Goal: Task Accomplishment & Management: Manage account settings

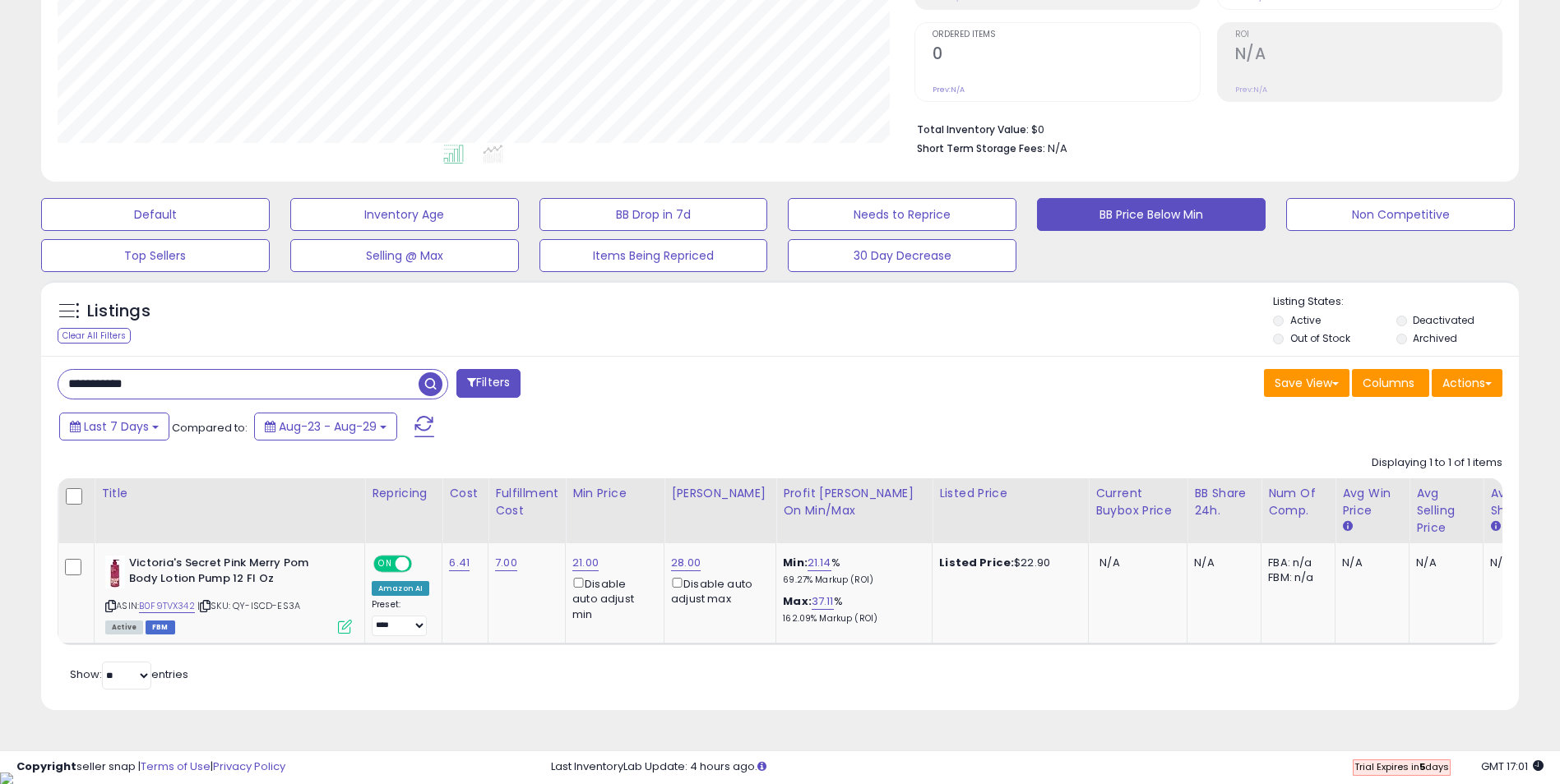
paste input "text"
click at [430, 390] on span "button" at bounding box center [431, 384] width 24 height 24
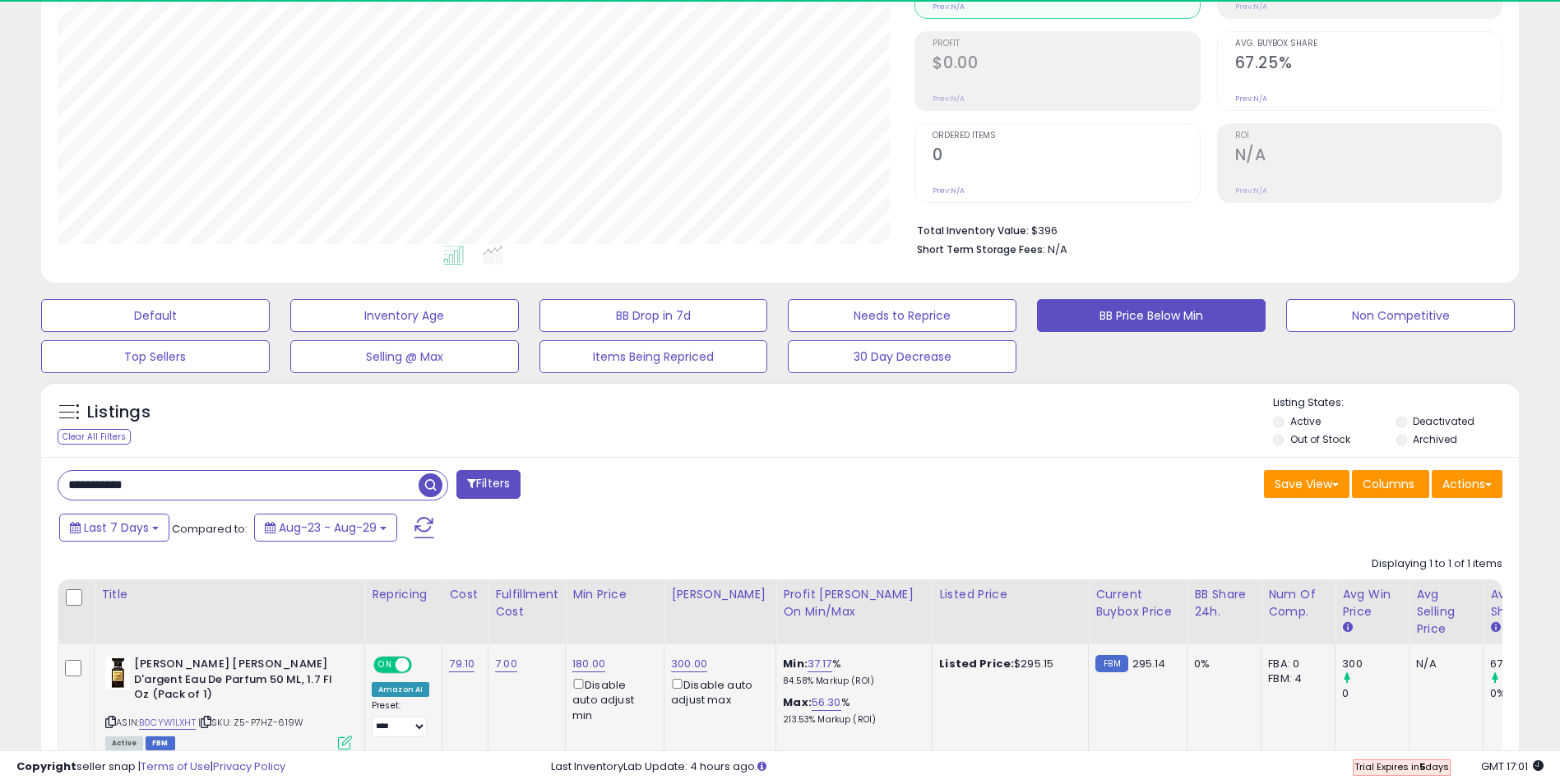
scroll to position [337, 857]
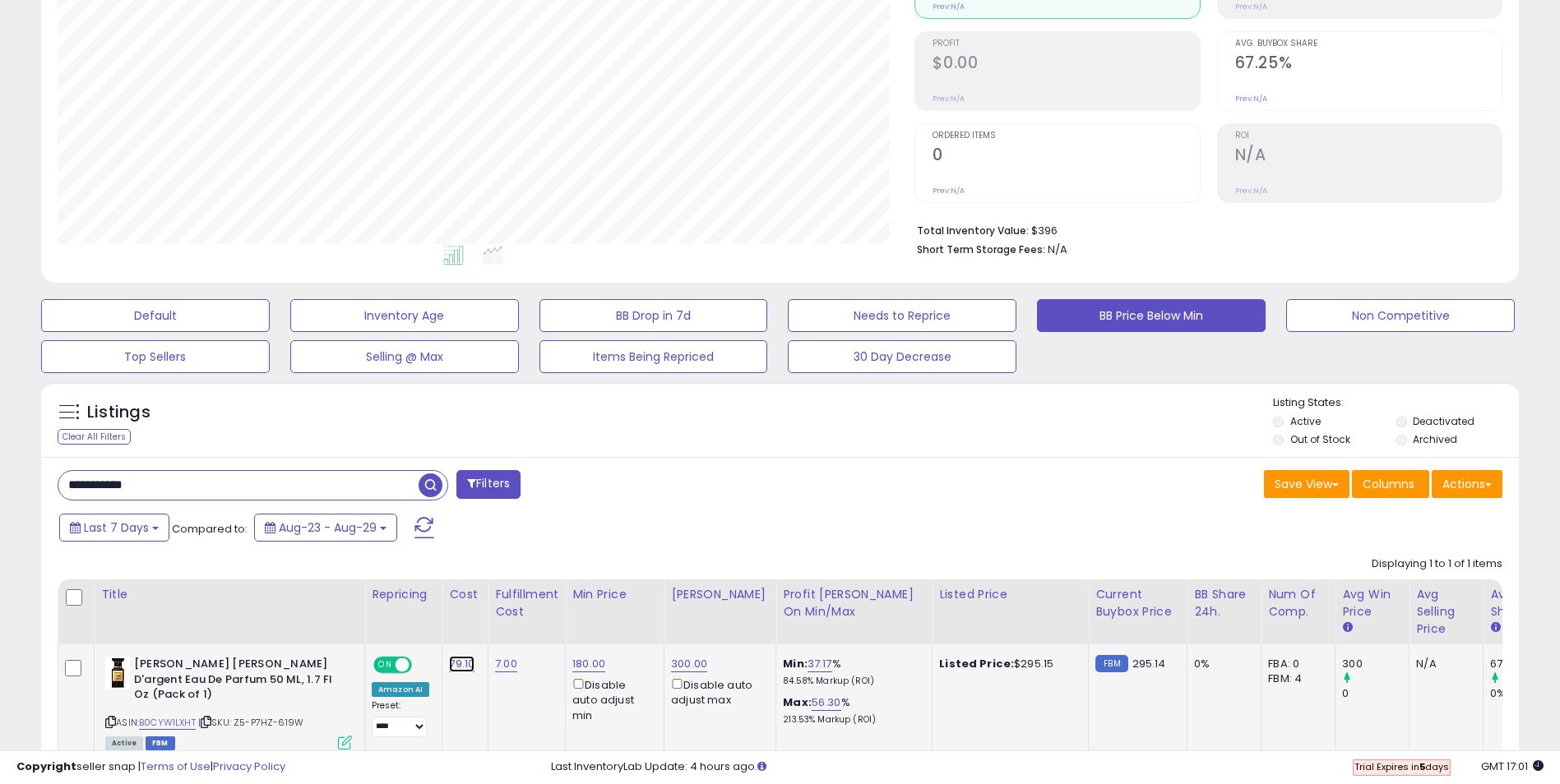
click at [458, 662] on link "79.10" at bounding box center [461, 664] width 25 height 17
click at [521, 627] on button "submit" at bounding box center [507, 622] width 28 height 25
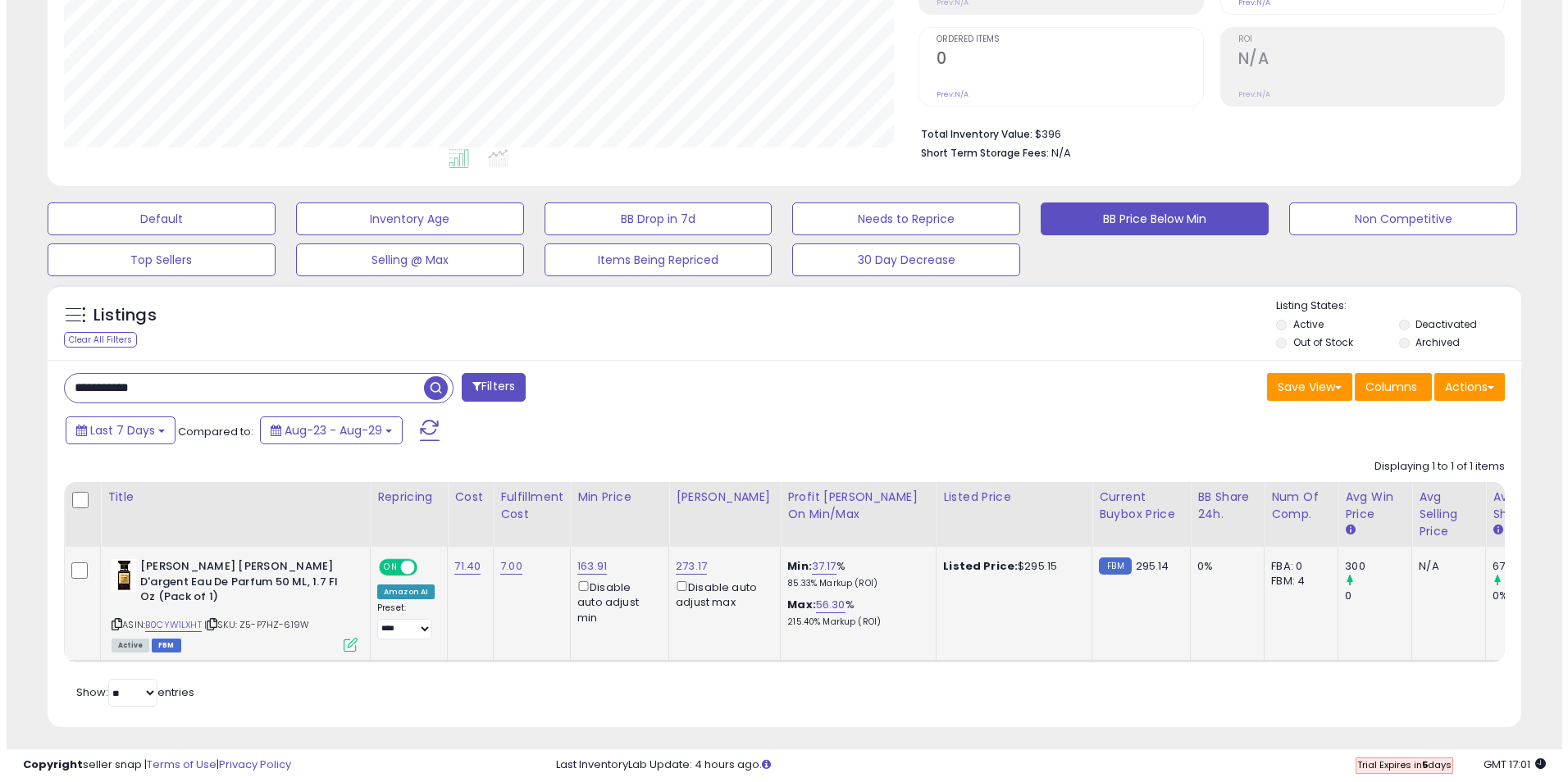
scroll to position [319, 0]
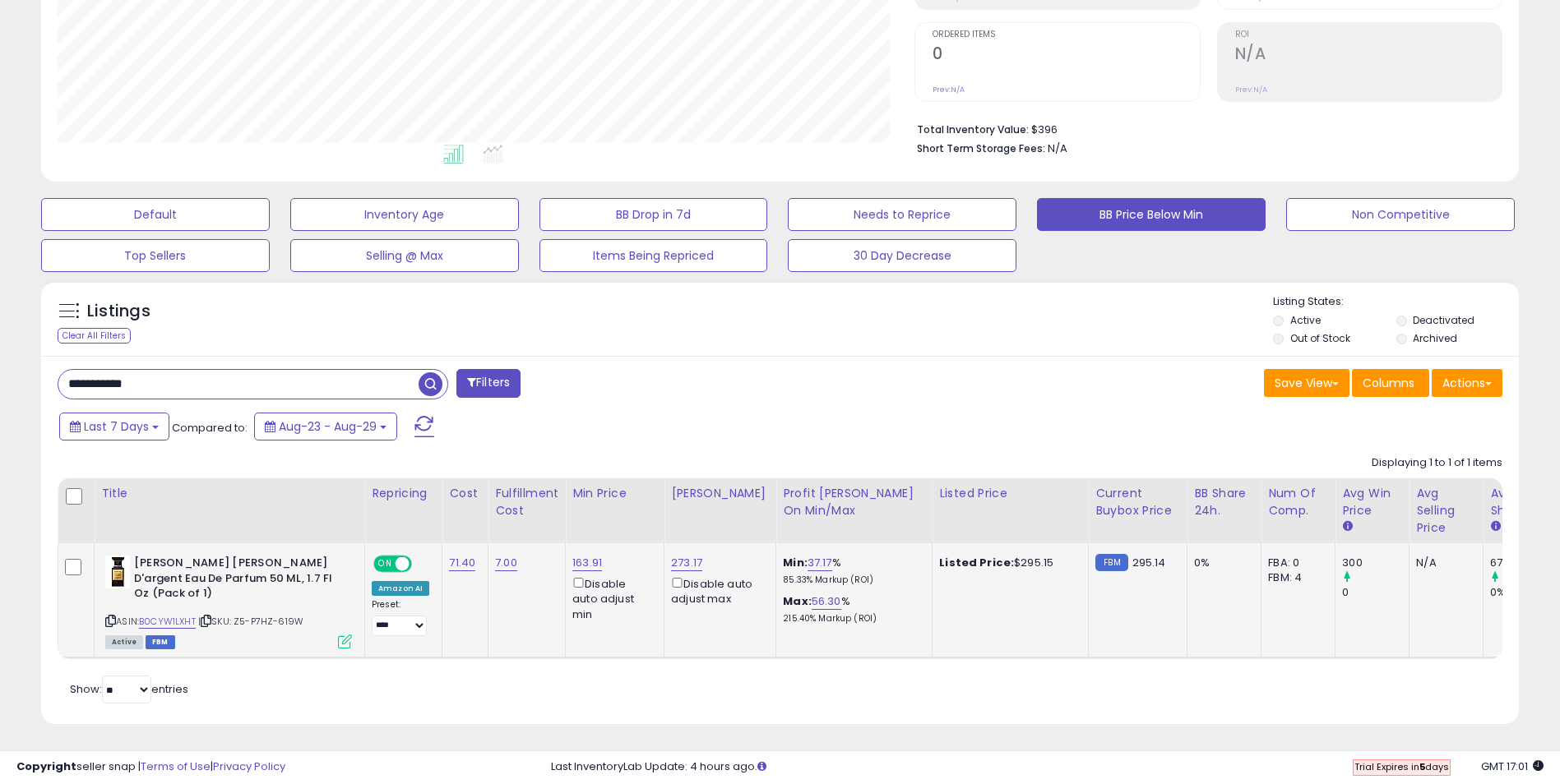
click at [342, 635] on icon at bounding box center [344, 641] width 14 height 14
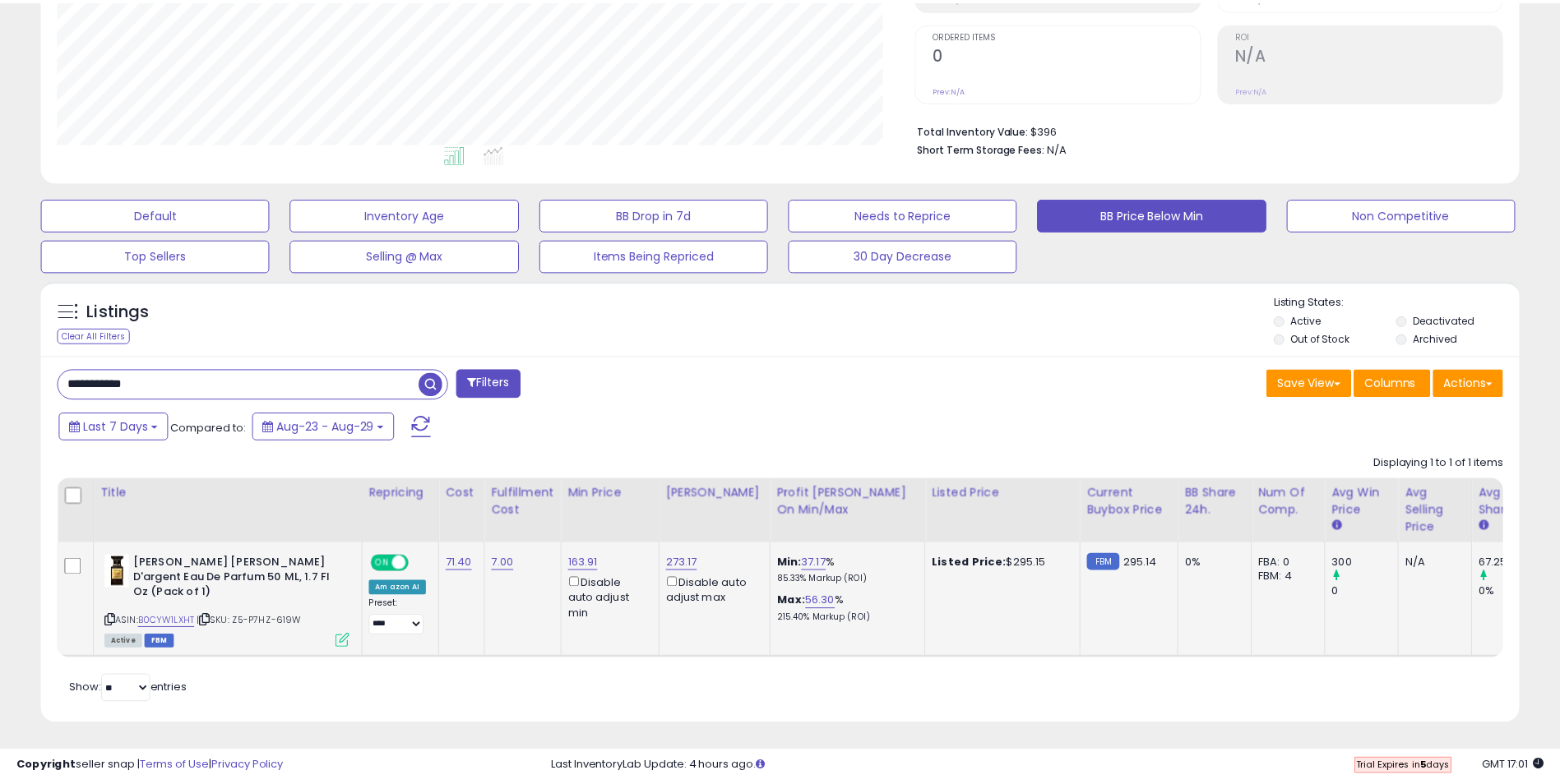
scroll to position [337, 864]
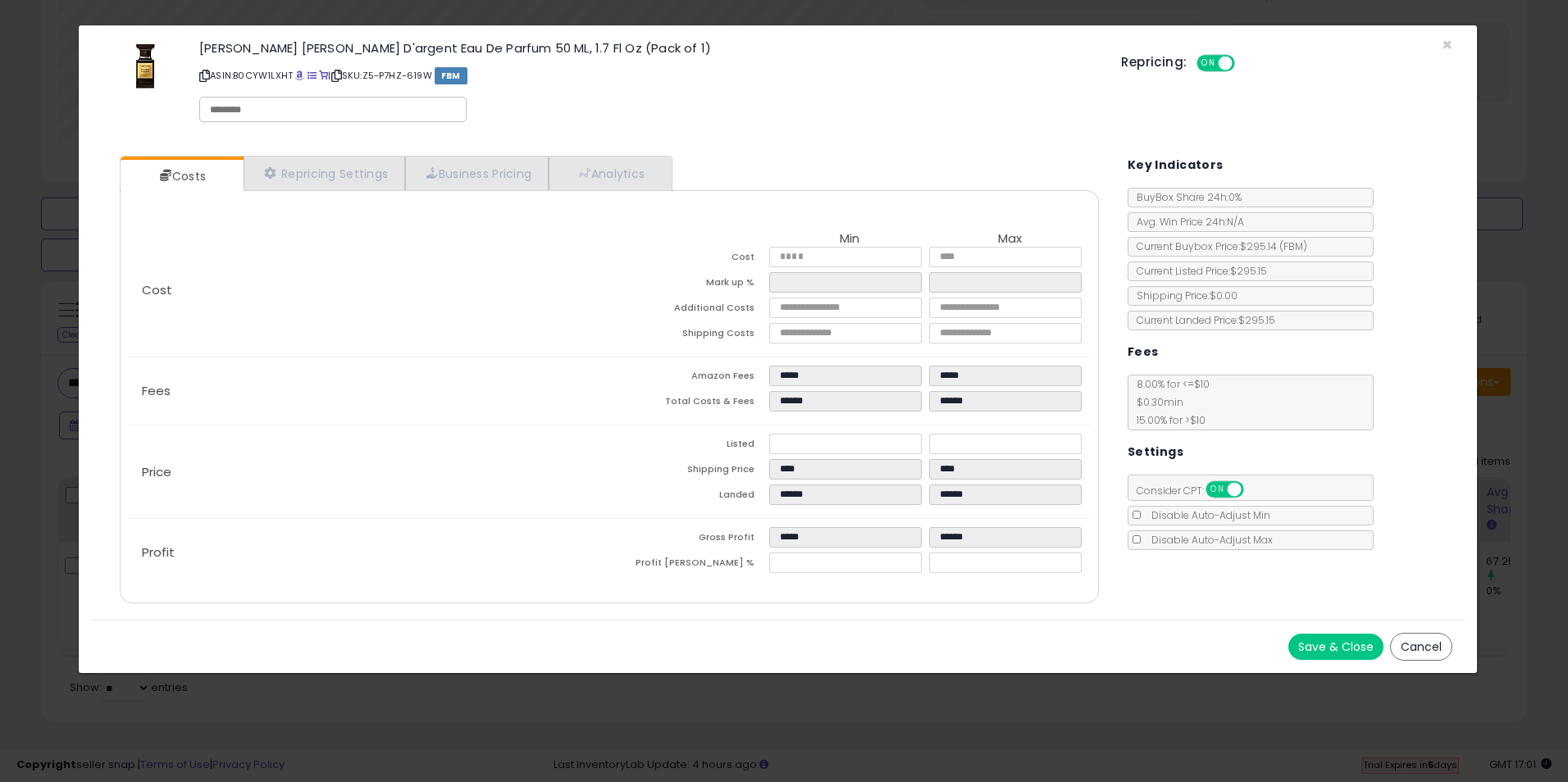
click at [1338, 646] on button "Save & Close" at bounding box center [1336, 647] width 95 height 26
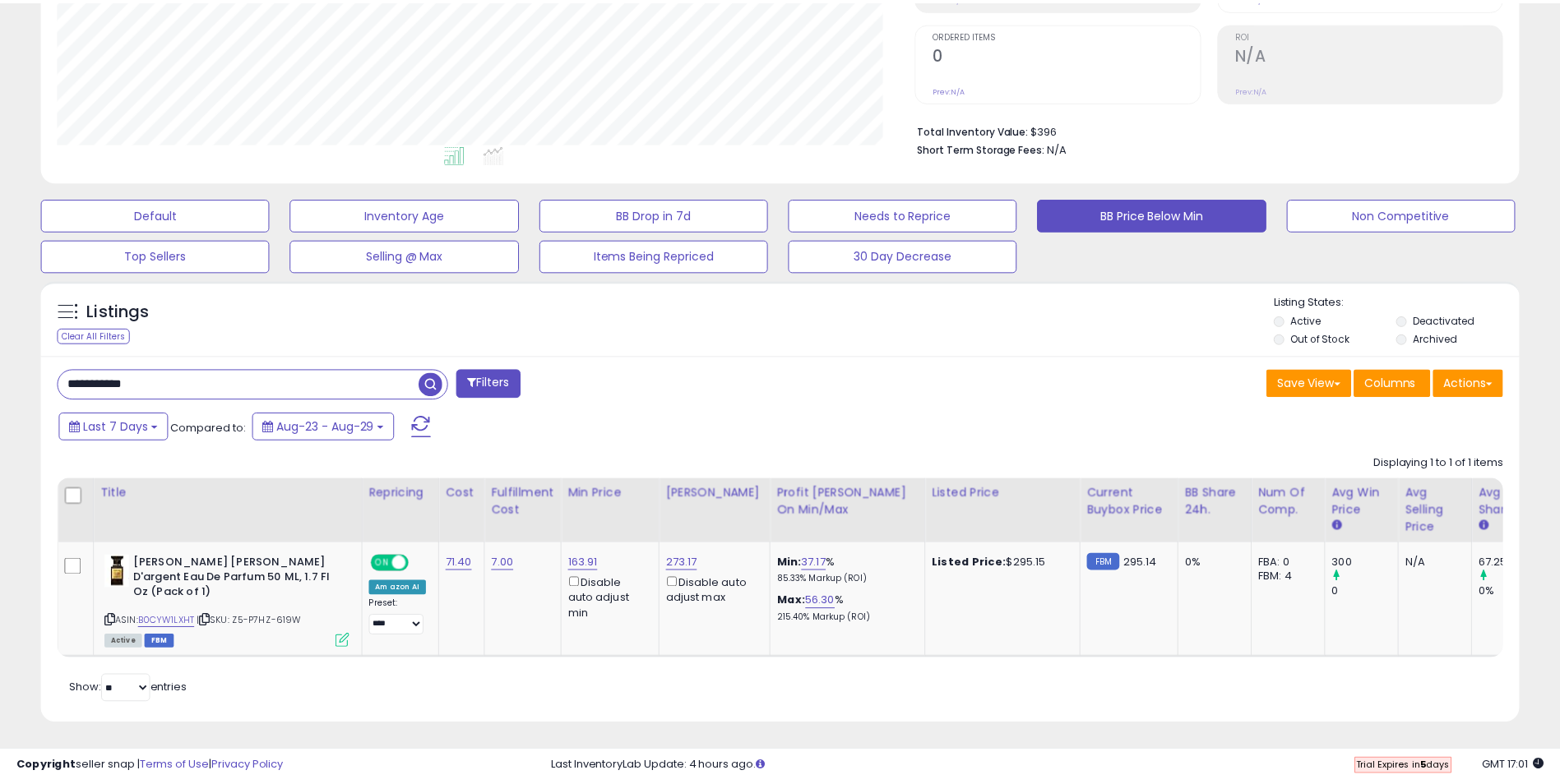
scroll to position [821726, 821391]
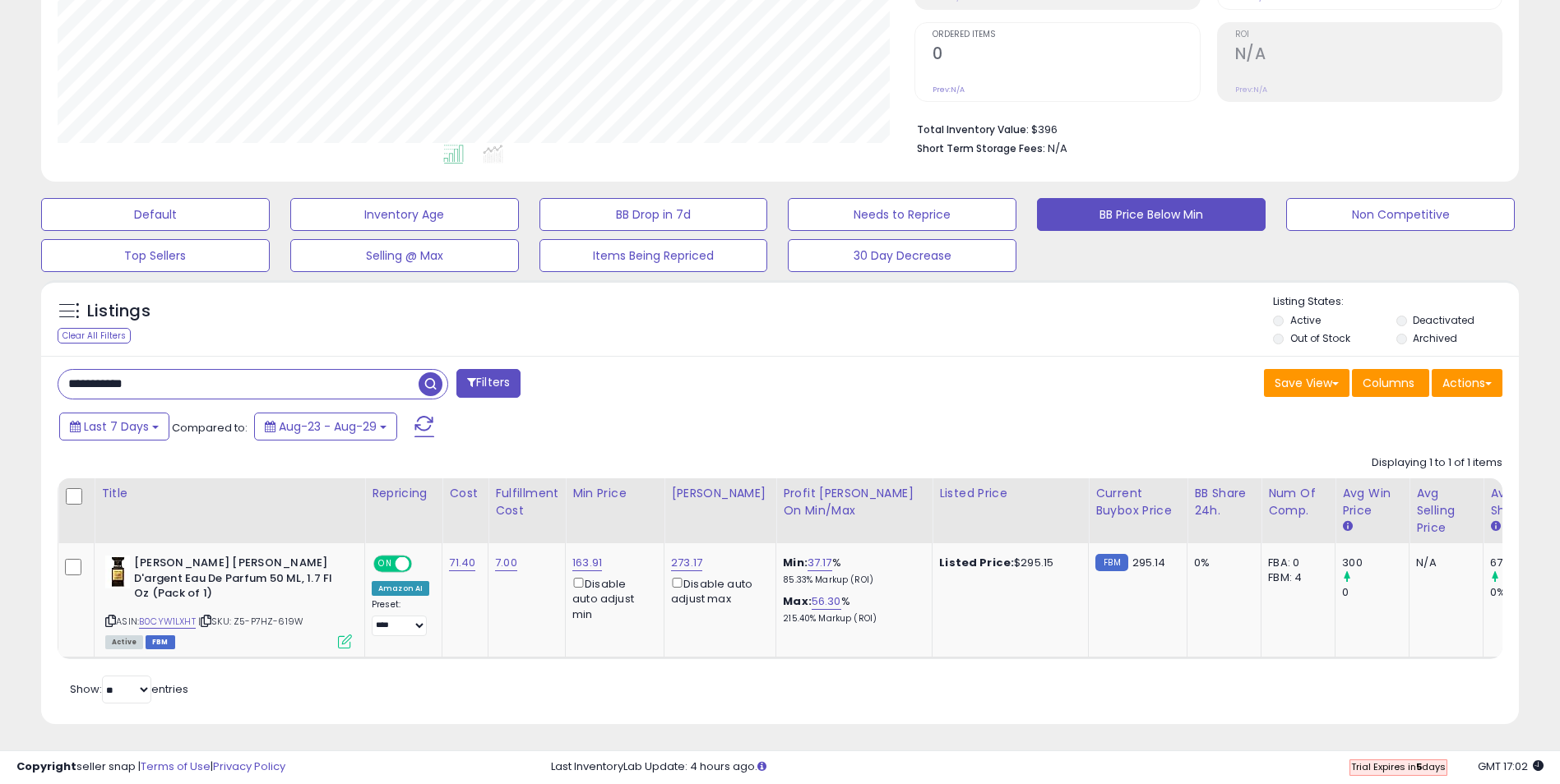
drag, startPoint x: 159, startPoint y: 386, endPoint x: 19, endPoint y: 388, distance: 140.0
click at [19, 388] on div "**********" at bounding box center [780, 248] width 1543 height 995
paste input "text"
click at [431, 385] on span "button" at bounding box center [431, 384] width 24 height 24
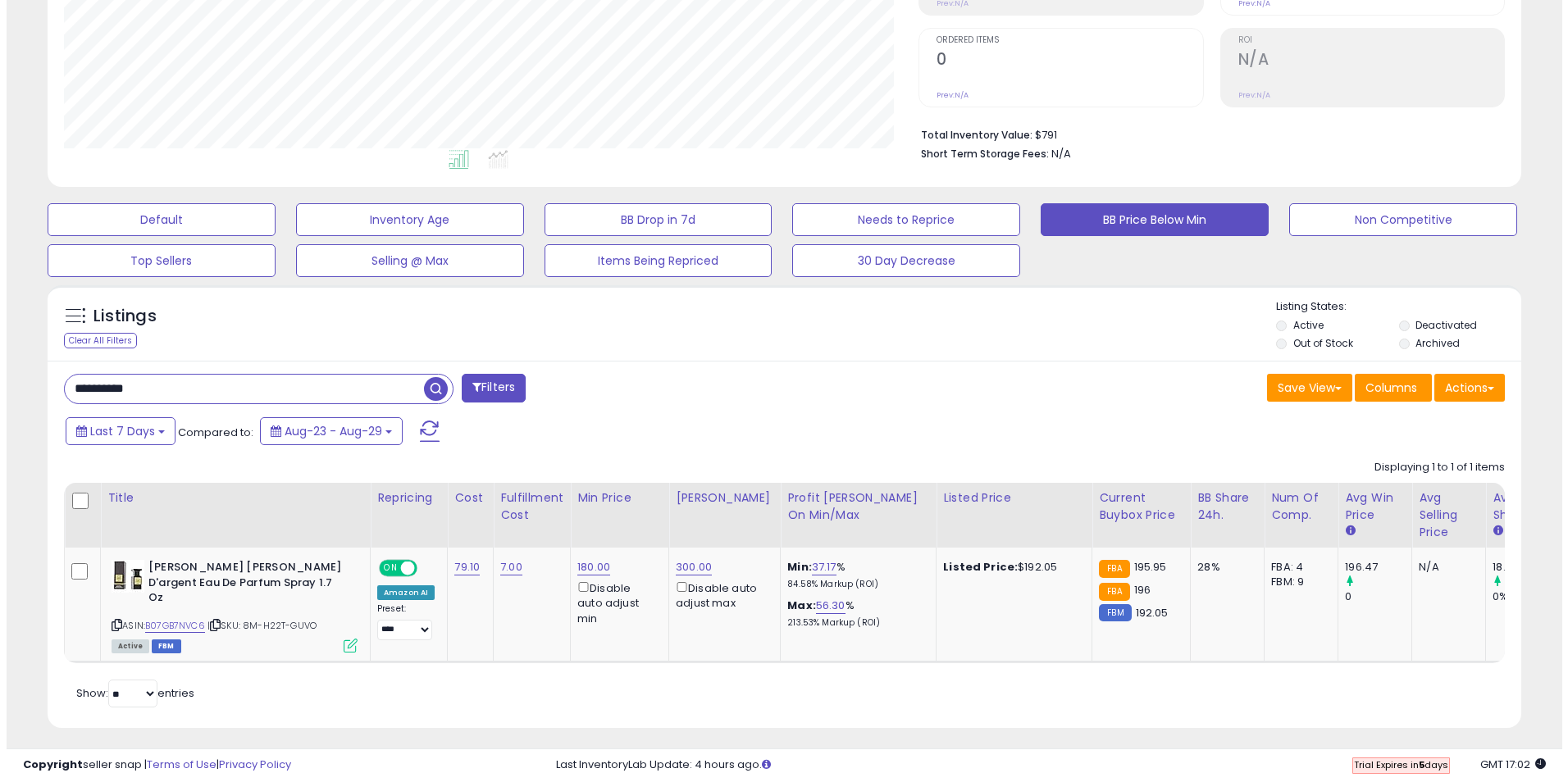
scroll to position [319, 0]
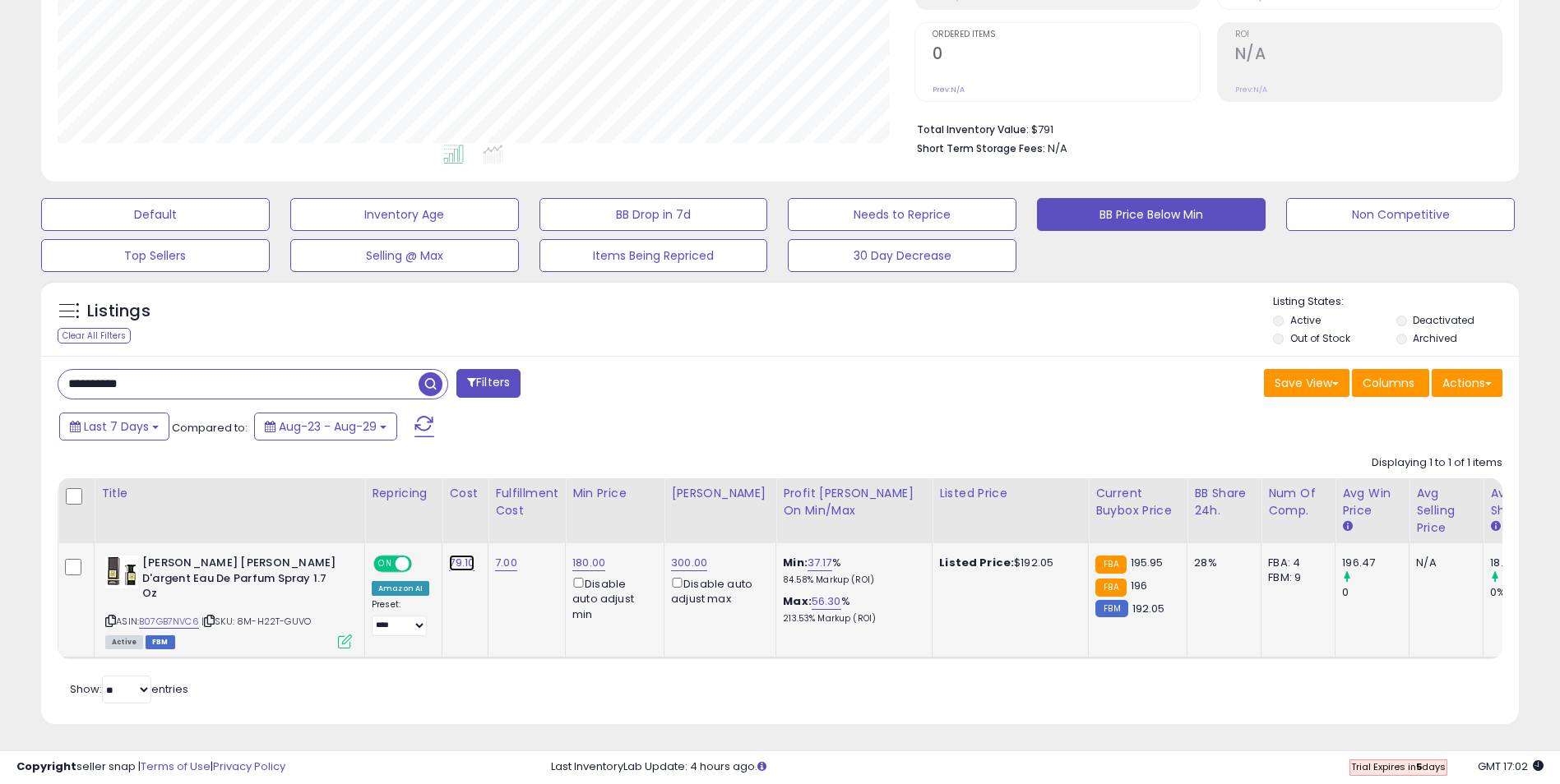
click at [457, 568] on link "79.10" at bounding box center [461, 563] width 25 height 17
click at [511, 523] on icon "submit" at bounding box center [506, 521] width 10 height 10
click at [344, 635] on icon at bounding box center [344, 641] width 14 height 14
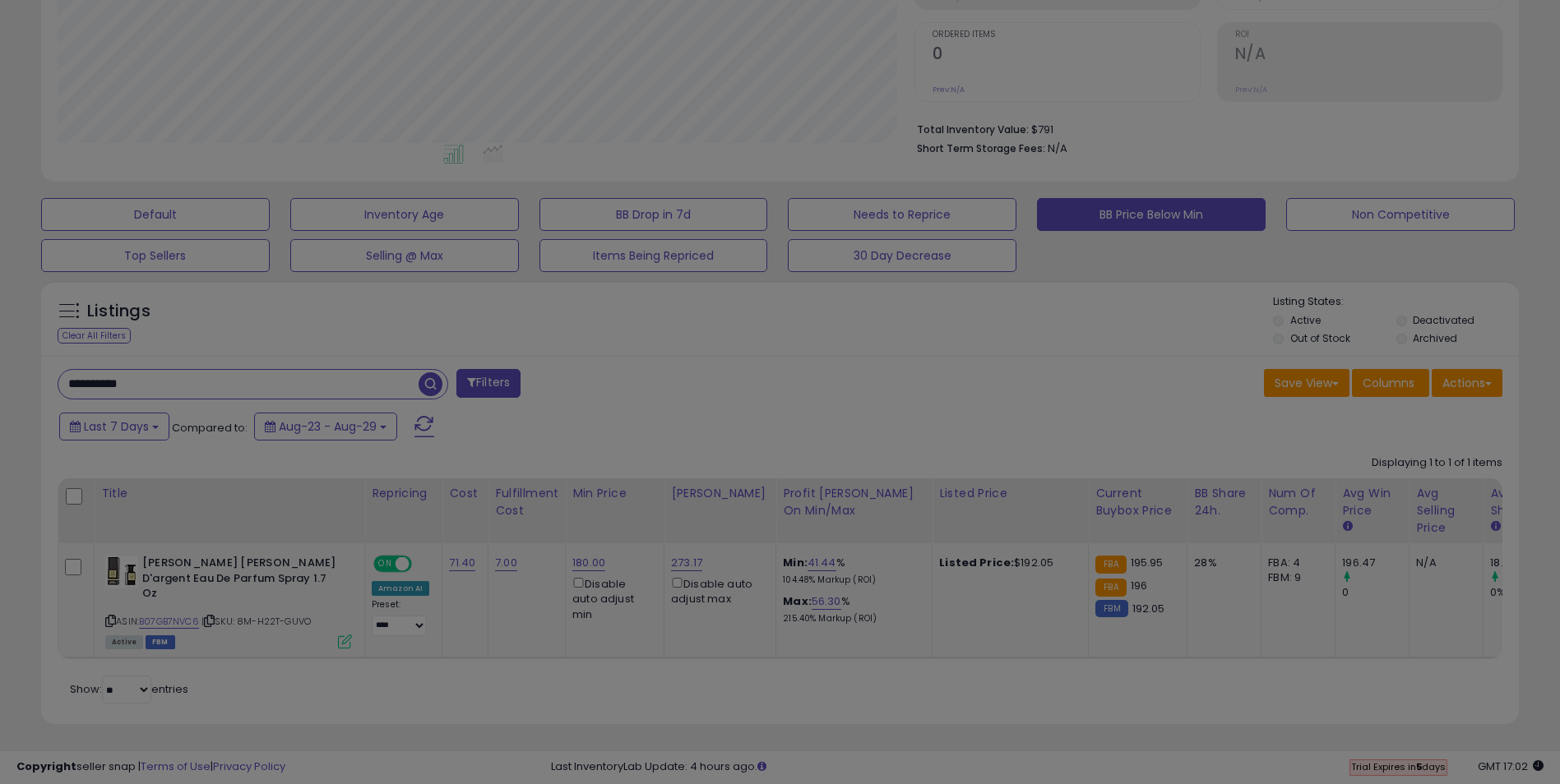
scroll to position [337, 864]
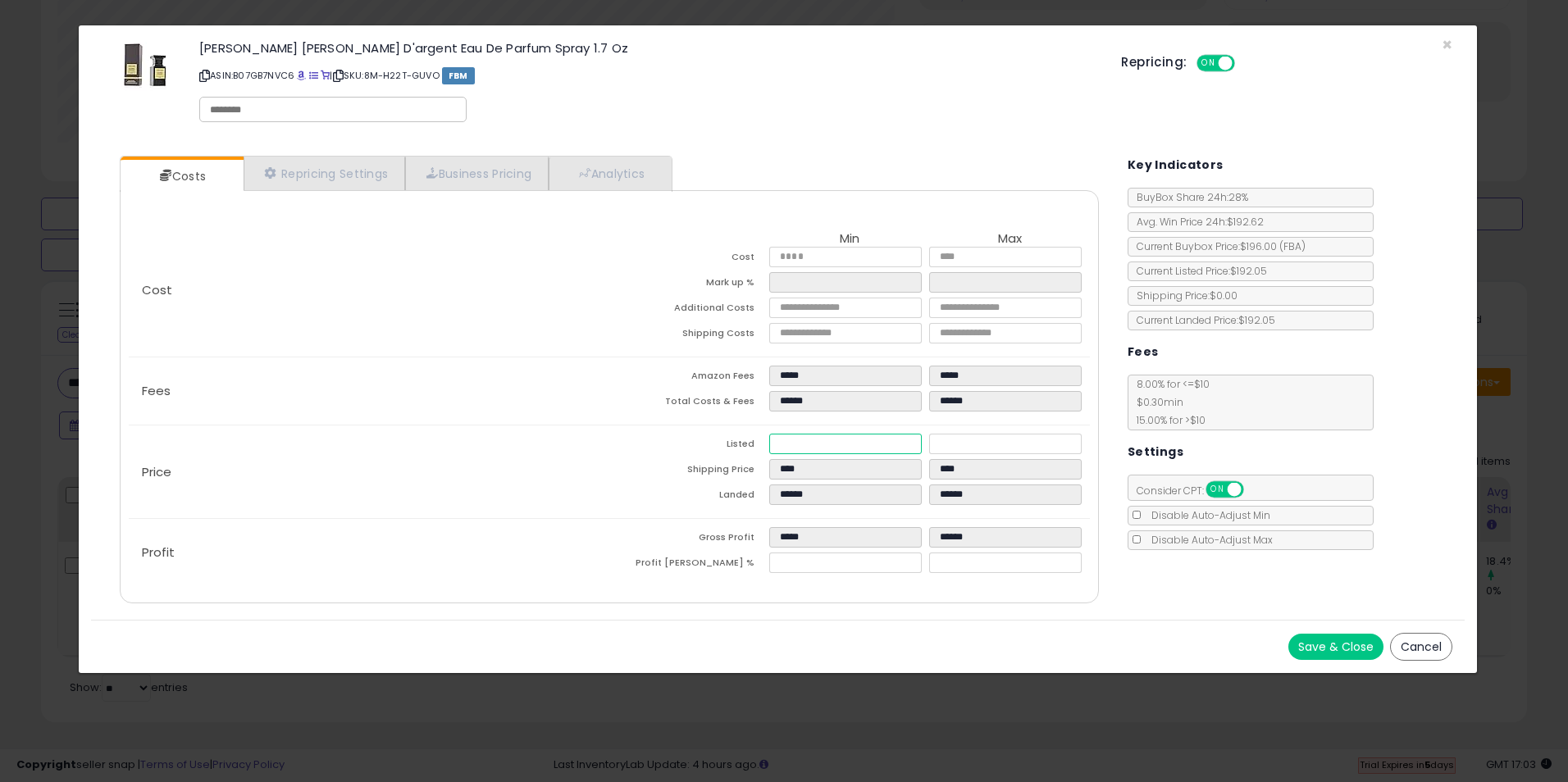
click at [790, 441] on input "******" at bounding box center [845, 444] width 153 height 20
click at [547, 522] on div "Profit Gross Profit ***** ****** Profit Margin % ***** *****" at bounding box center [609, 552] width 961 height 68
click at [1346, 646] on button "Save & Close" at bounding box center [1336, 647] width 95 height 26
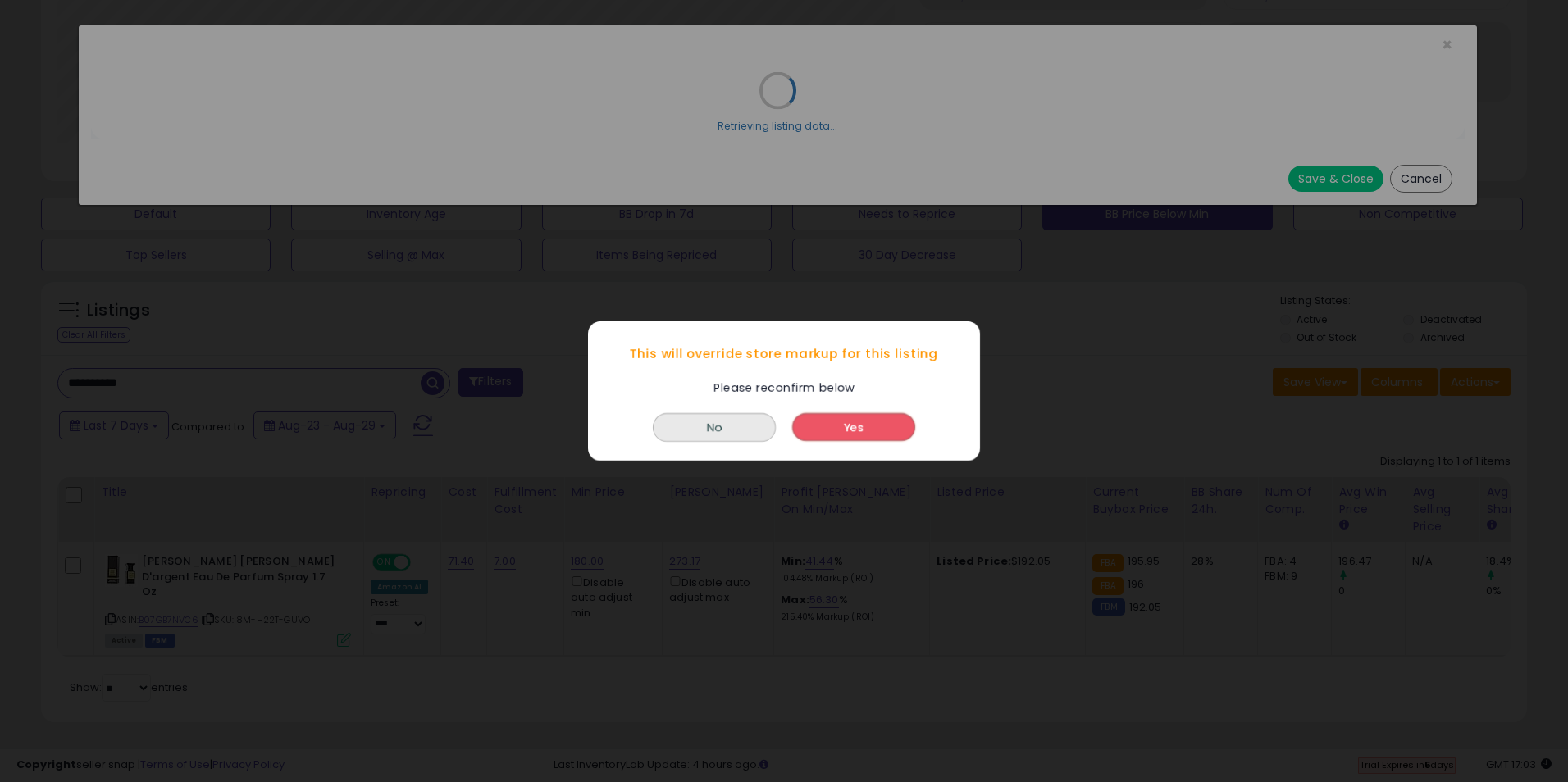
click at [867, 428] on button "Yes" at bounding box center [853, 428] width 123 height 28
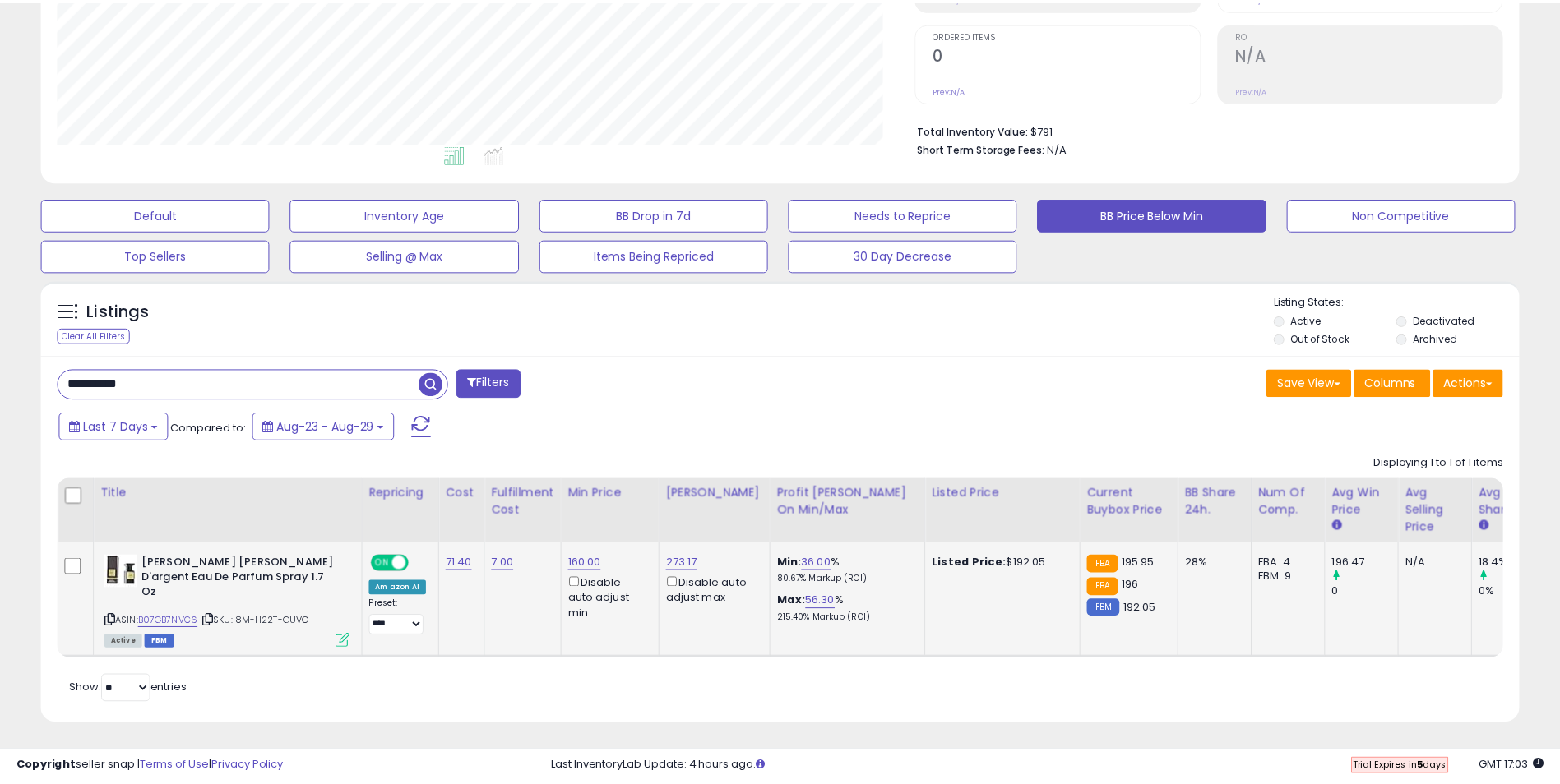
scroll to position [821726, 821391]
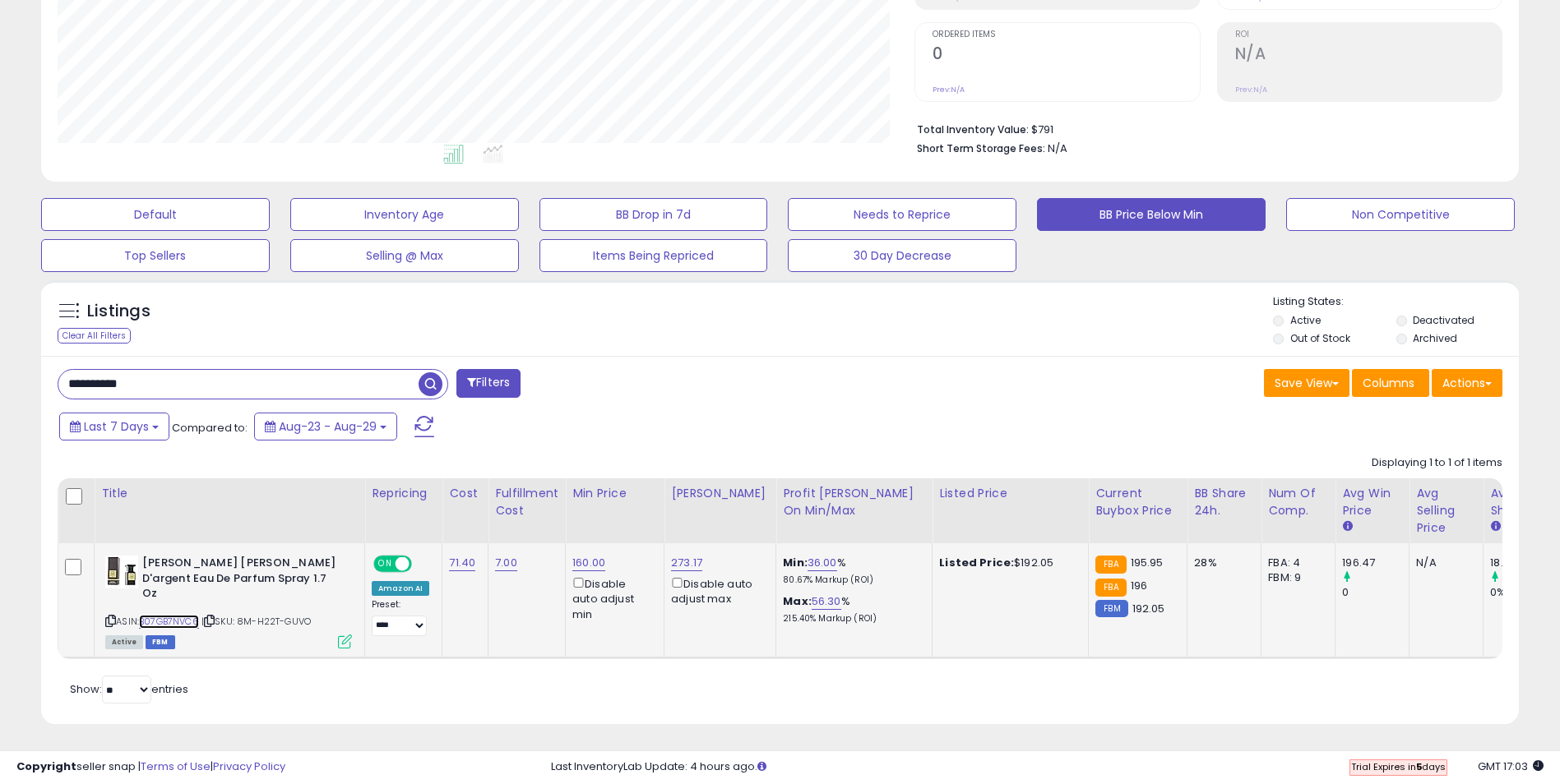
click at [187, 615] on link "B07GB7NVC6" at bounding box center [169, 622] width 60 height 14
drag, startPoint x: 156, startPoint y: 379, endPoint x: -4, endPoint y: 369, distance: 160.3
click at [0, 369] on html "Unable to login Retrieving listings data.. has not yet accepted the Terms of Us…" at bounding box center [780, 71] width 1560 height 784
paste input "text"
click at [420, 387] on span "button" at bounding box center [431, 384] width 24 height 24
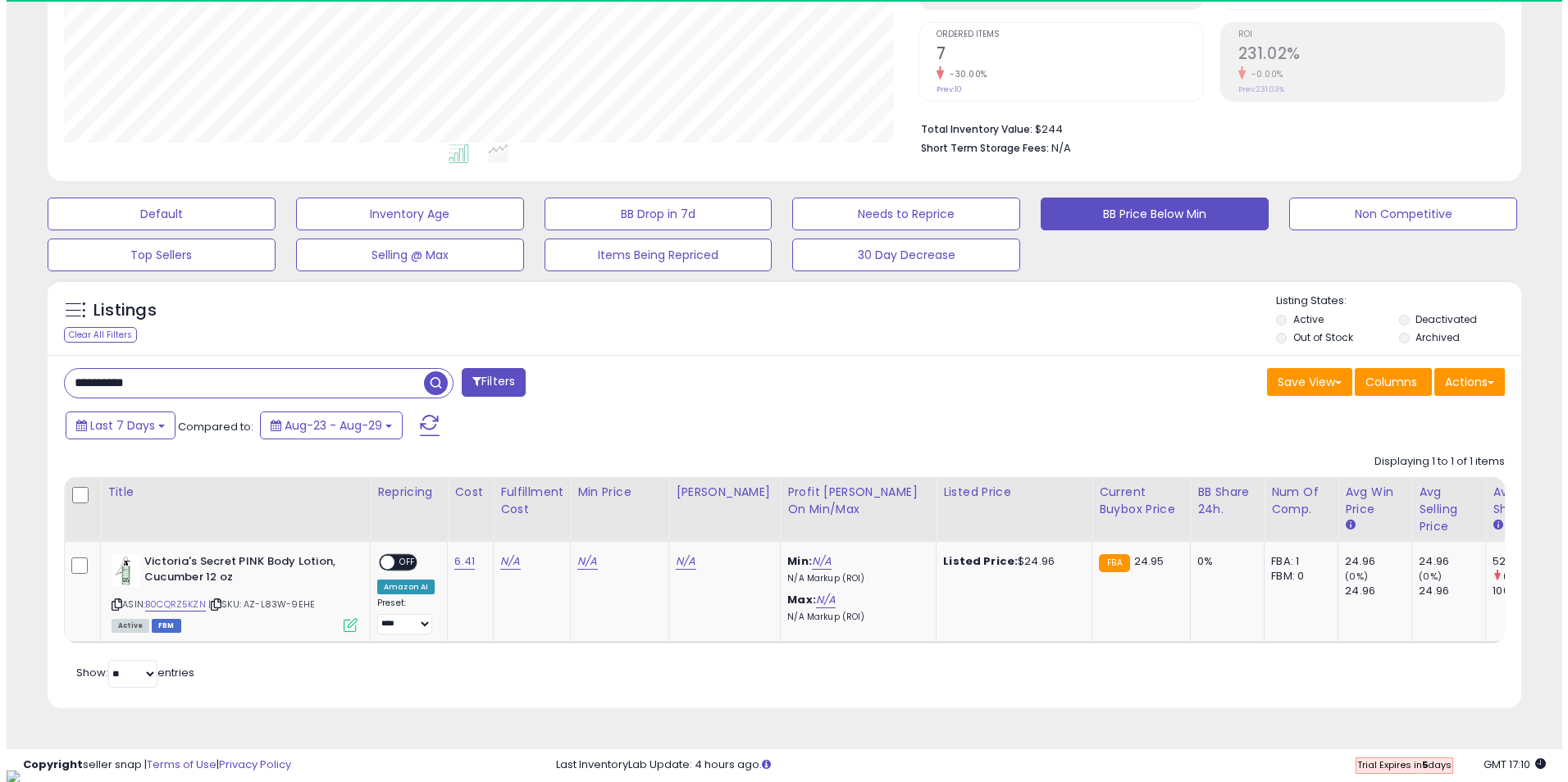
scroll to position [336, 855]
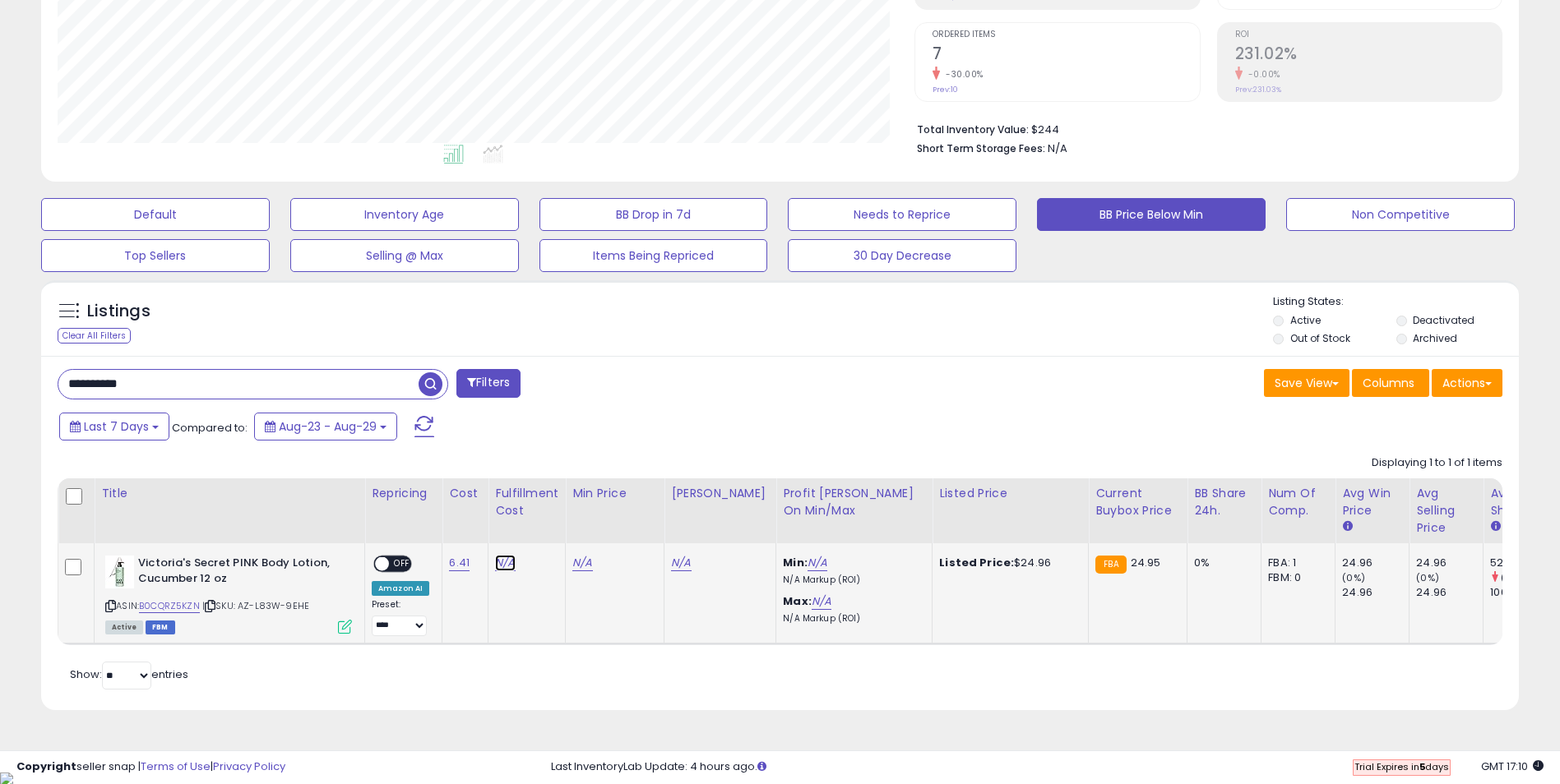
click at [505, 559] on link "N/A" at bounding box center [504, 563] width 19 height 17
click at [553, 519] on icon "submit" at bounding box center [548, 521] width 10 height 10
click at [341, 630] on icon at bounding box center [344, 626] width 14 height 14
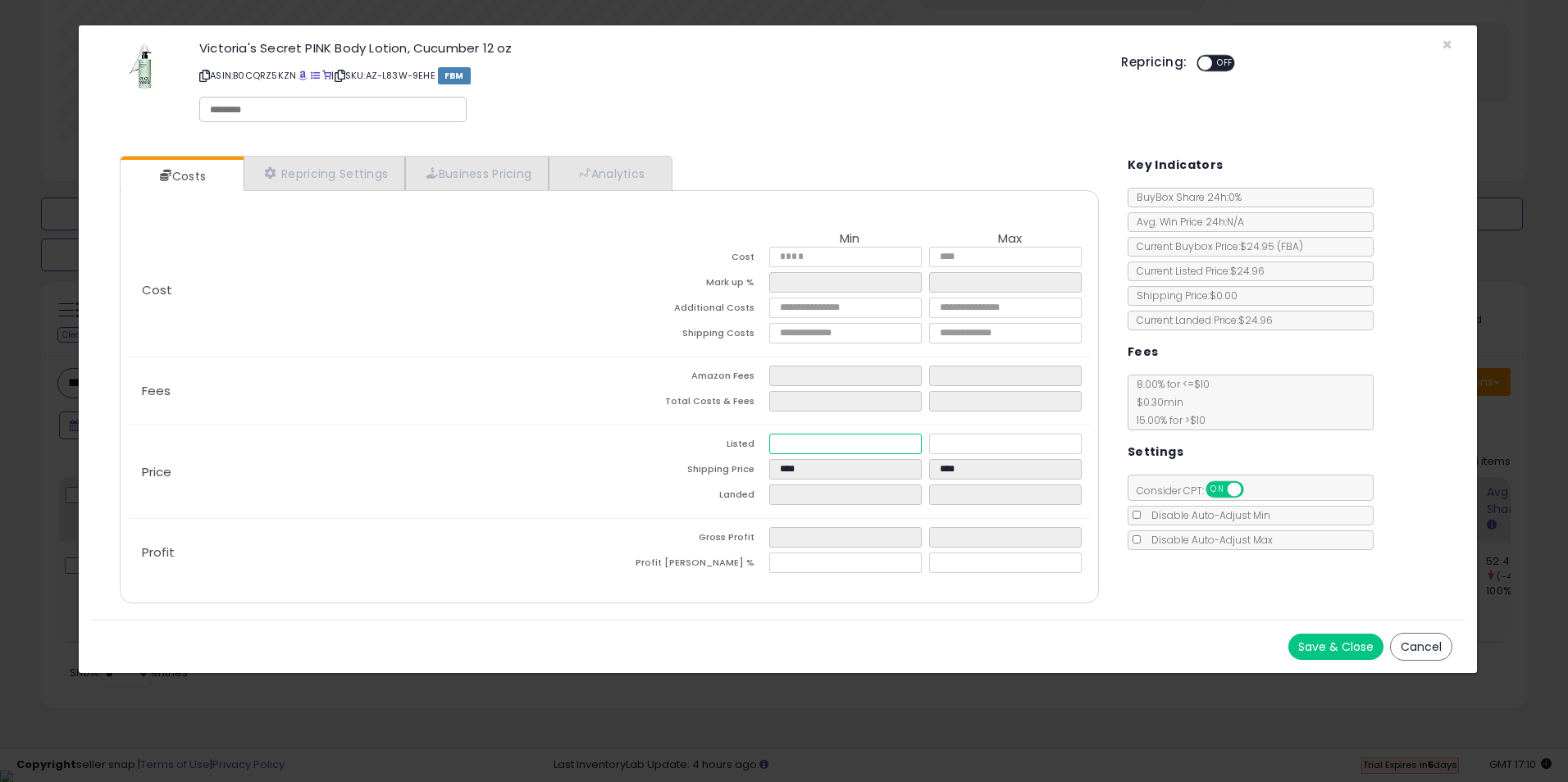
click at [784, 446] on input "number" at bounding box center [845, 444] width 153 height 20
click at [638, 487] on td "Landed" at bounding box center [689, 497] width 160 height 25
click at [968, 444] on input "number" at bounding box center [1005, 444] width 153 height 20
click at [1123, 555] on div "Costs Repricing Settings Business Pricing Analytics Cost" at bounding box center [778, 381] width 1374 height 477
click at [1330, 648] on button "Save & Close" at bounding box center [1336, 647] width 95 height 26
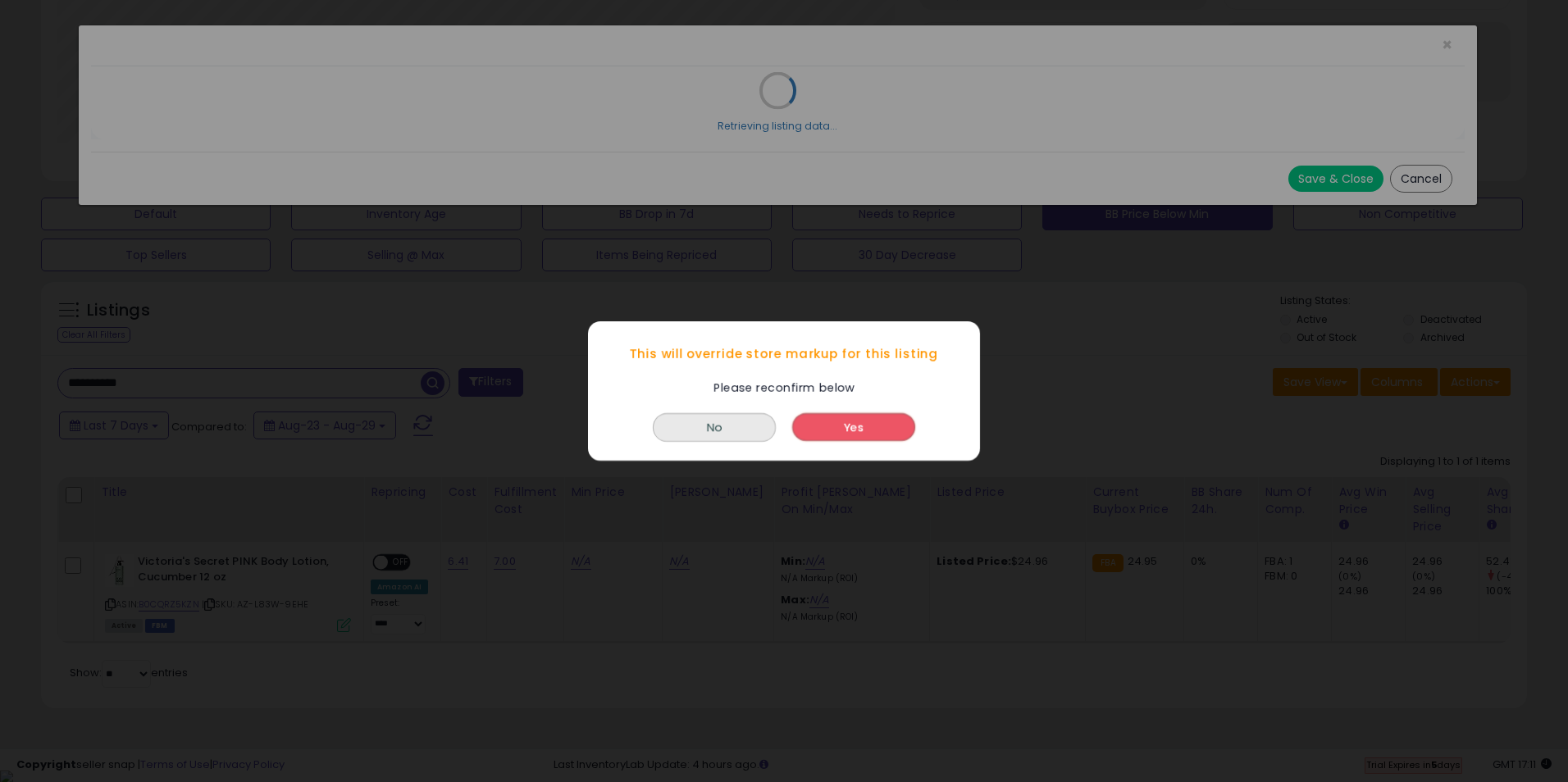
click at [865, 428] on button "Yes" at bounding box center [853, 428] width 123 height 28
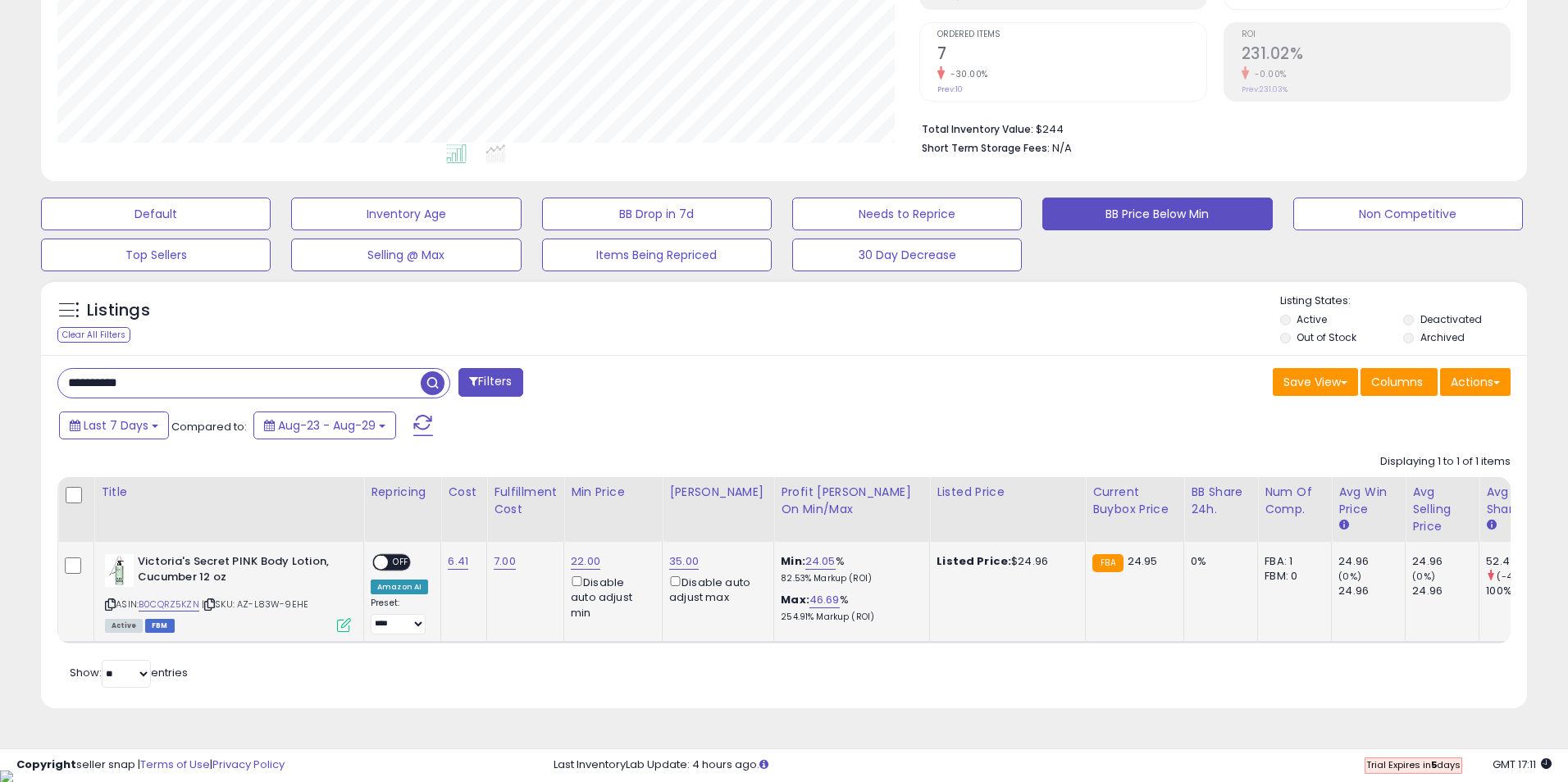
scroll to position [819629, 819267]
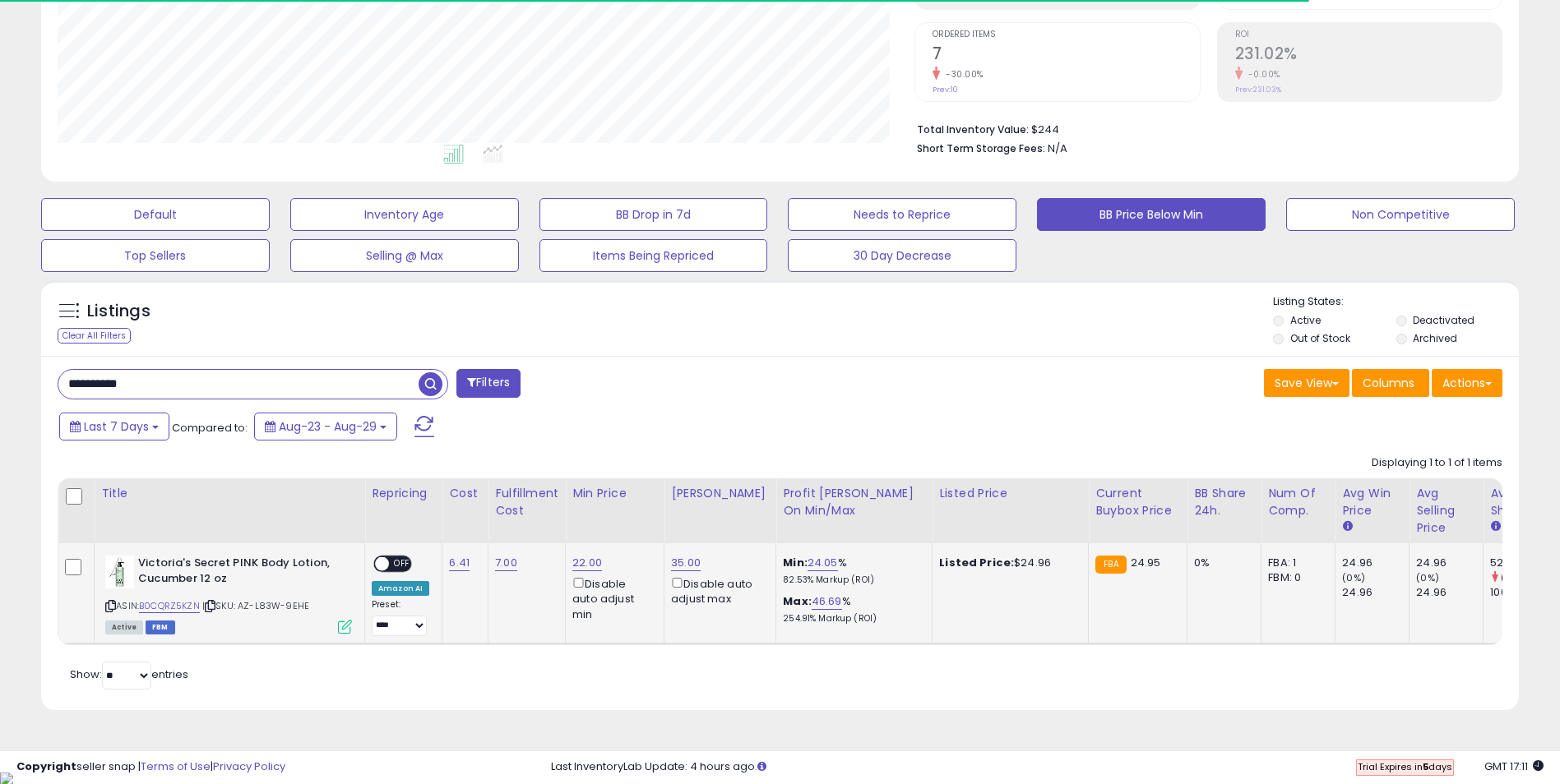
click at [404, 569] on span "OFF" at bounding box center [402, 564] width 26 height 14
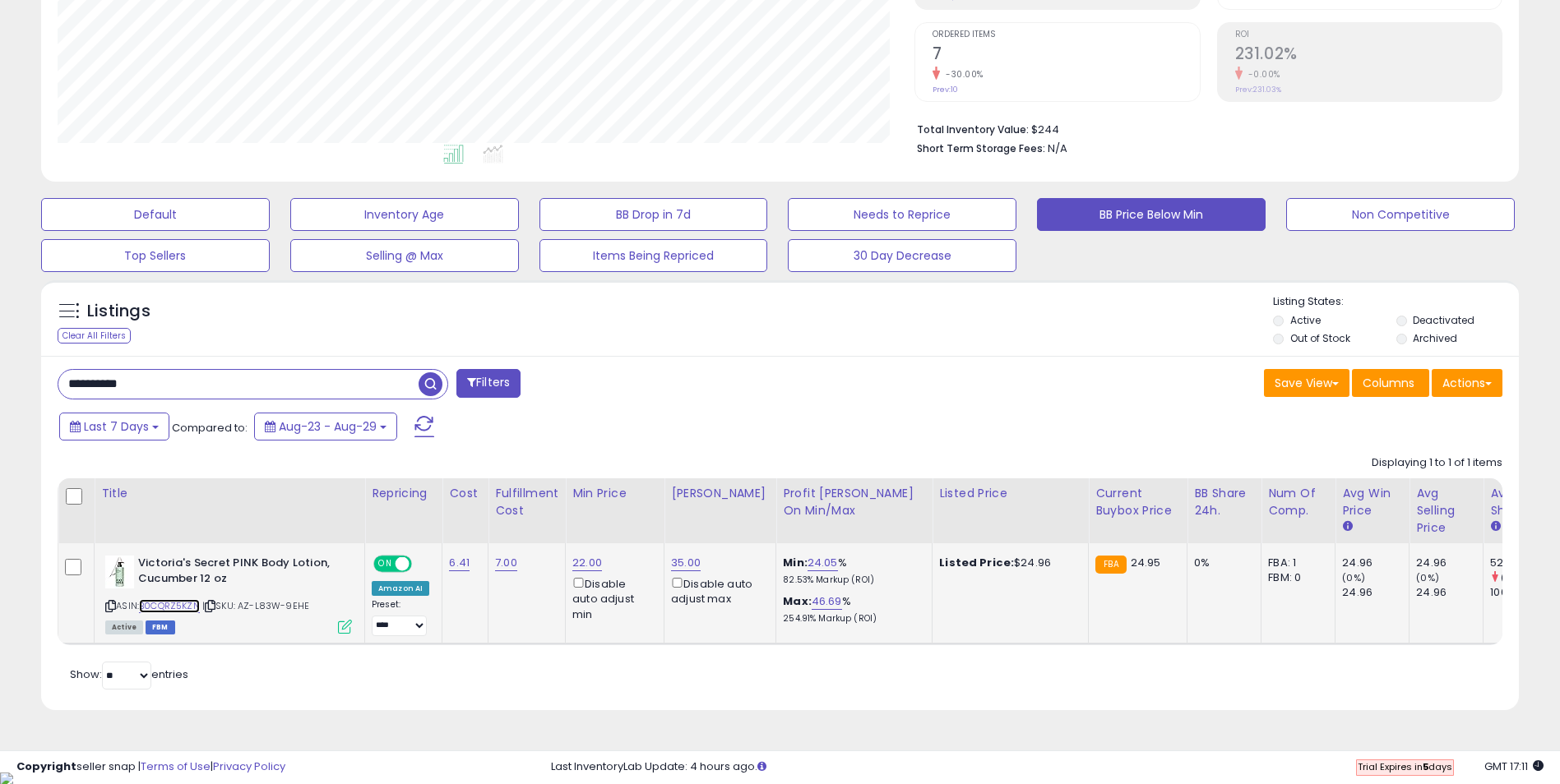
click at [186, 606] on link "B0CQRZ5KZN" at bounding box center [170, 606] width 61 height 14
click at [344, 628] on icon at bounding box center [344, 626] width 14 height 14
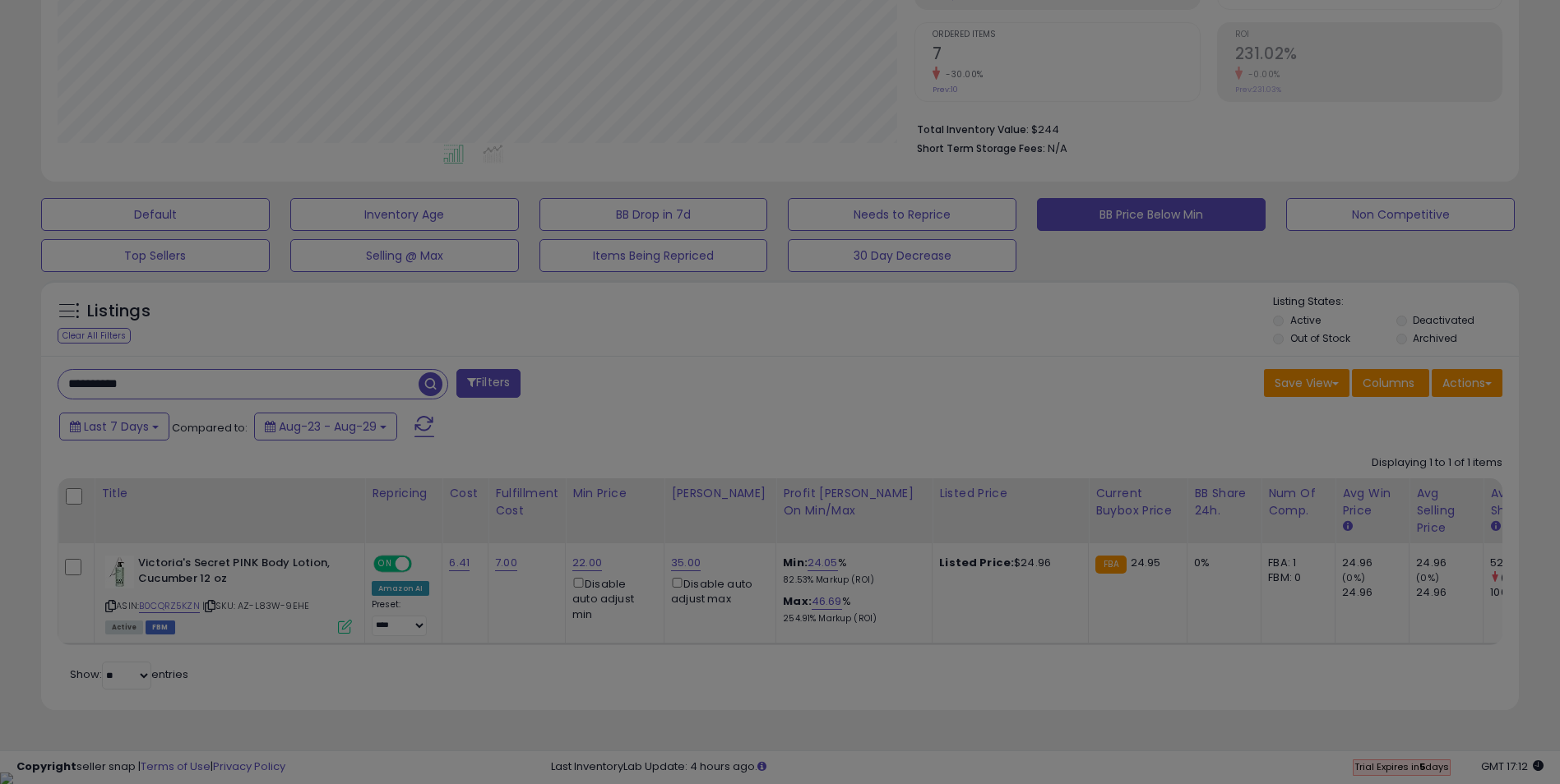
scroll to position [337, 864]
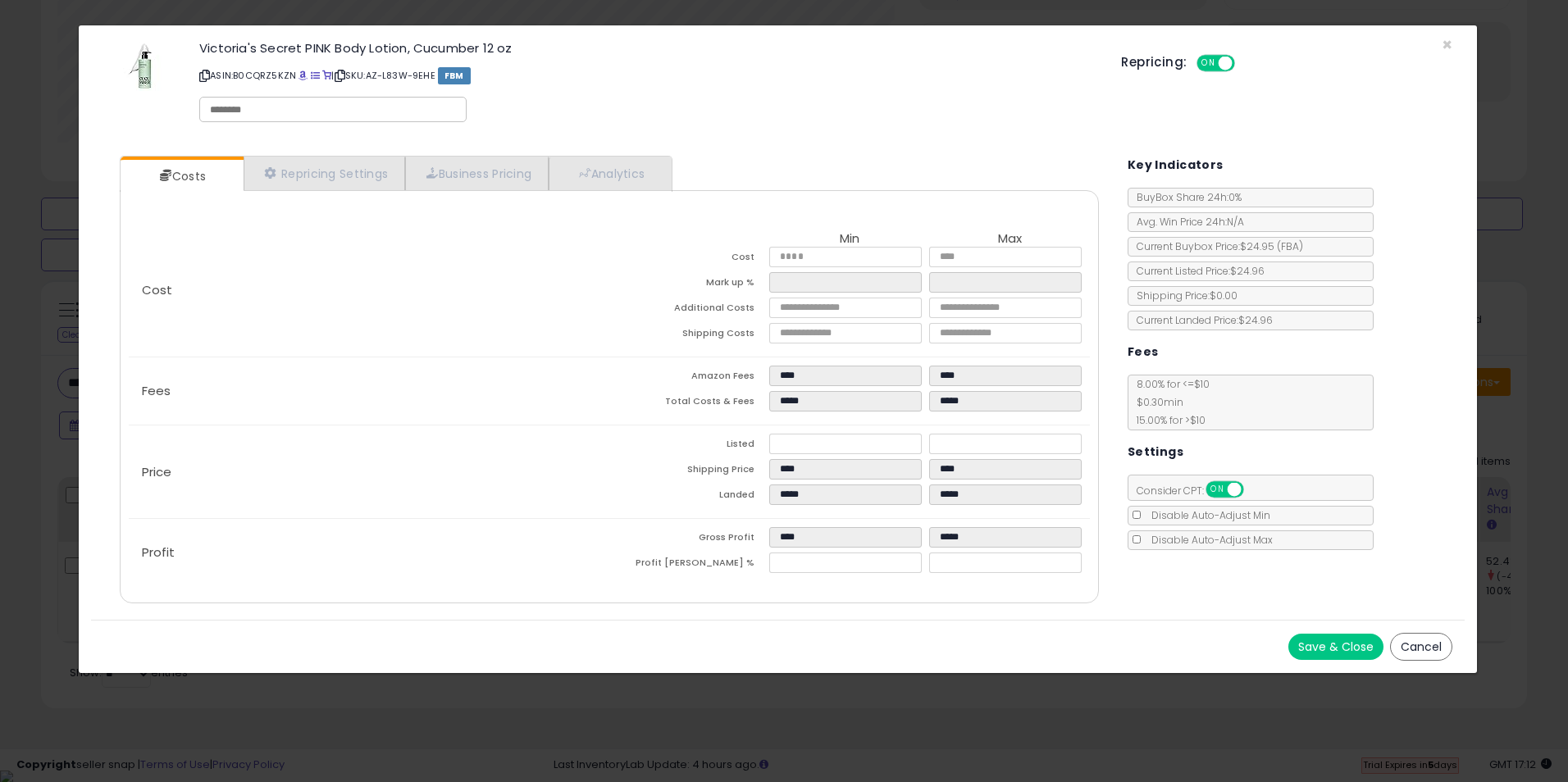
click at [1344, 648] on button "Save & Close" at bounding box center [1336, 647] width 95 height 26
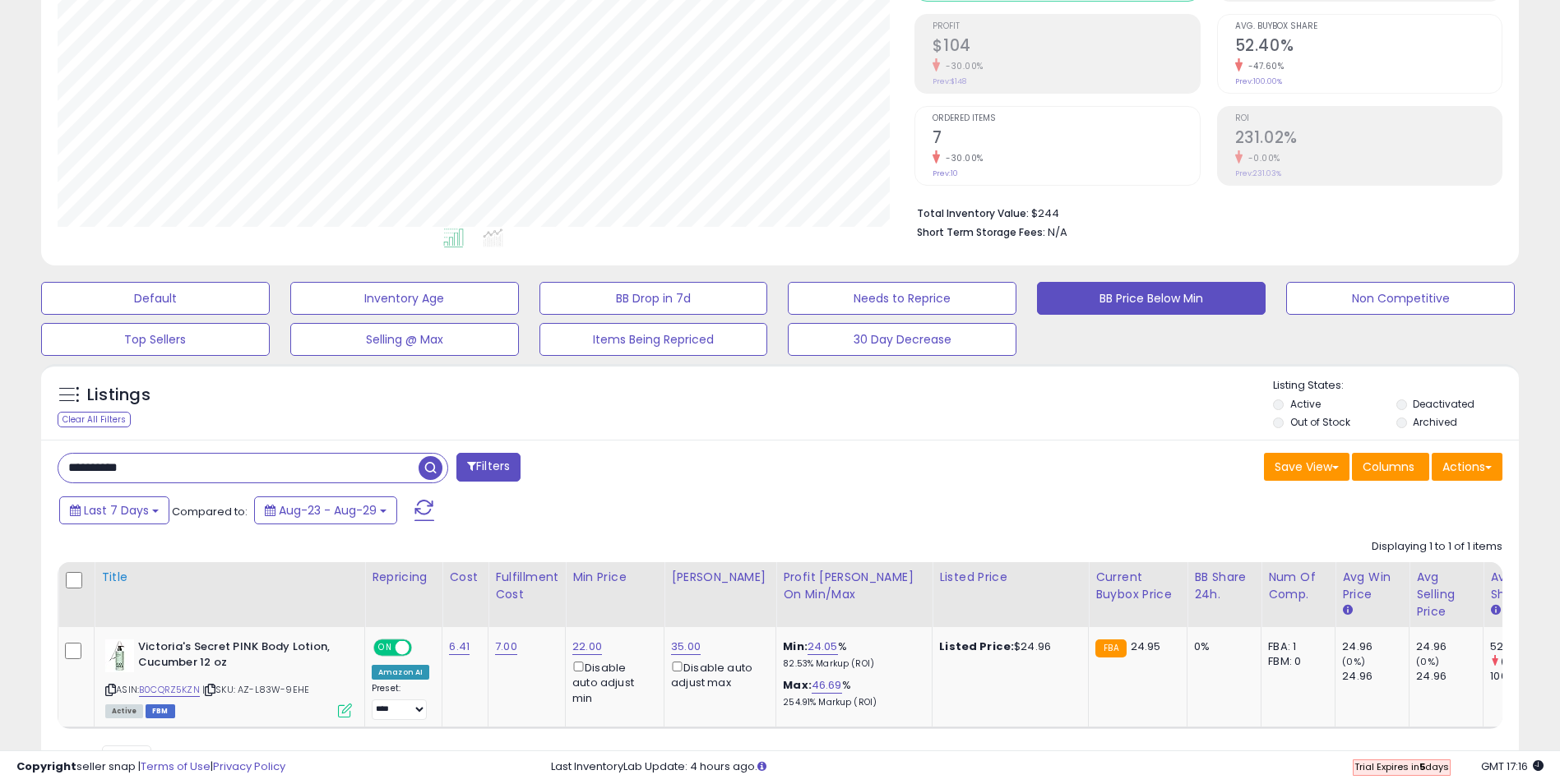
scroll to position [247, 0]
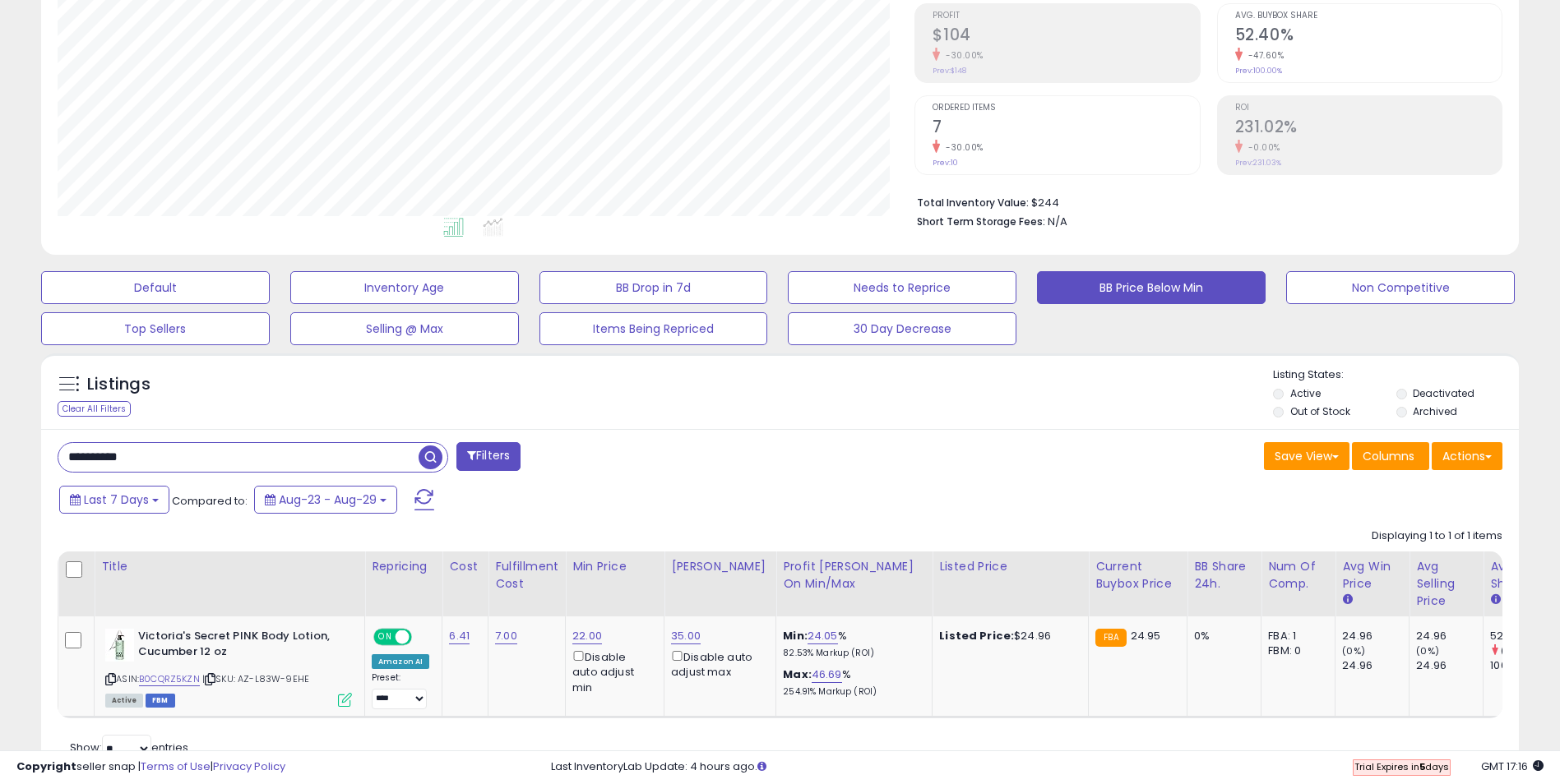
drag, startPoint x: 158, startPoint y: 456, endPoint x: 14, endPoint y: 453, distance: 144.0
click at [14, 453] on div "**********" at bounding box center [780, 314] width 1543 height 981
paste input "text"
click at [436, 457] on span "button" at bounding box center [431, 457] width 24 height 24
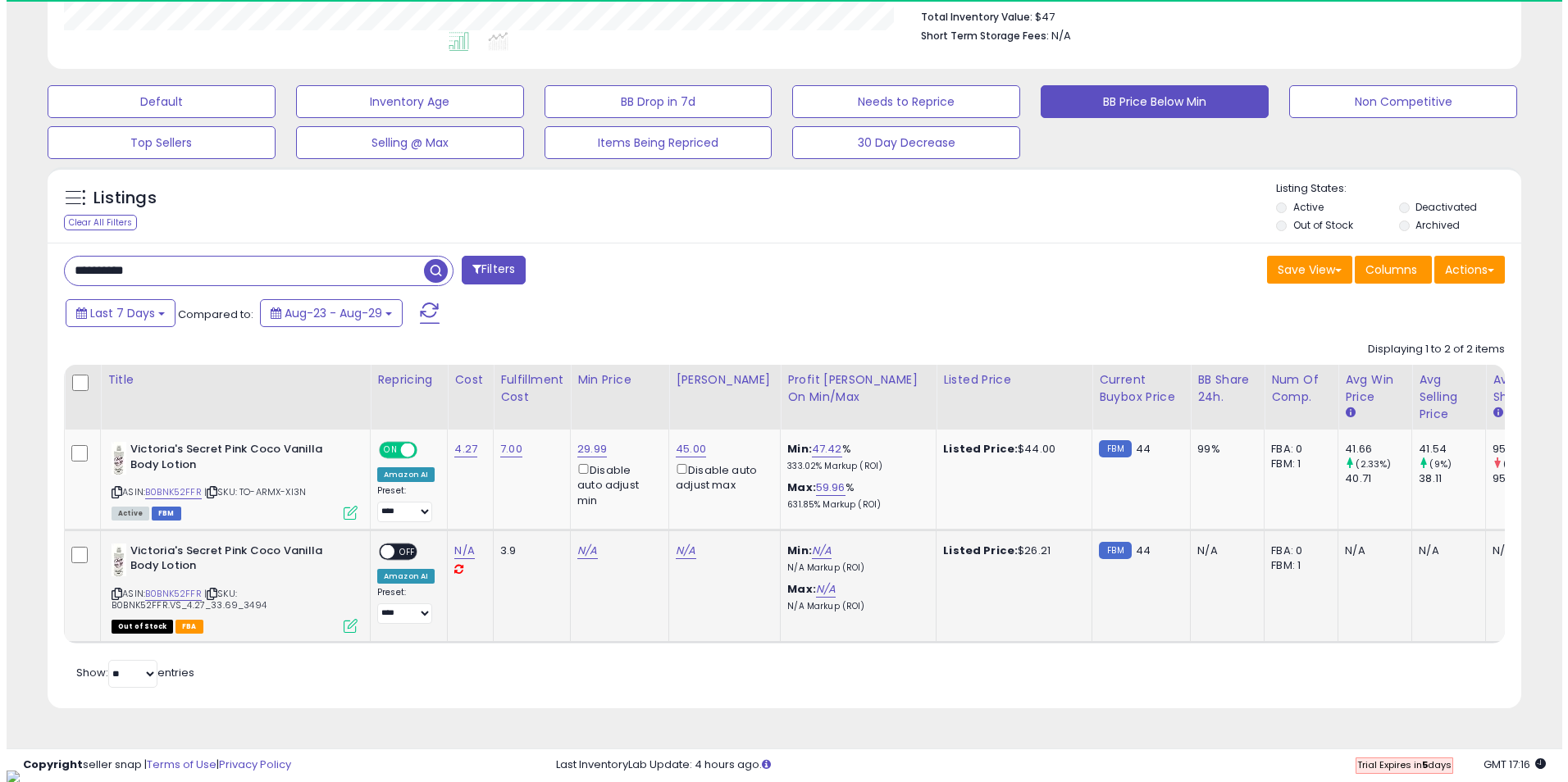
scroll to position [336, 855]
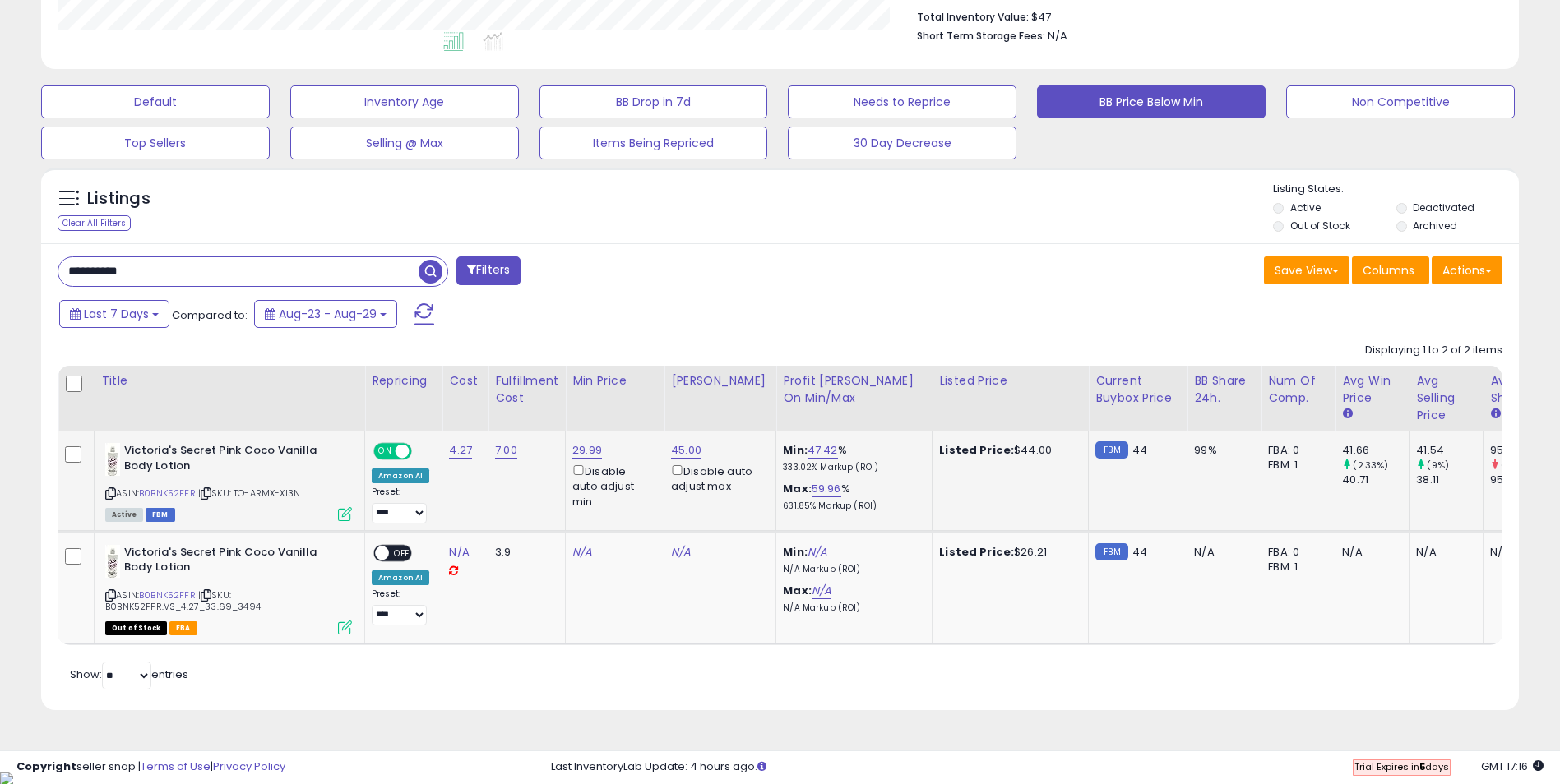
click at [342, 514] on icon at bounding box center [344, 514] width 14 height 14
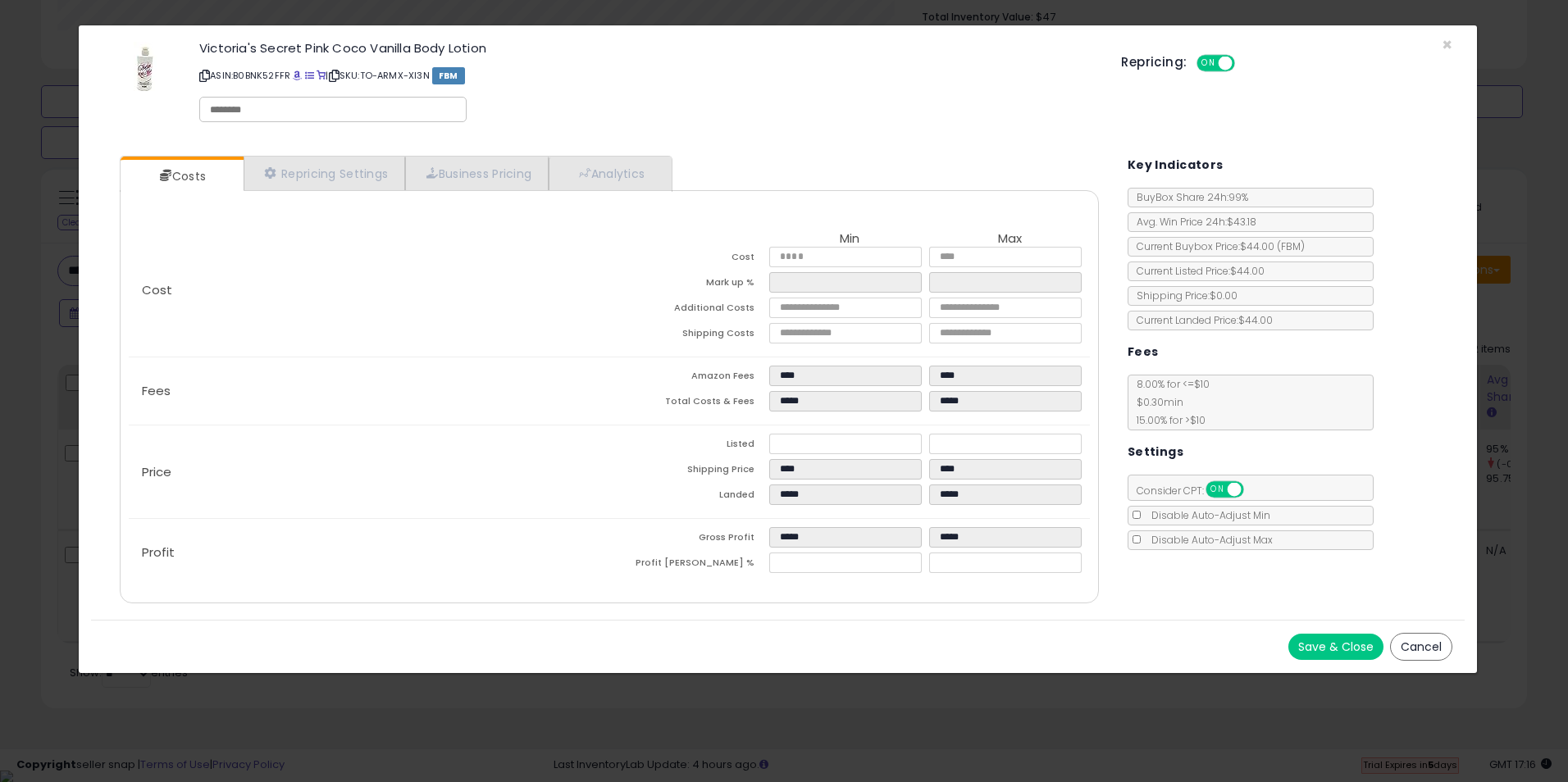
click at [1338, 651] on button "Save & Close" at bounding box center [1336, 647] width 95 height 26
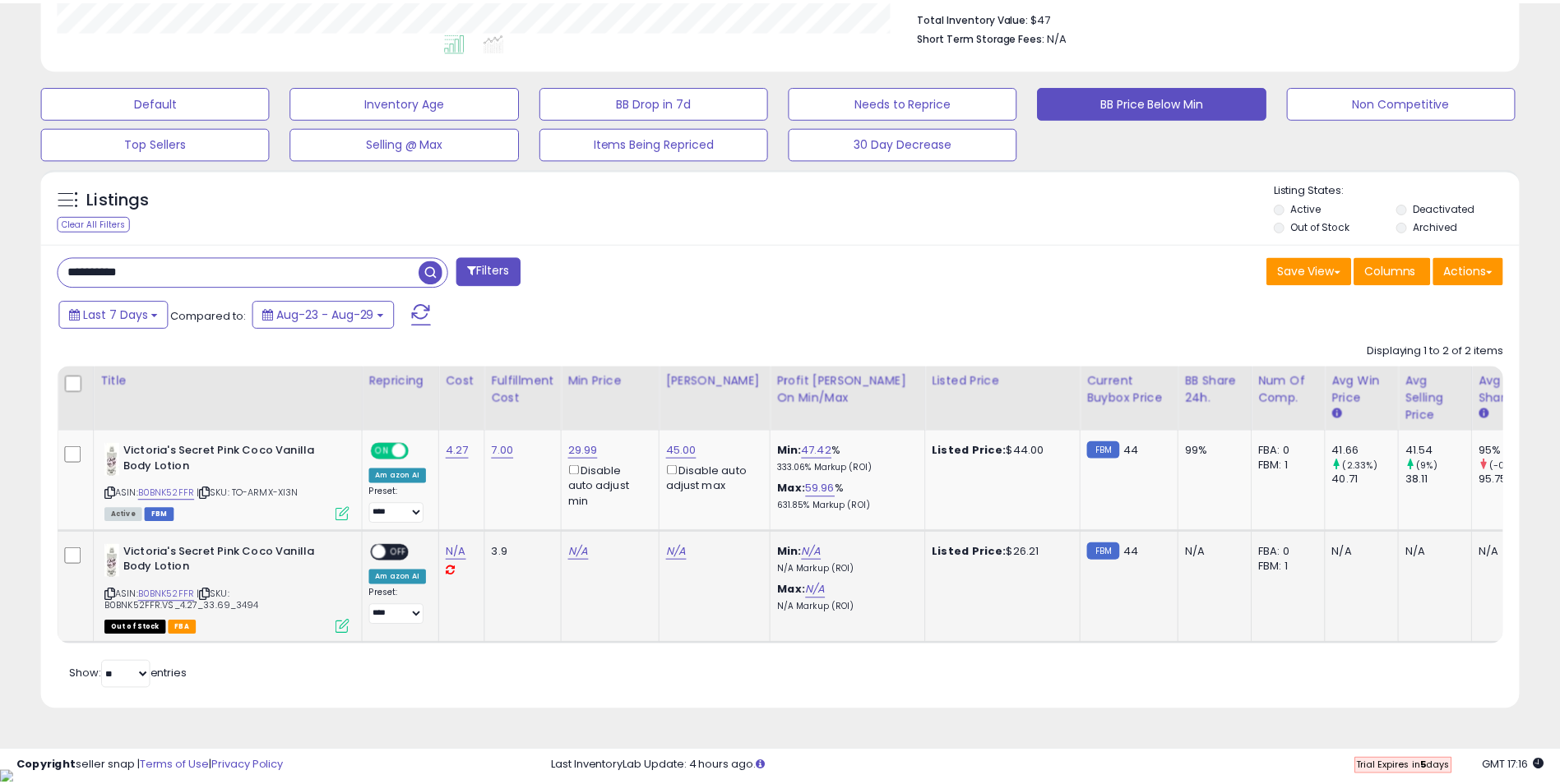
scroll to position [821726, 821391]
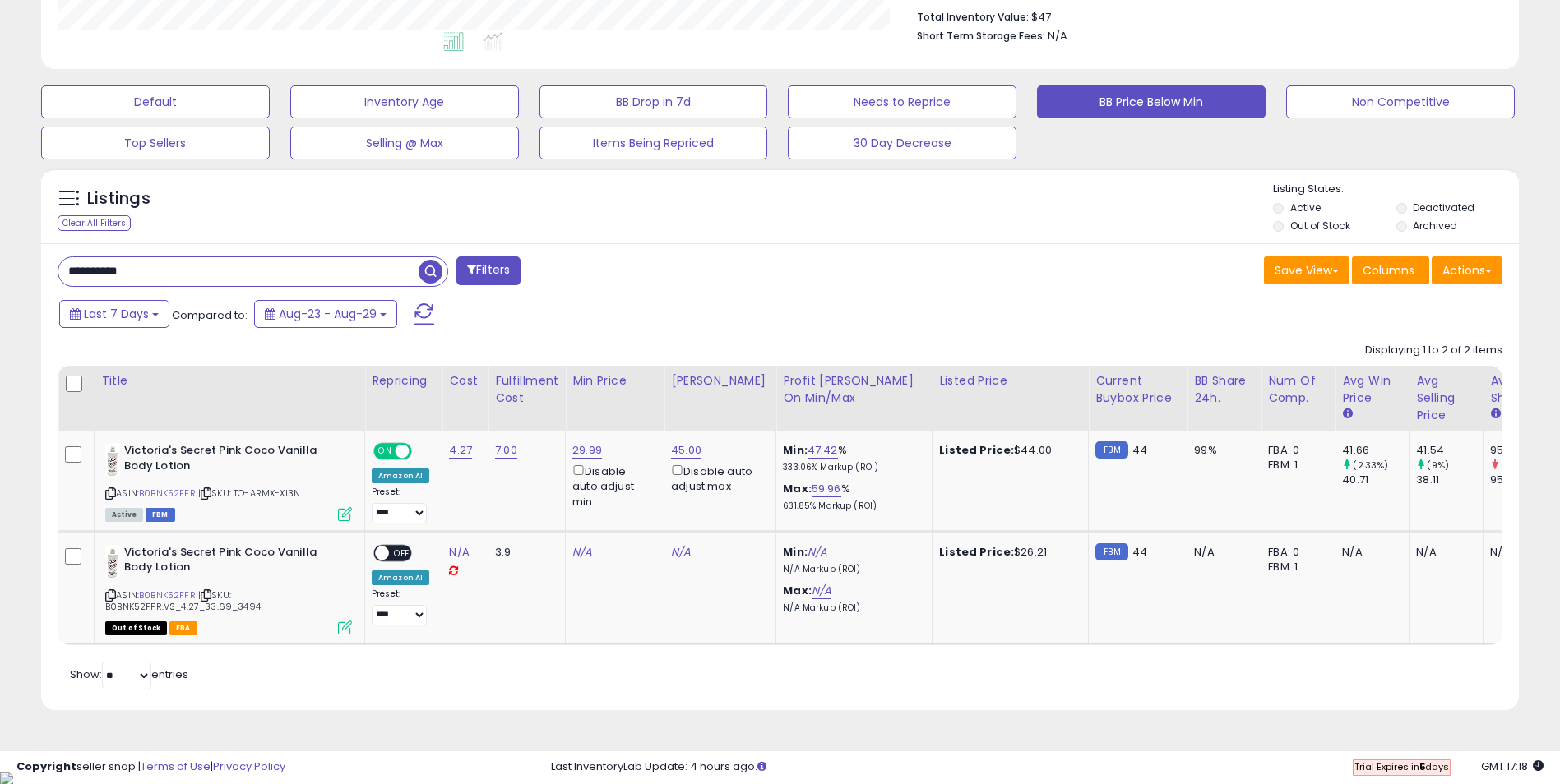
drag, startPoint x: 150, startPoint y: 270, endPoint x: 4, endPoint y: 274, distance: 146.1
click at [12, 274] on div "**********" at bounding box center [780, 184] width 1543 height 1093
paste input "text"
drag, startPoint x: 429, startPoint y: 276, endPoint x: 530, endPoint y: 273, distance: 101.0
click at [429, 275] on span "button" at bounding box center [431, 272] width 24 height 24
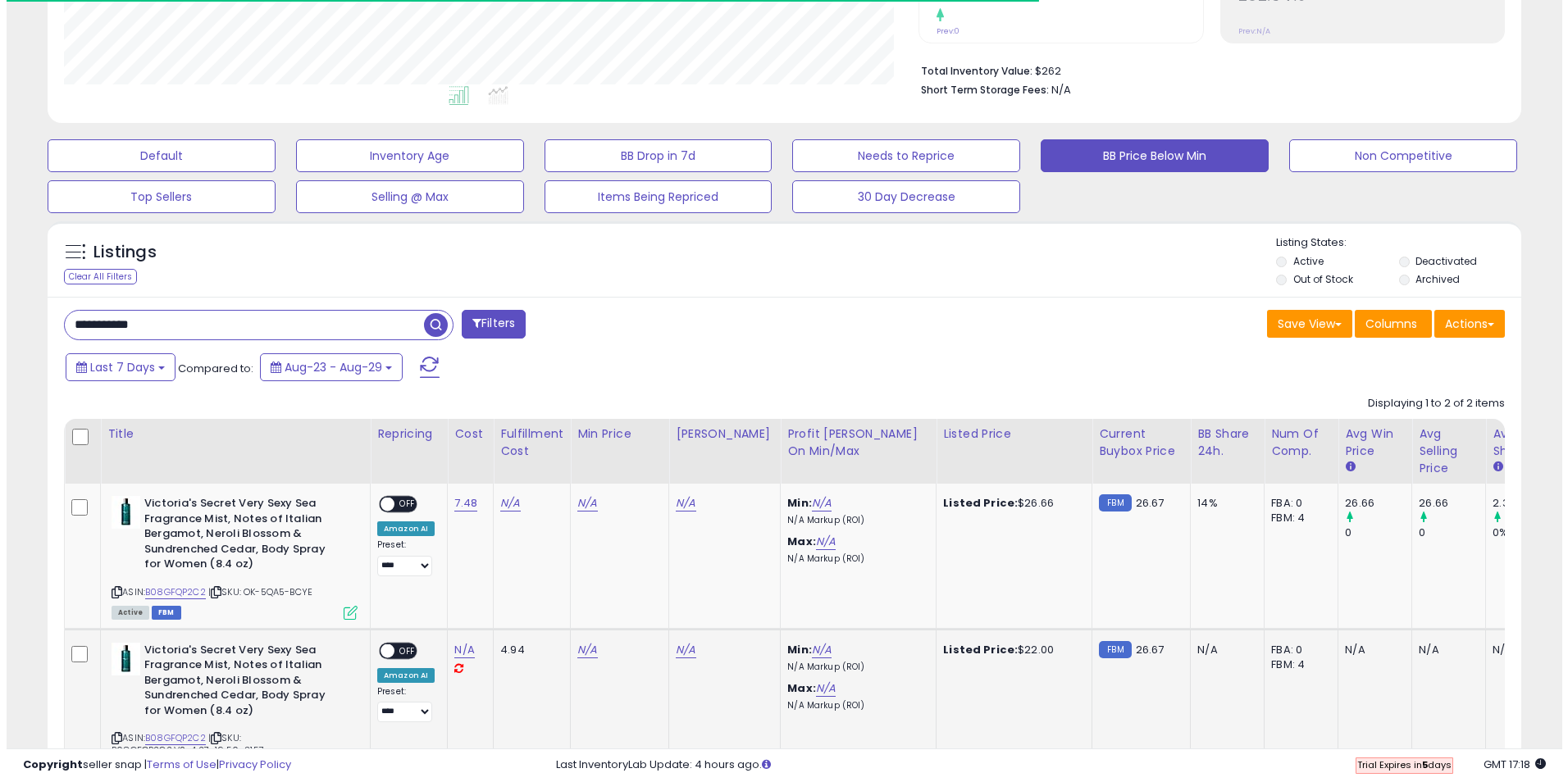
scroll to position [464, 0]
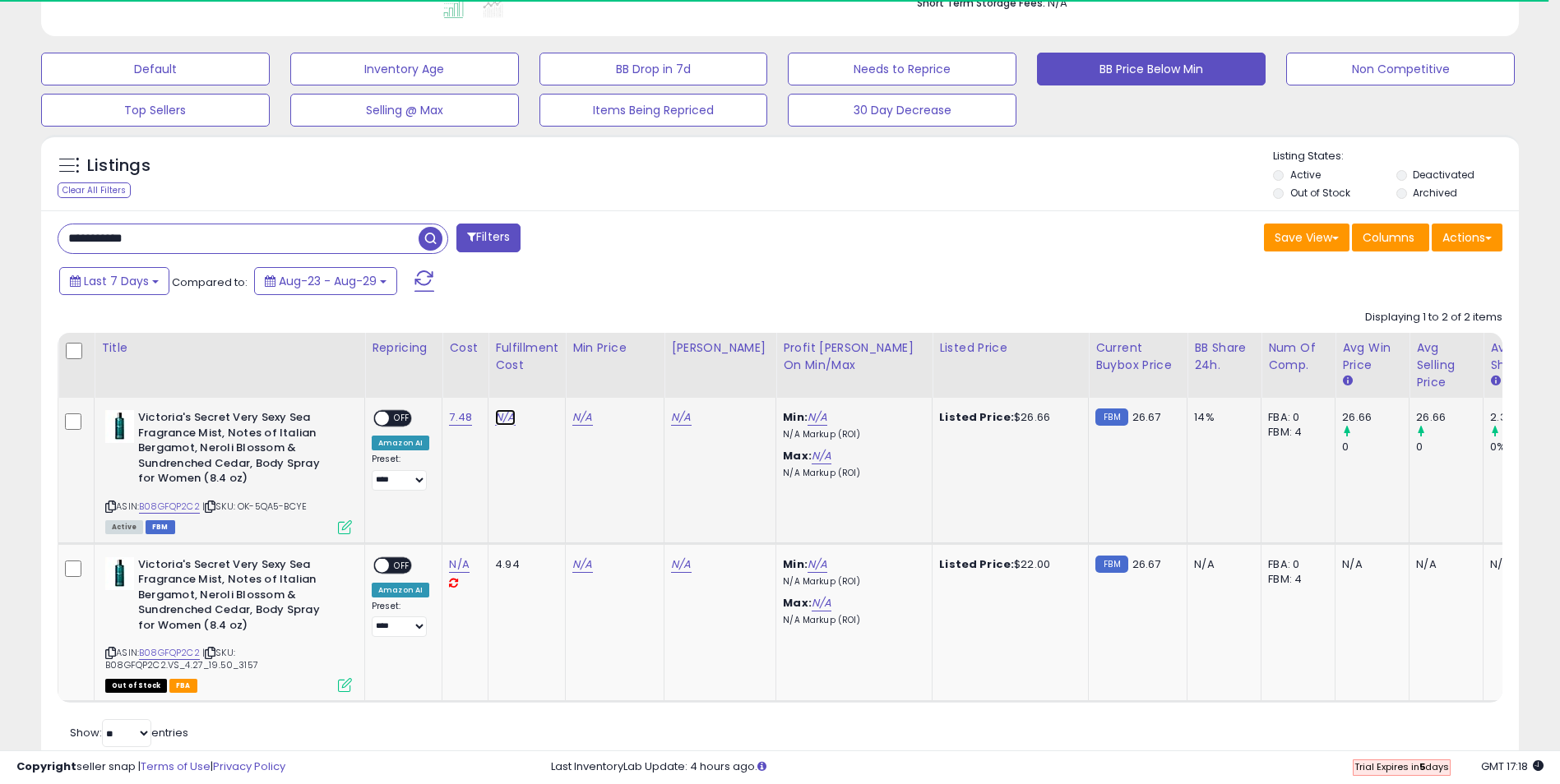
click at [499, 422] on link "N/A" at bounding box center [504, 418] width 19 height 17
drag, startPoint x: 413, startPoint y: 375, endPoint x: 383, endPoint y: 379, distance: 30.3
click at [383, 379] on input "*" at bounding box center [456, 376] width 147 height 25
click at [562, 379] on button "submit" at bounding box center [548, 376] width 28 height 25
click at [349, 527] on icon at bounding box center [344, 527] width 14 height 14
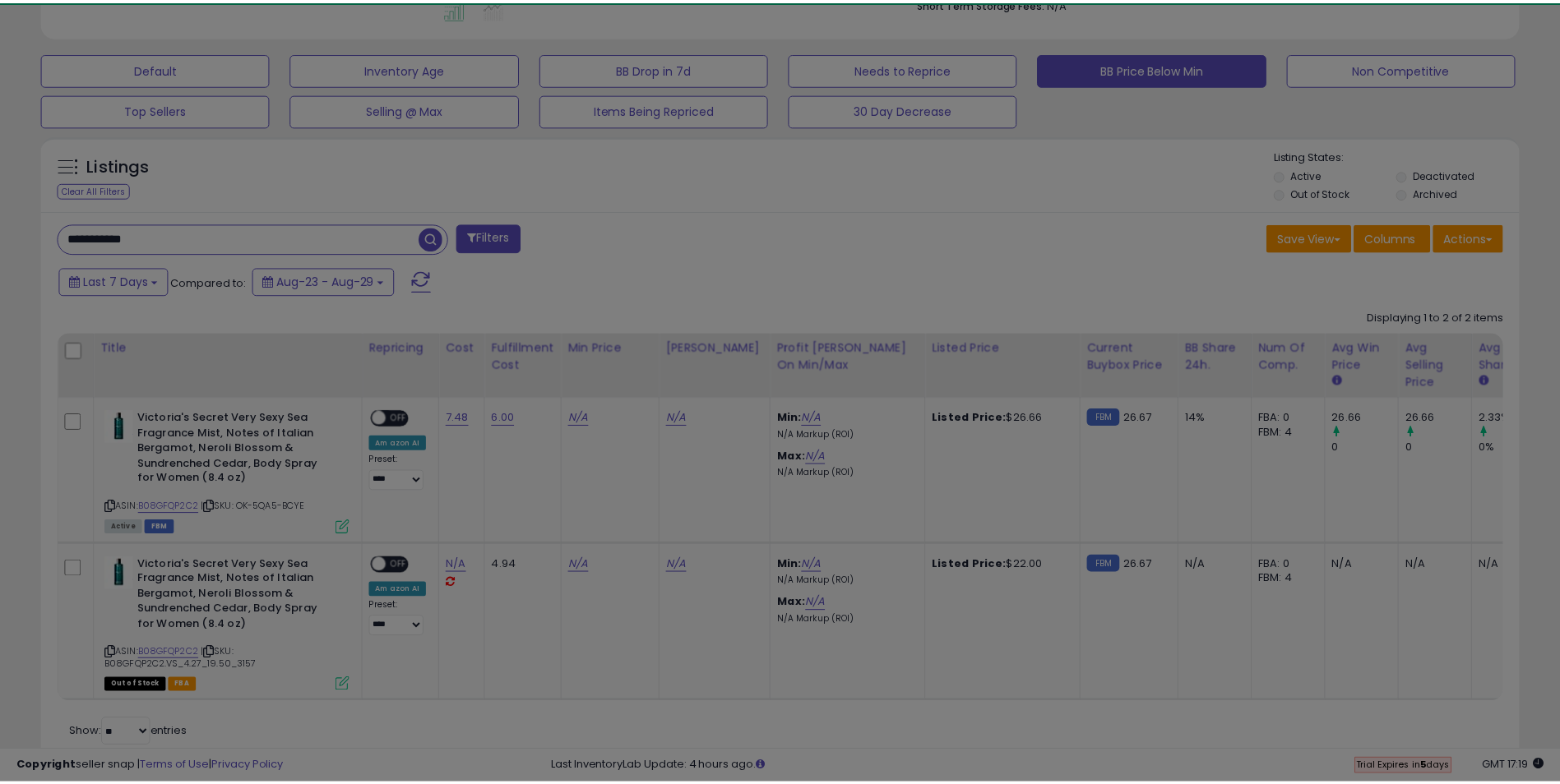
scroll to position [337, 864]
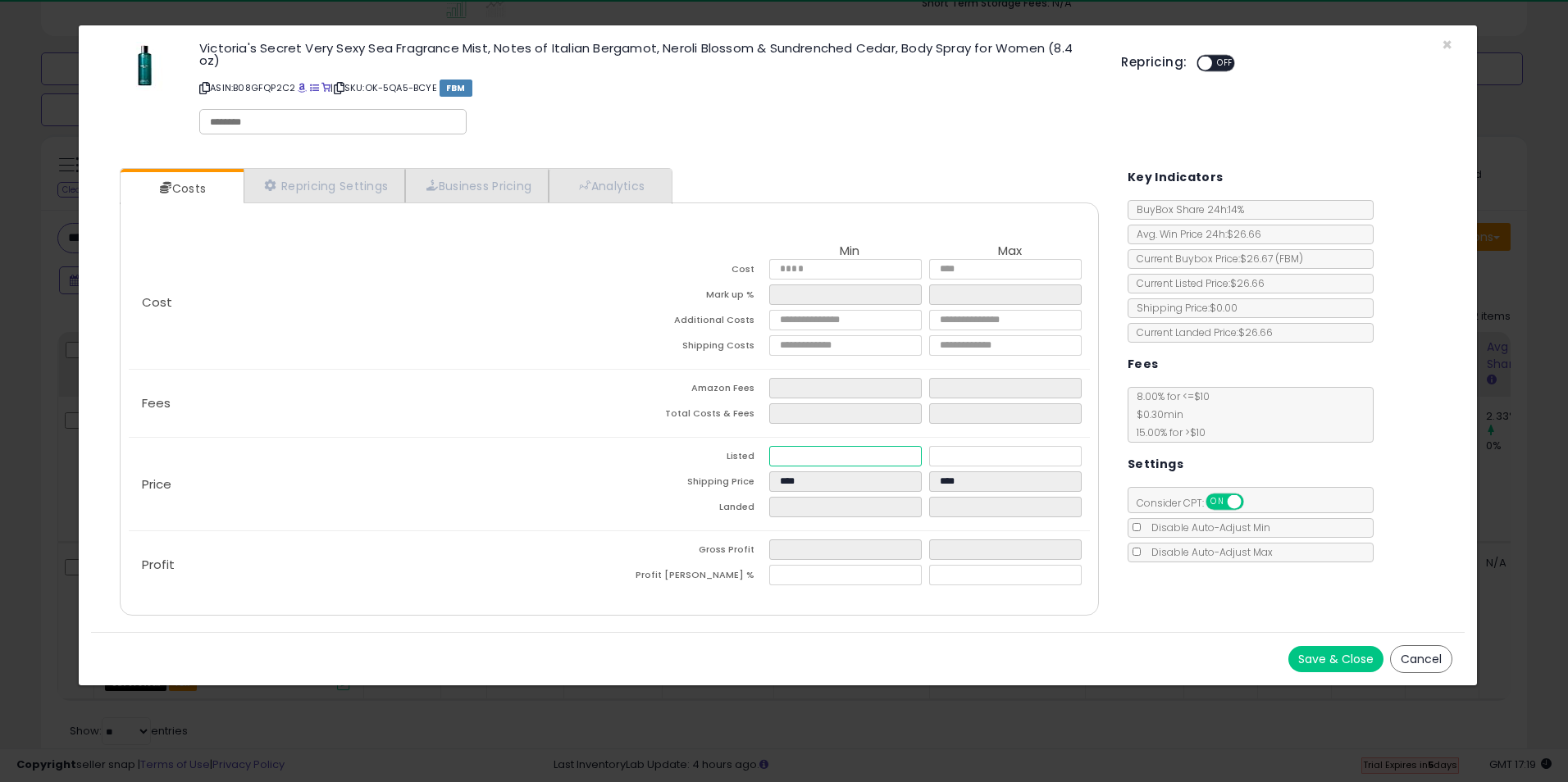
click at [784, 446] on input "number" at bounding box center [845, 456] width 153 height 20
click at [536, 536] on div "Profit Gross Profit **** Profit Margin % *****" at bounding box center [609, 565] width 961 height 68
click at [961, 446] on input "number" at bounding box center [1005, 456] width 153 height 20
click at [987, 602] on div "Cost Min Max Cost **** **** Mark up % ***** ****** Additional Costs Shipping Co…" at bounding box center [609, 409] width 979 height 414
click at [1313, 646] on button "Save & Close" at bounding box center [1336, 659] width 95 height 26
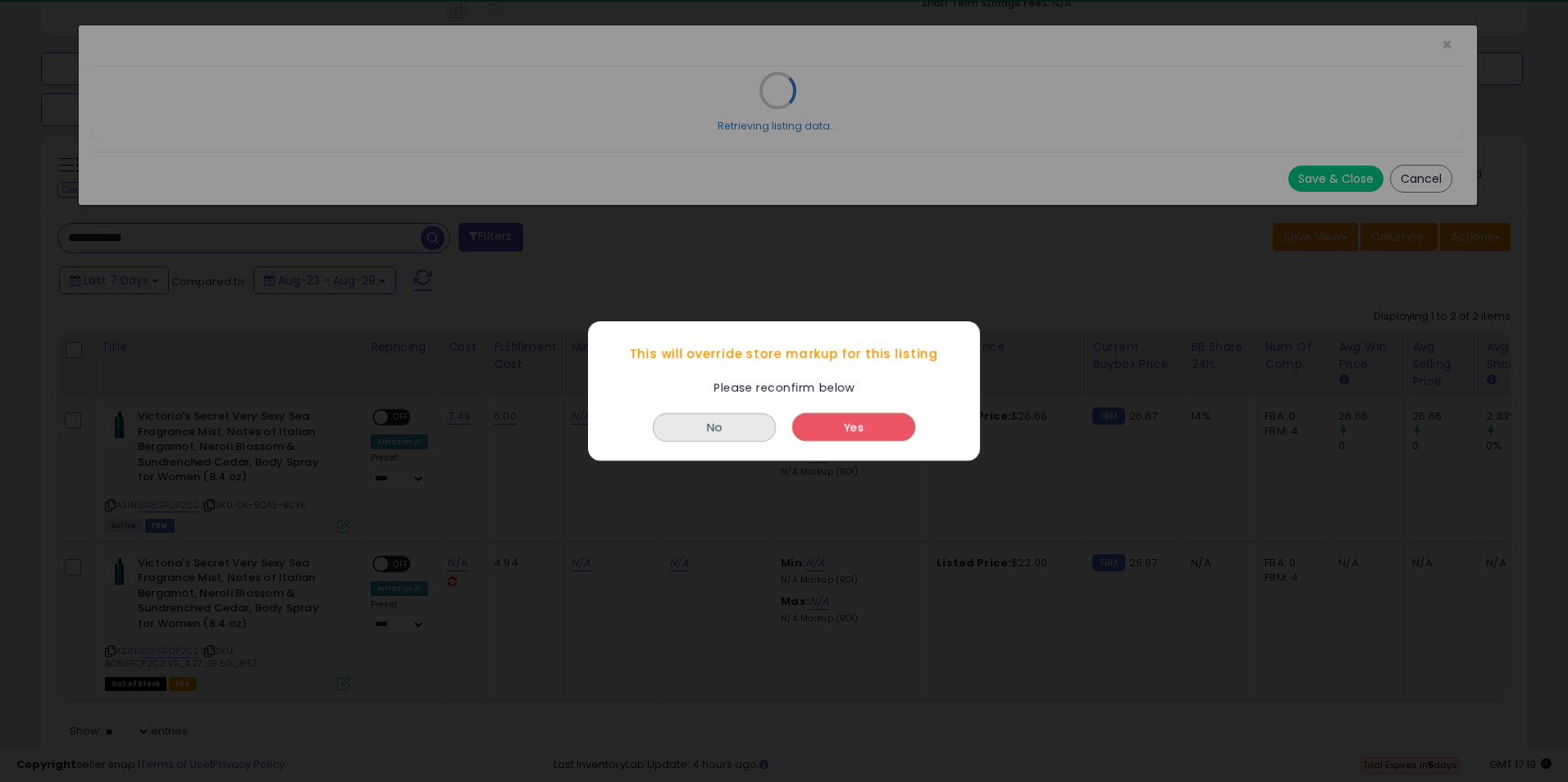
click at [877, 423] on button "Yes" at bounding box center [853, 428] width 123 height 28
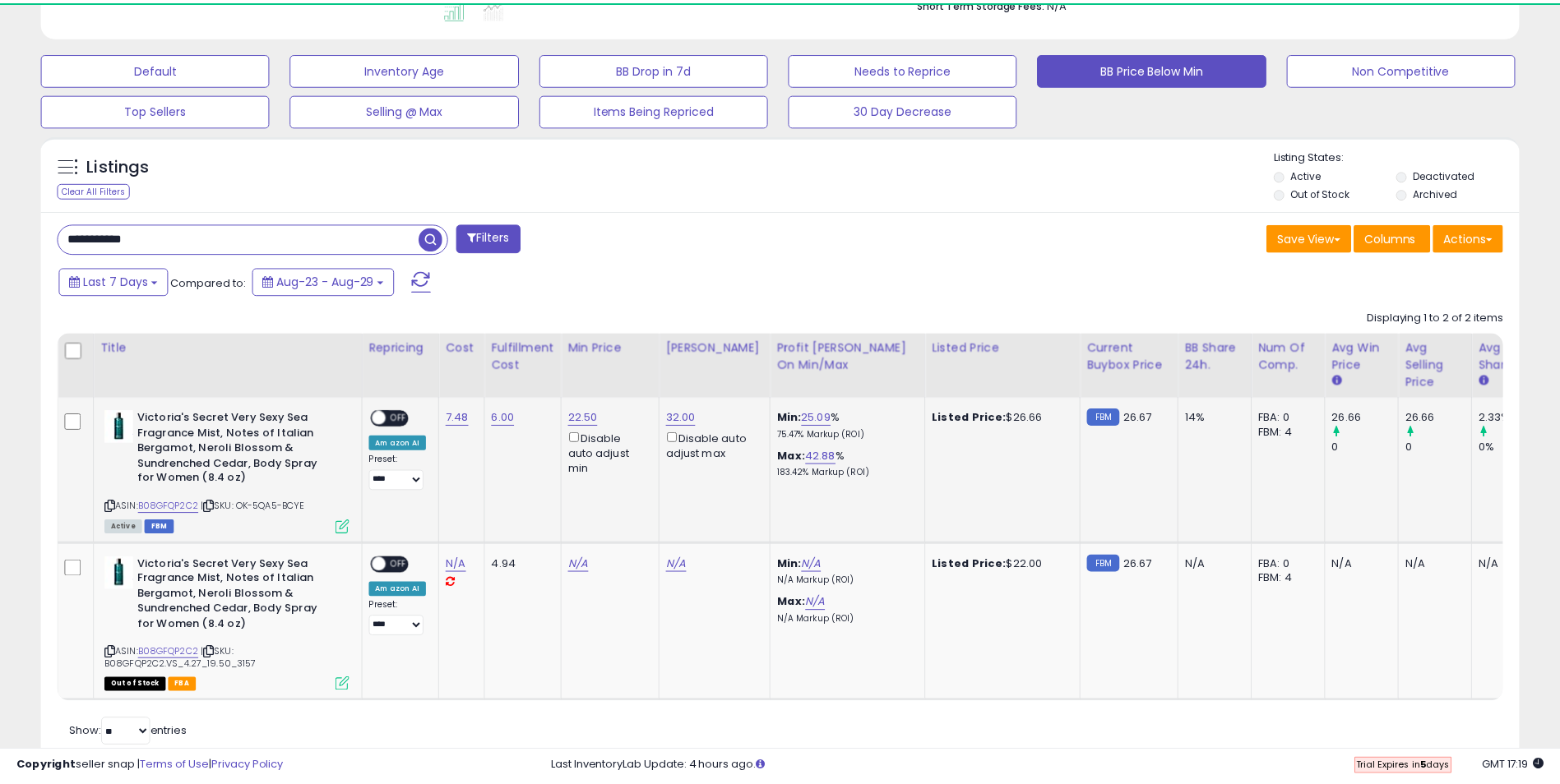
scroll to position [821726, 821391]
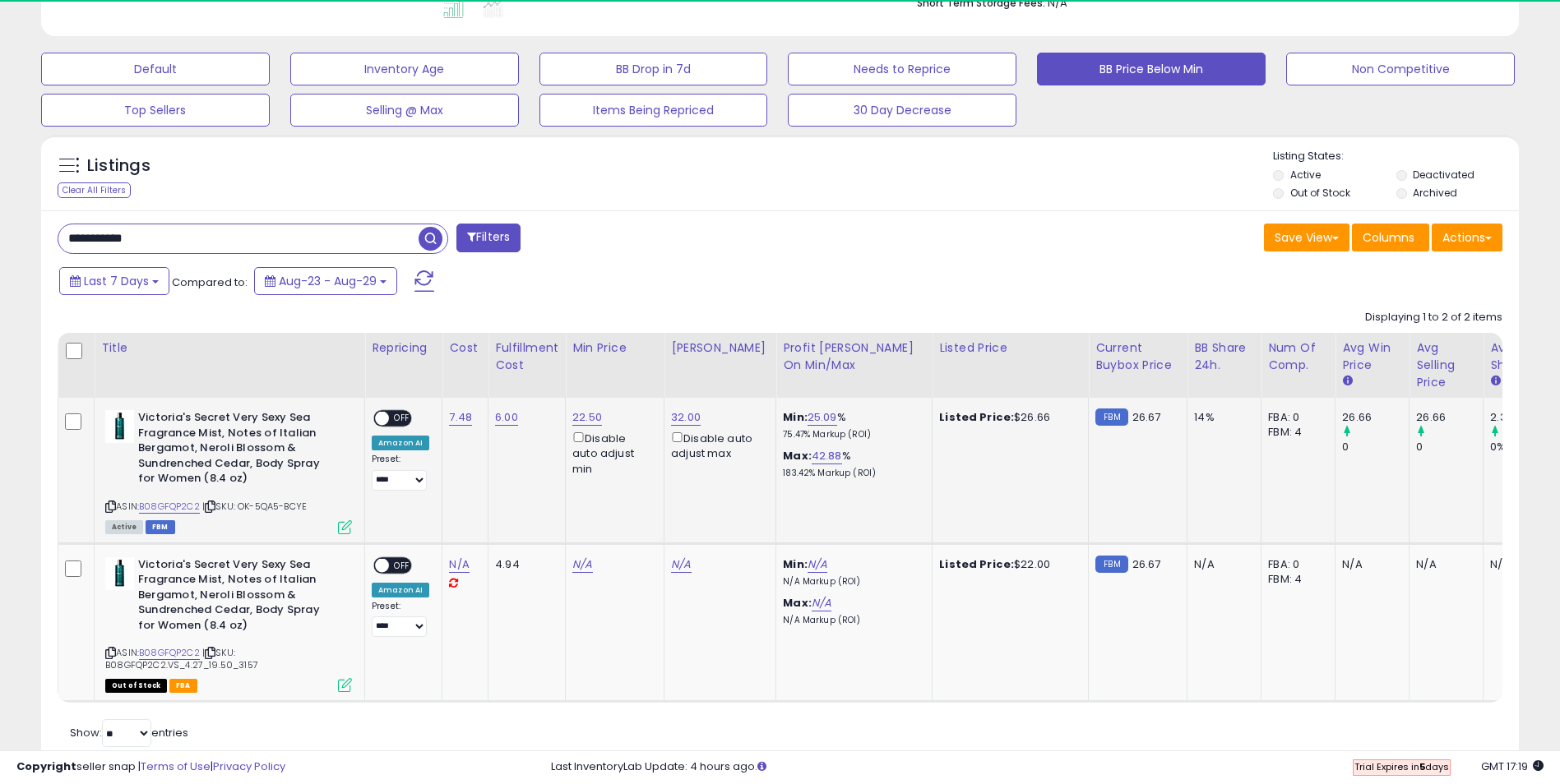
drag, startPoint x: 406, startPoint y: 418, endPoint x: 437, endPoint y: 416, distance: 31.1
click at [406, 418] on span "OFF" at bounding box center [402, 418] width 26 height 14
click at [182, 508] on link "B08GFQP2C2" at bounding box center [170, 507] width 61 height 14
click at [163, 513] on link "B08GFQP2C2" at bounding box center [170, 507] width 61 height 14
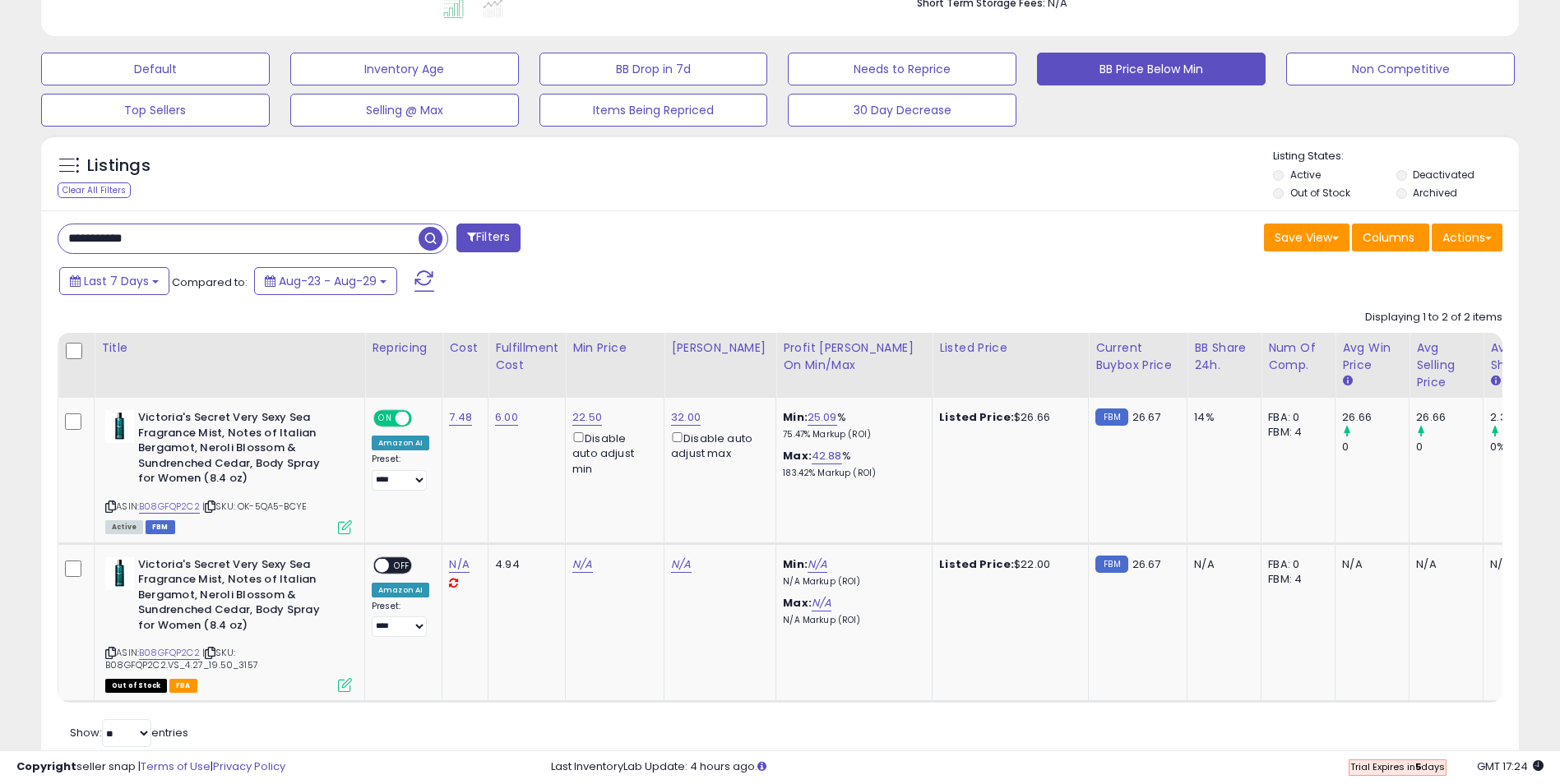
drag, startPoint x: 174, startPoint y: 238, endPoint x: -4, endPoint y: 243, distance: 178.1
paste input "text"
click at [426, 243] on span "button" at bounding box center [431, 239] width 24 height 24
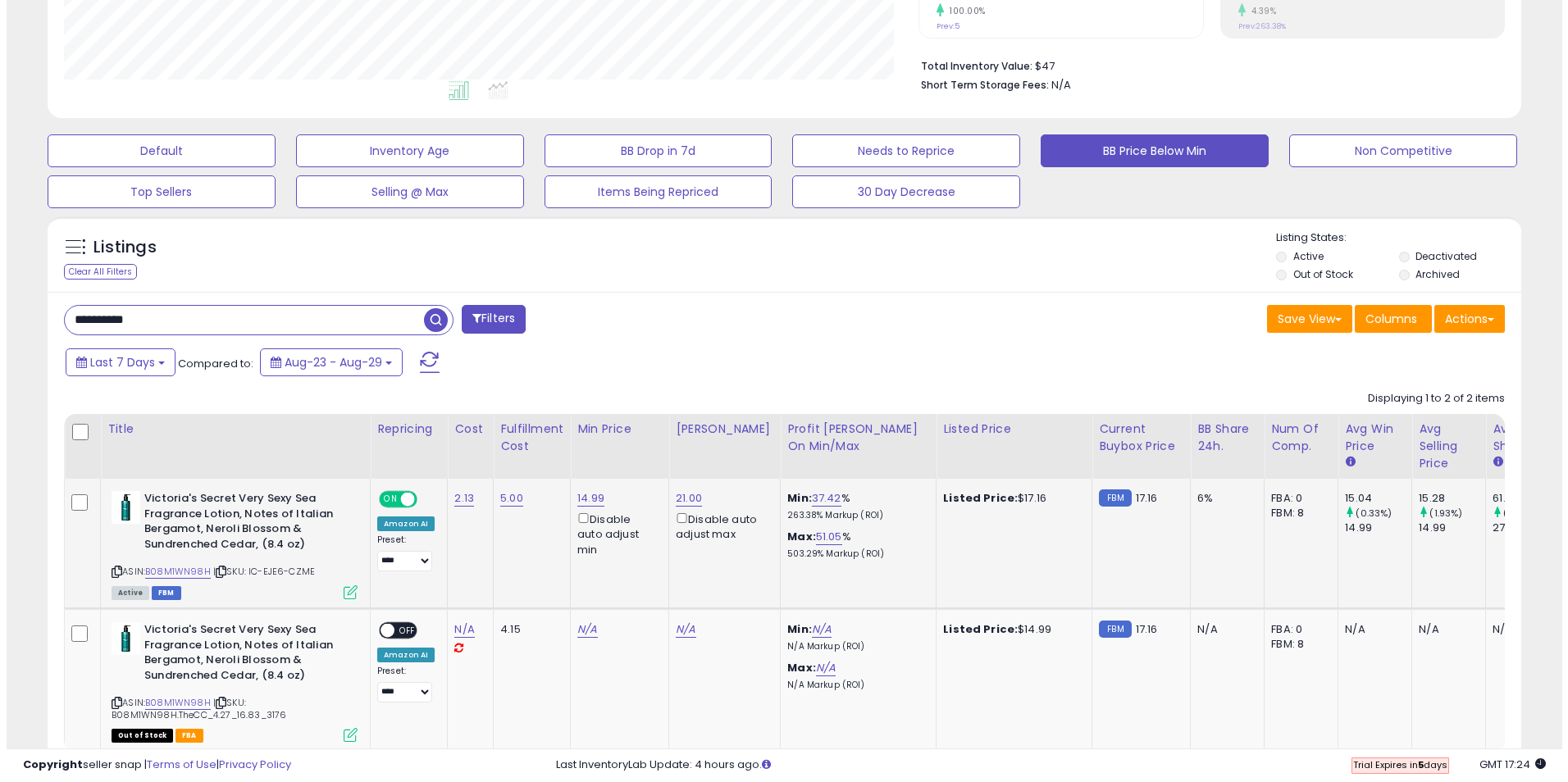
scroll to position [336, 855]
click at [340, 597] on icon at bounding box center [343, 592] width 14 height 14
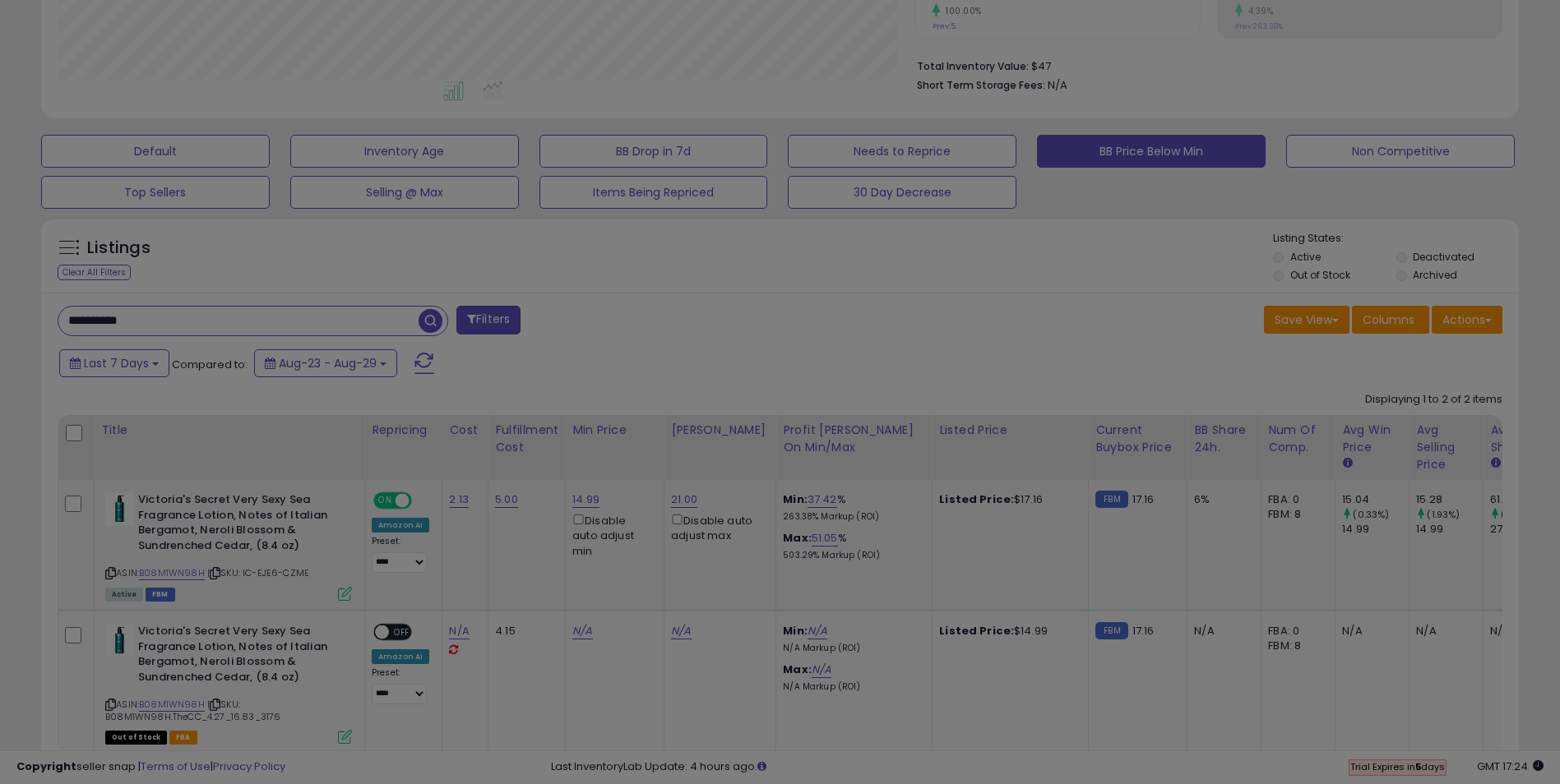
scroll to position [337, 864]
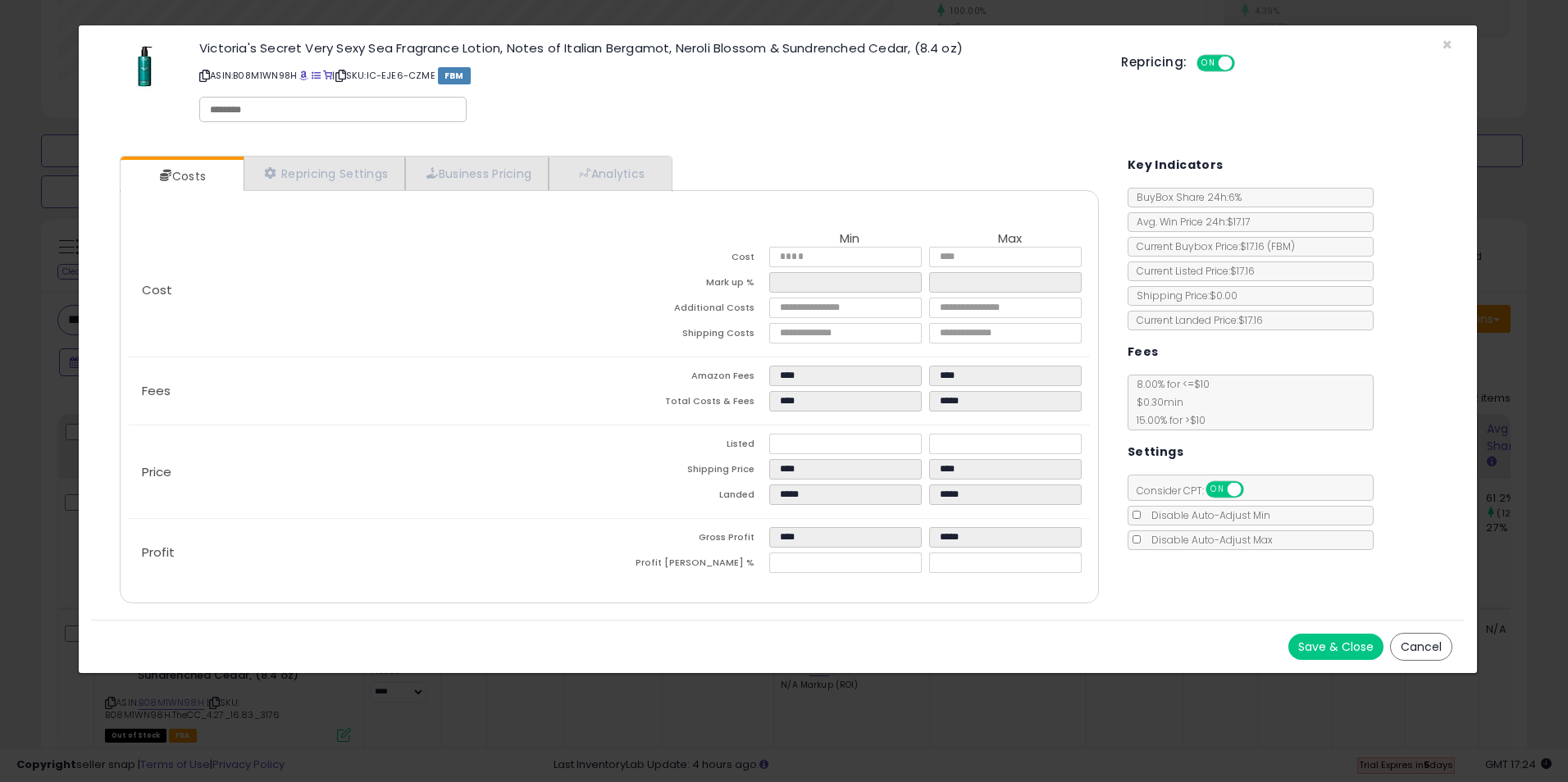
click at [1350, 648] on button "Save & Close" at bounding box center [1336, 647] width 95 height 26
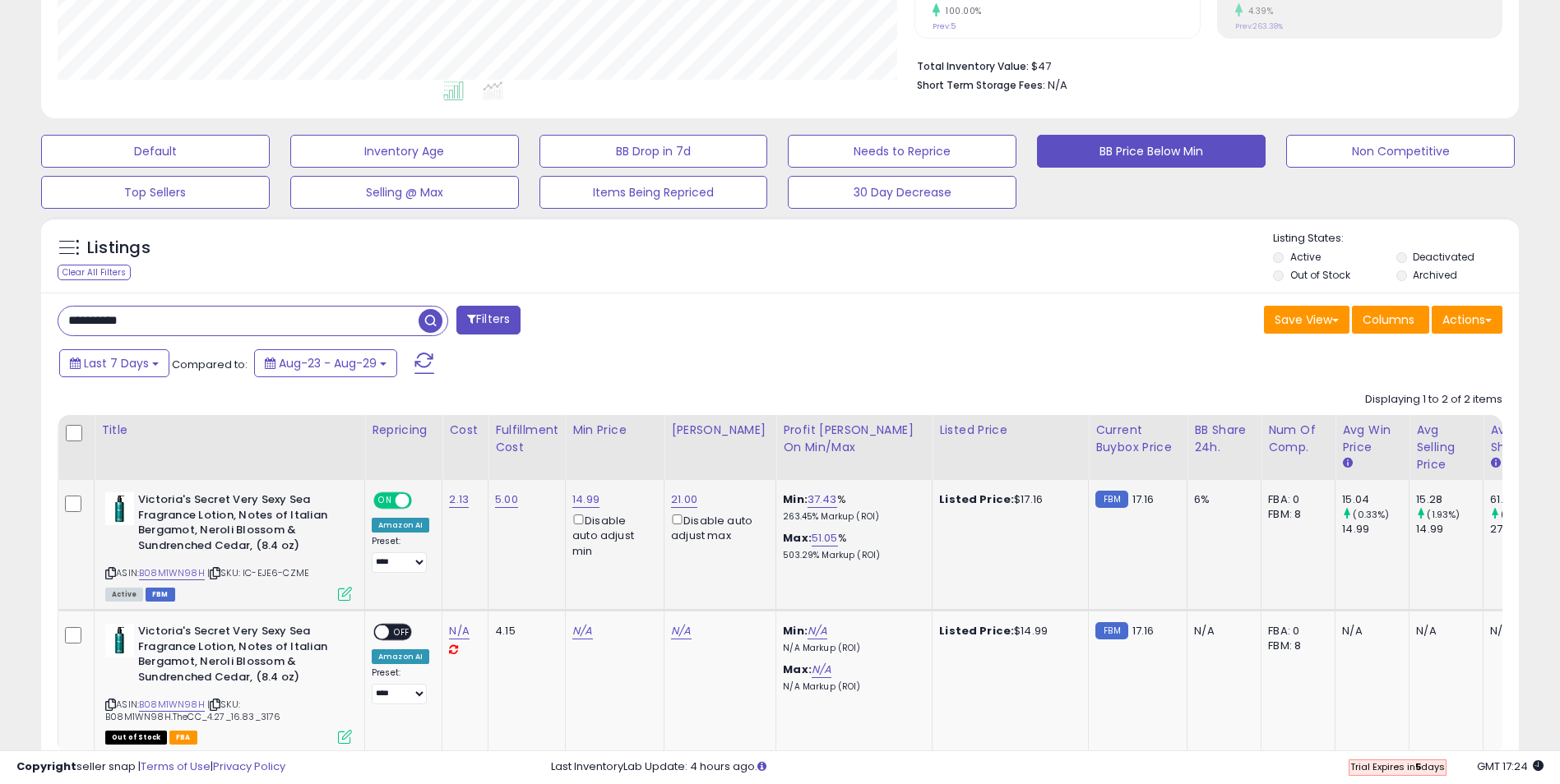
scroll to position [821726, 821391]
click at [185, 573] on link "B08M1WN98H" at bounding box center [172, 572] width 66 height 14
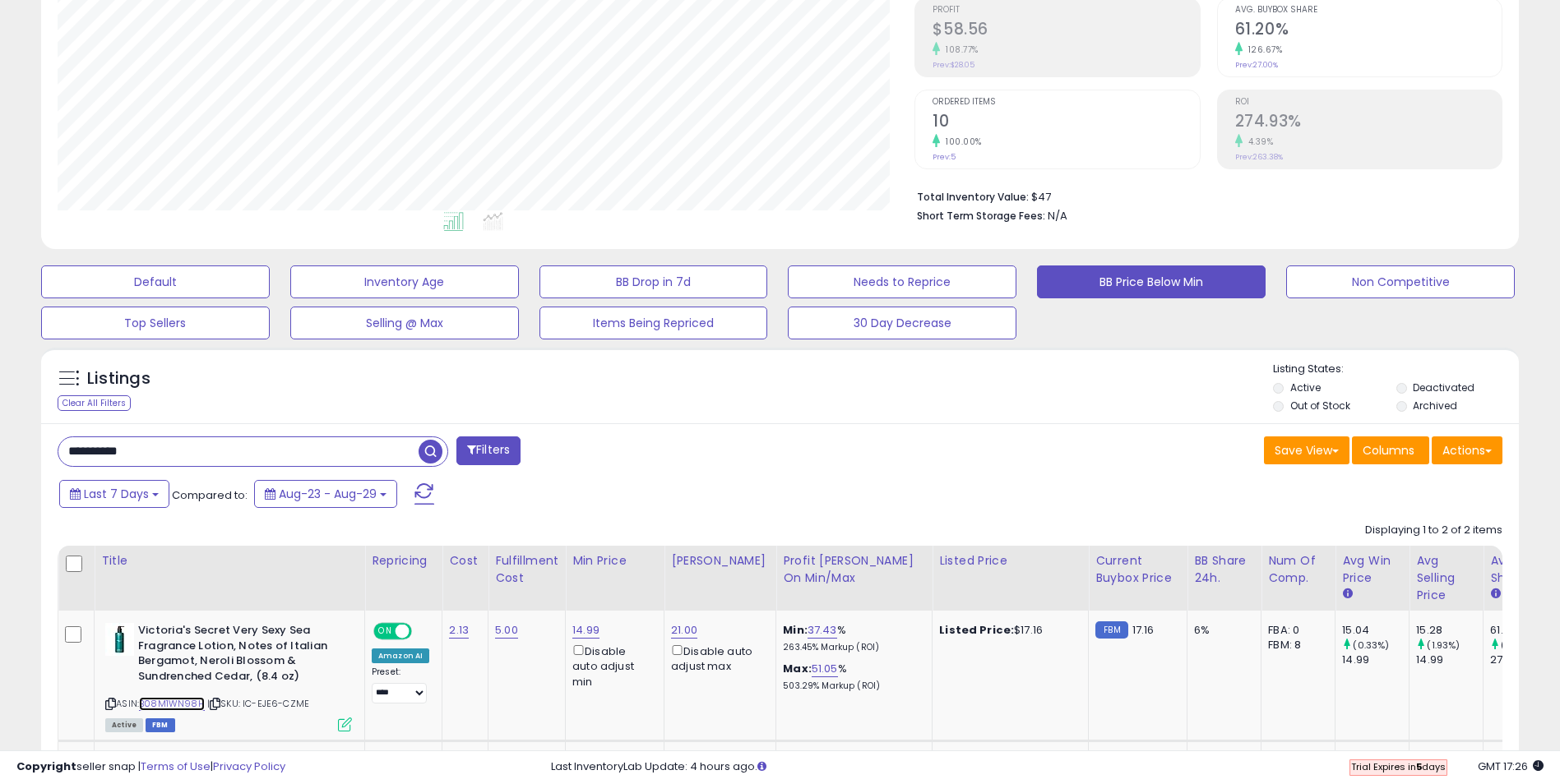
scroll to position [328, 0]
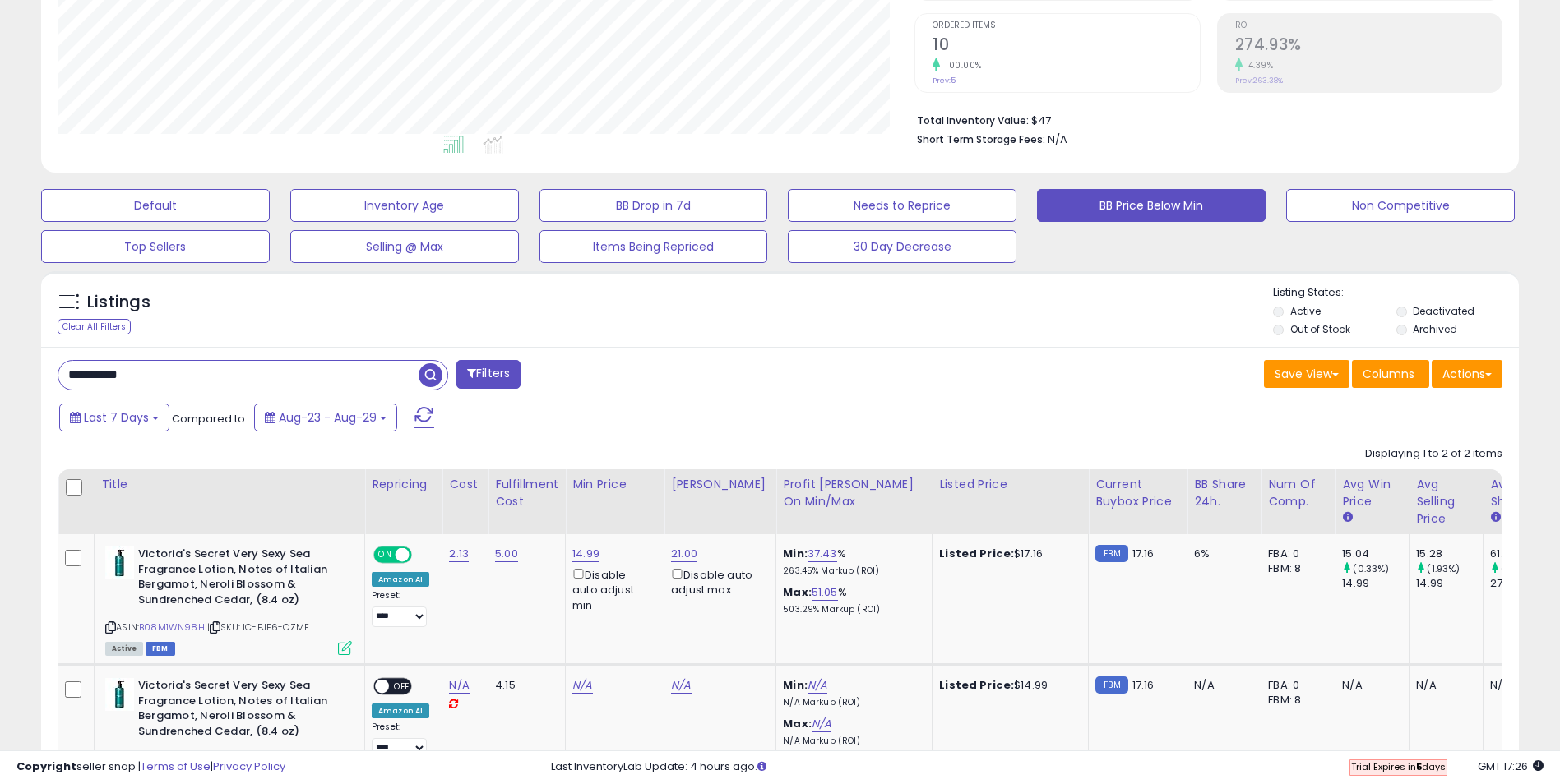
drag, startPoint x: 167, startPoint y: 372, endPoint x: 44, endPoint y: 368, distance: 123.1
click at [44, 368] on div "**********" at bounding box center [780, 610] width 1477 height 528
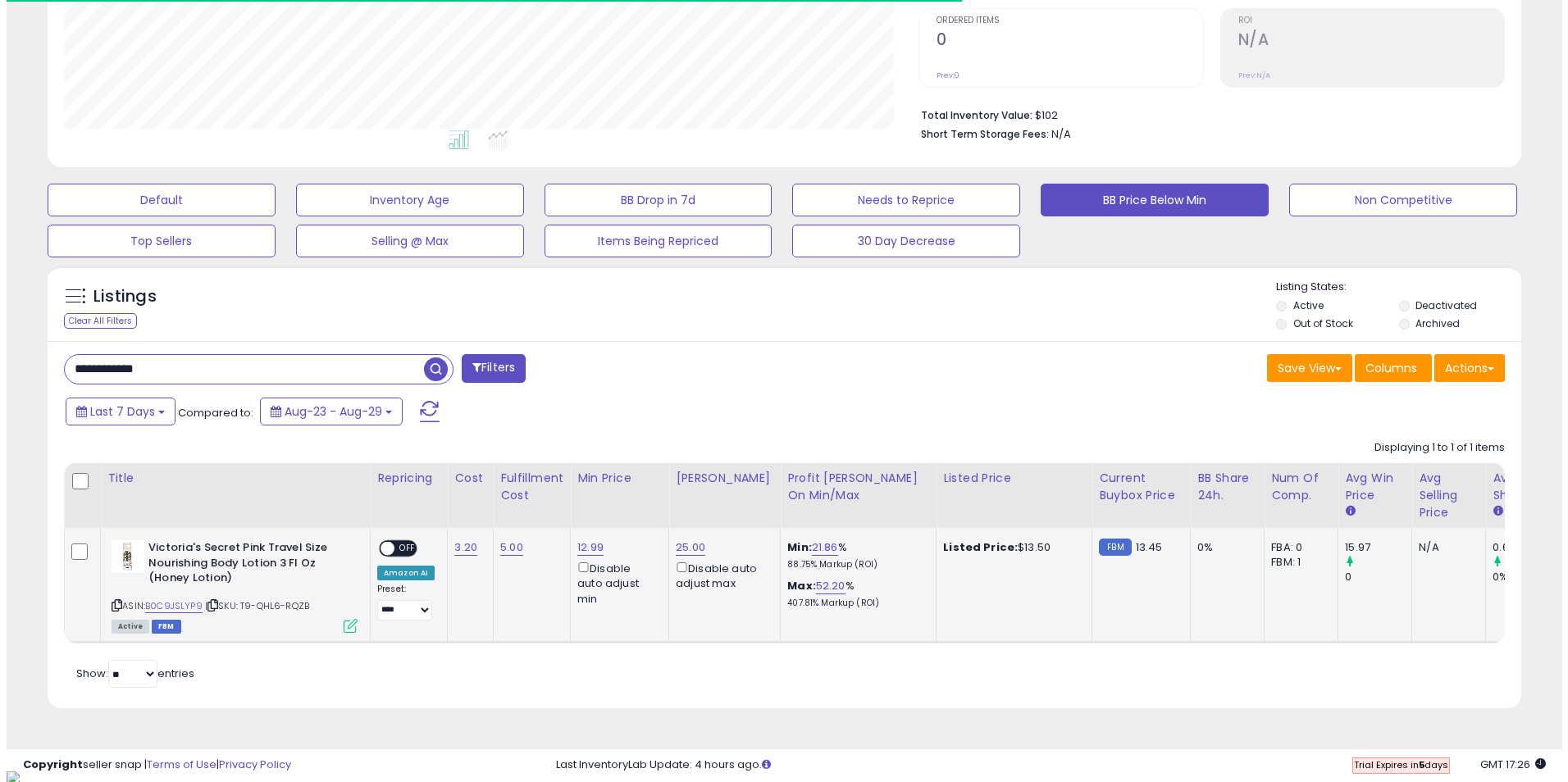
scroll to position [336, 855]
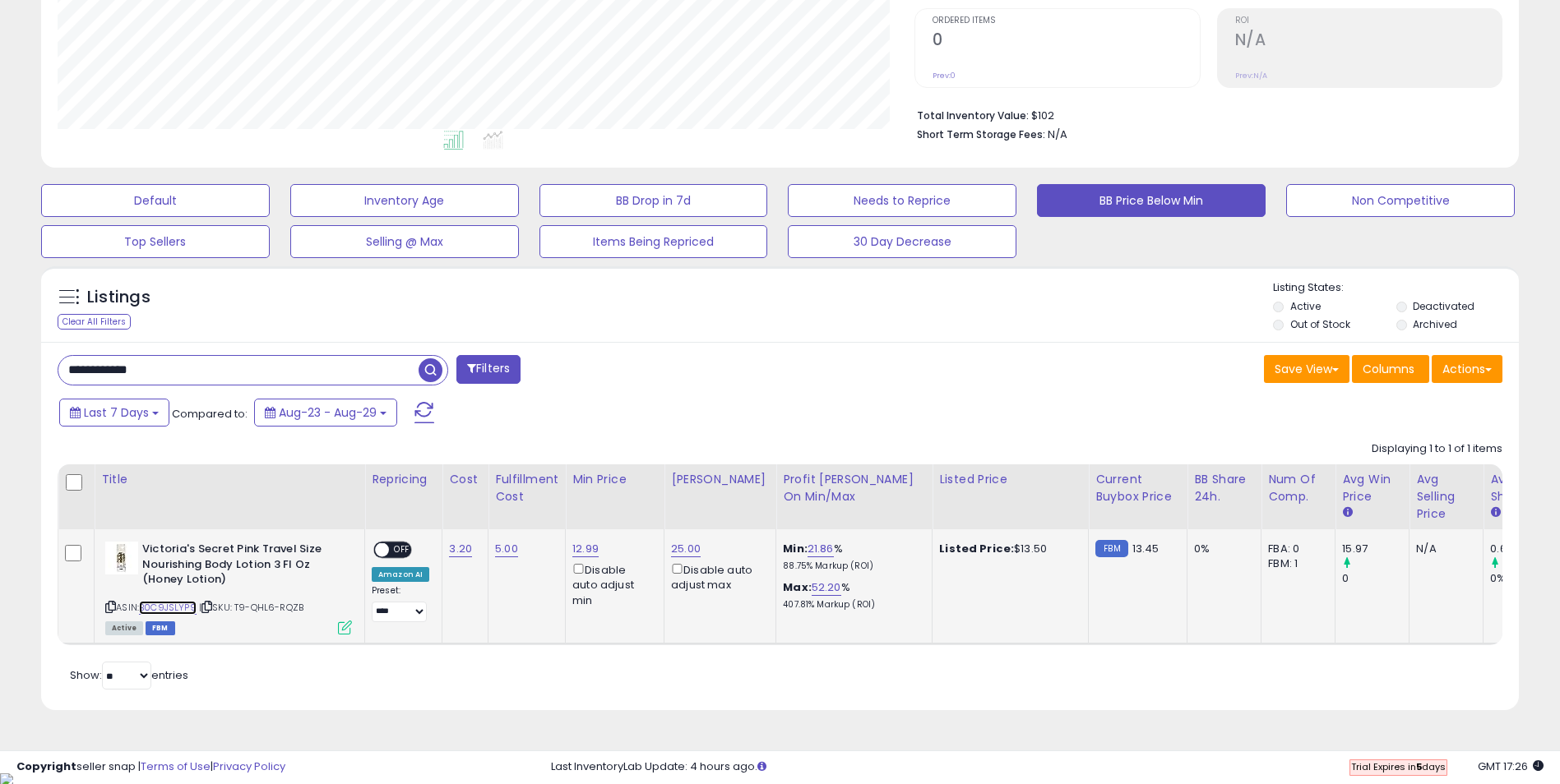
click at [170, 609] on link "B0C9JSLYP9" at bounding box center [168, 608] width 58 height 14
click at [339, 626] on icon at bounding box center [344, 627] width 14 height 14
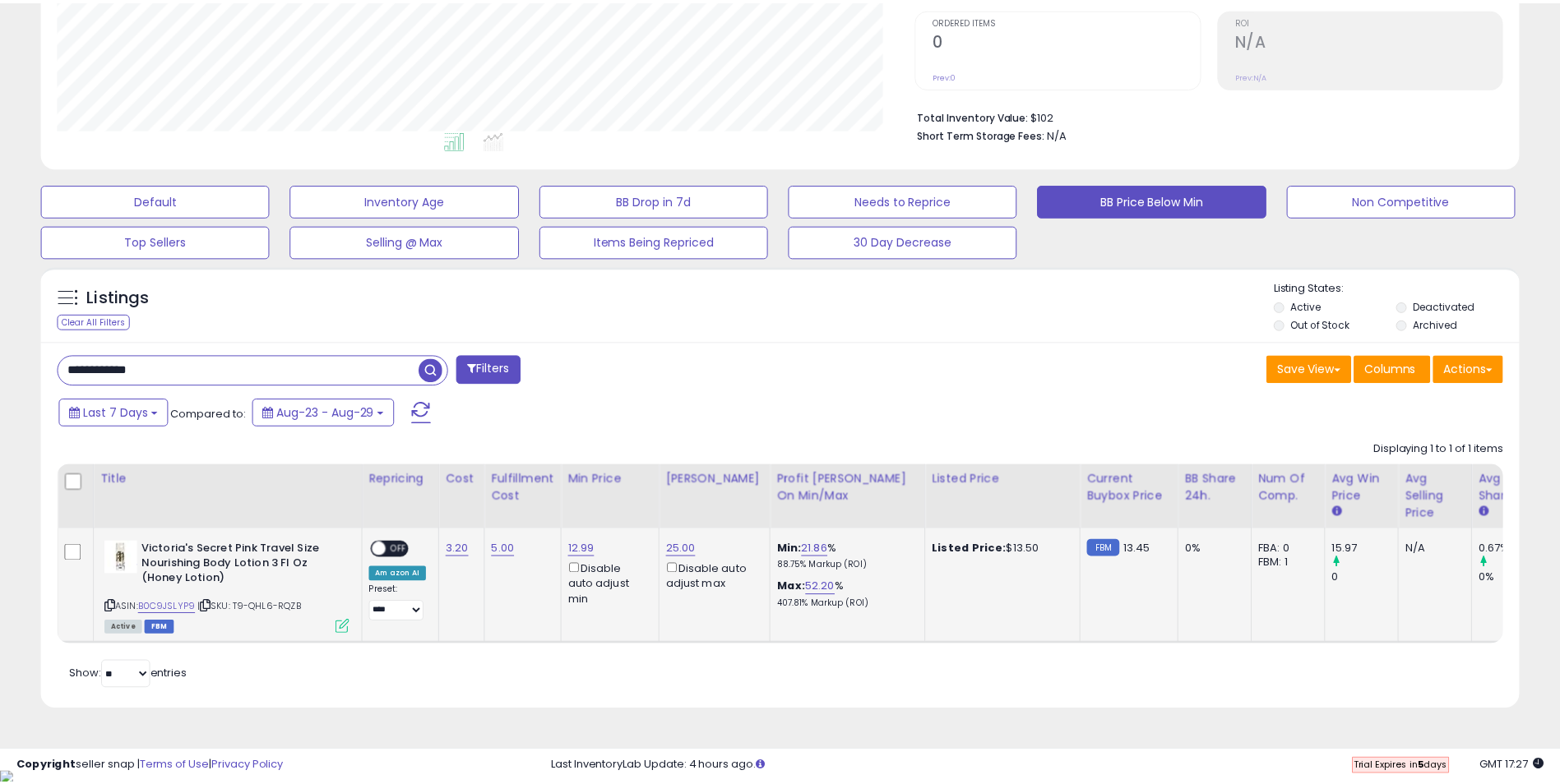
scroll to position [337, 864]
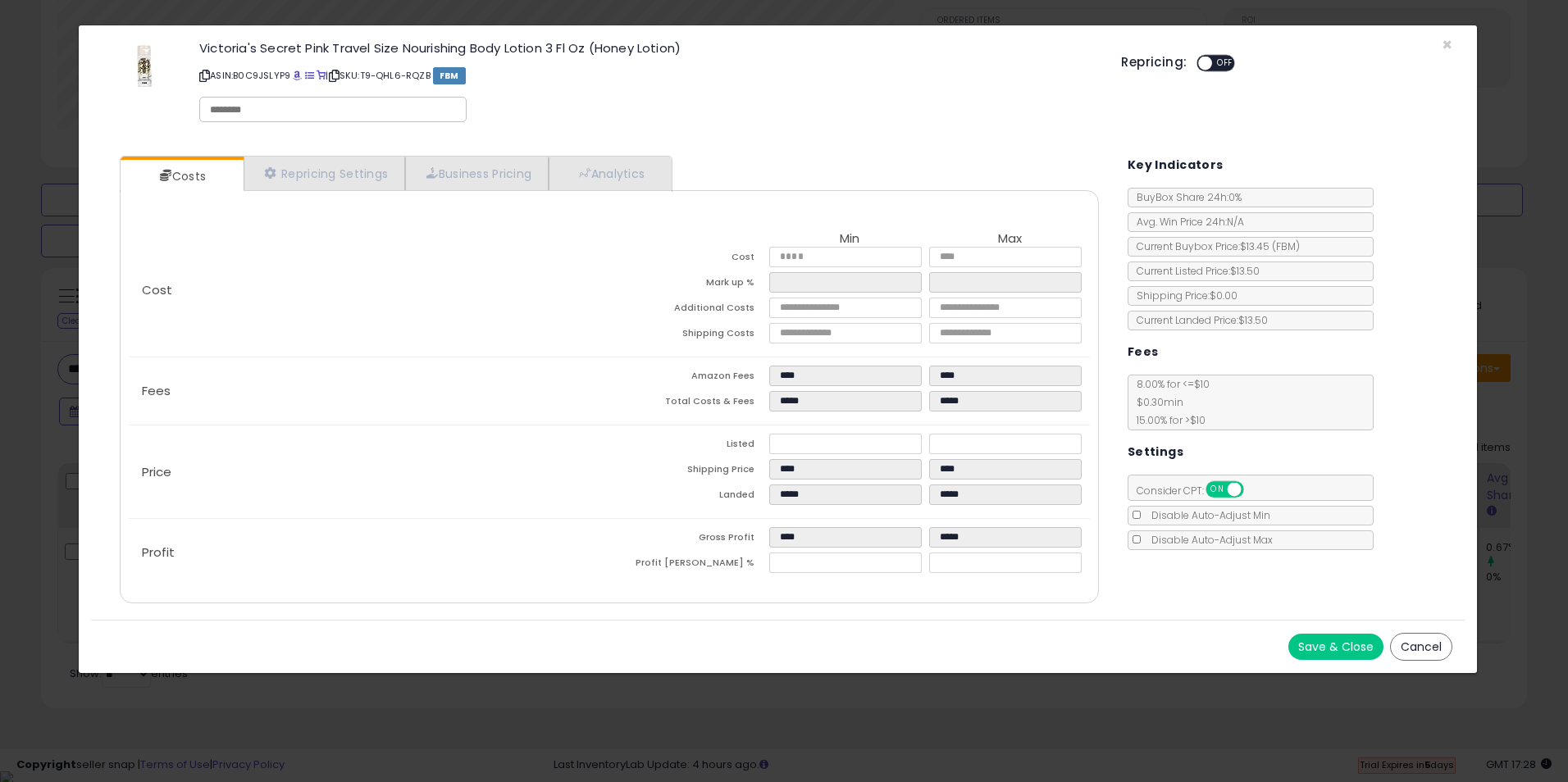
click at [1320, 652] on button "Save & Close" at bounding box center [1336, 647] width 95 height 26
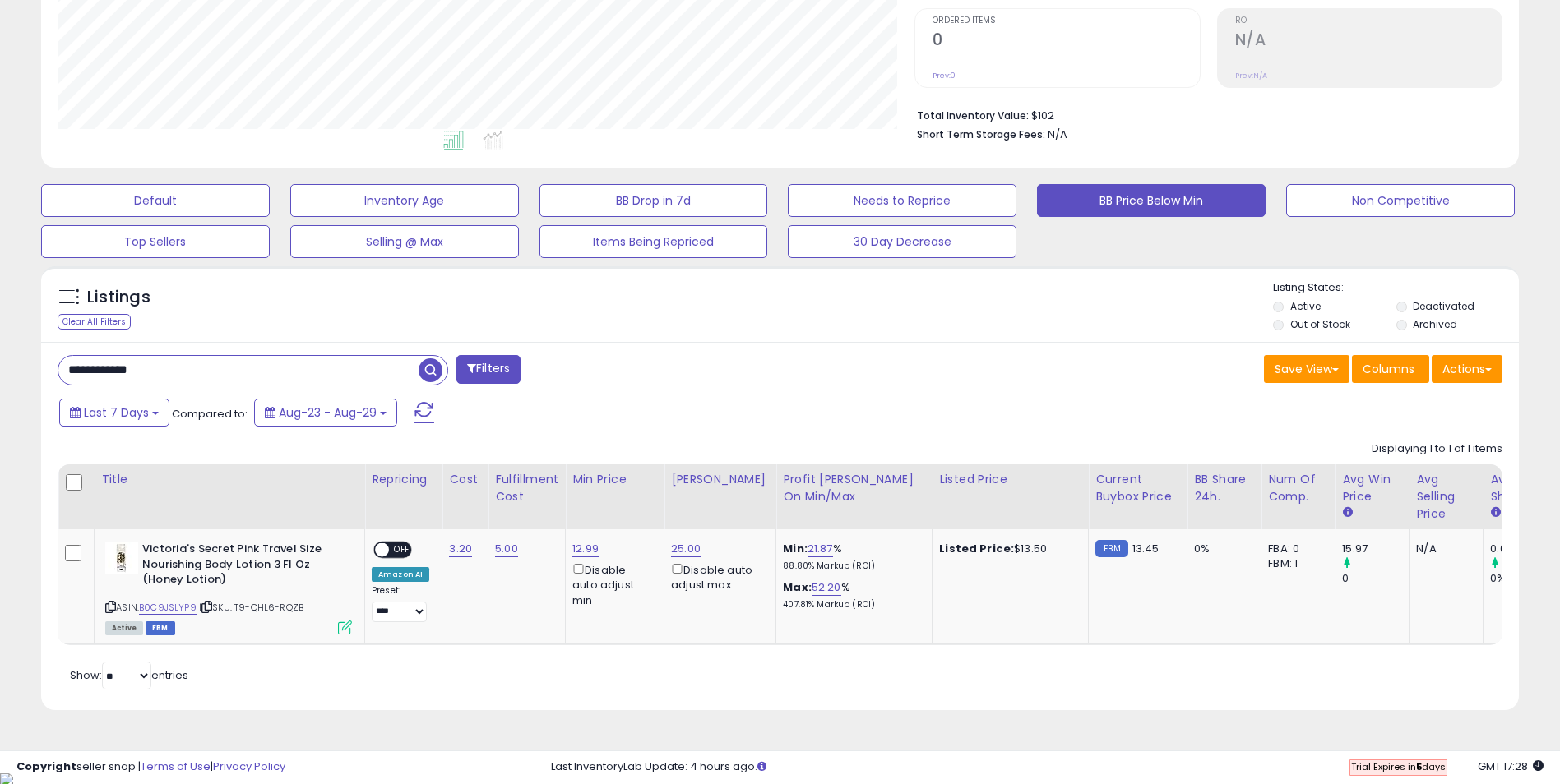
scroll to position [821726, 821391]
click at [403, 550] on span "OFF" at bounding box center [402, 550] width 26 height 14
click at [113, 606] on icon at bounding box center [110, 607] width 11 height 9
click at [386, 552] on span "ON" at bounding box center [385, 550] width 20 height 14
drag, startPoint x: 163, startPoint y: 370, endPoint x: -1, endPoint y: 363, distance: 164.1
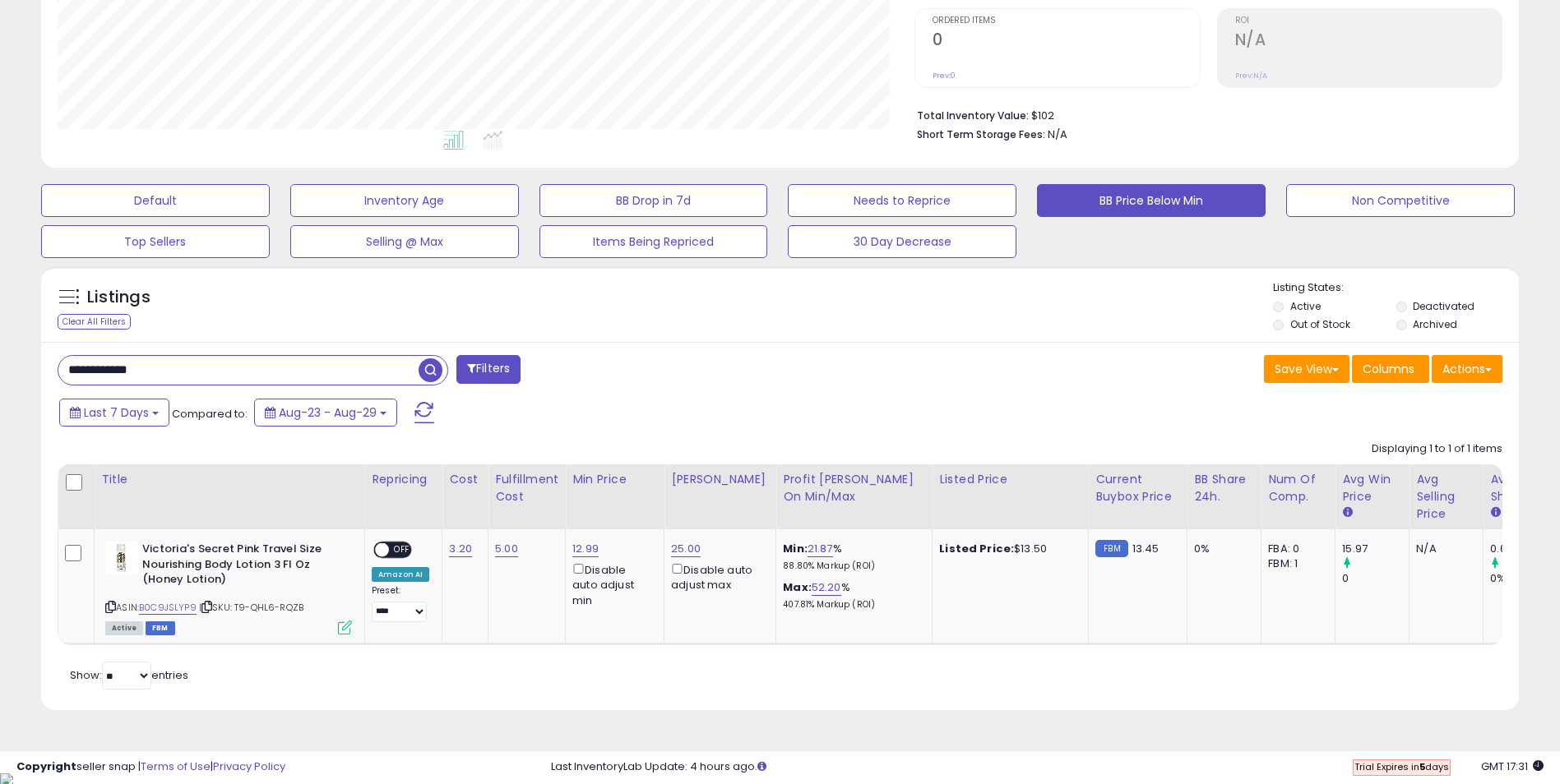
click at [0, 363] on html "Unable to login Retrieving listings data.. has not yet accepted the Terms of Us…" at bounding box center [780, 58] width 1560 height 784
paste input "text"
click at [430, 370] on span "button" at bounding box center [431, 370] width 24 height 24
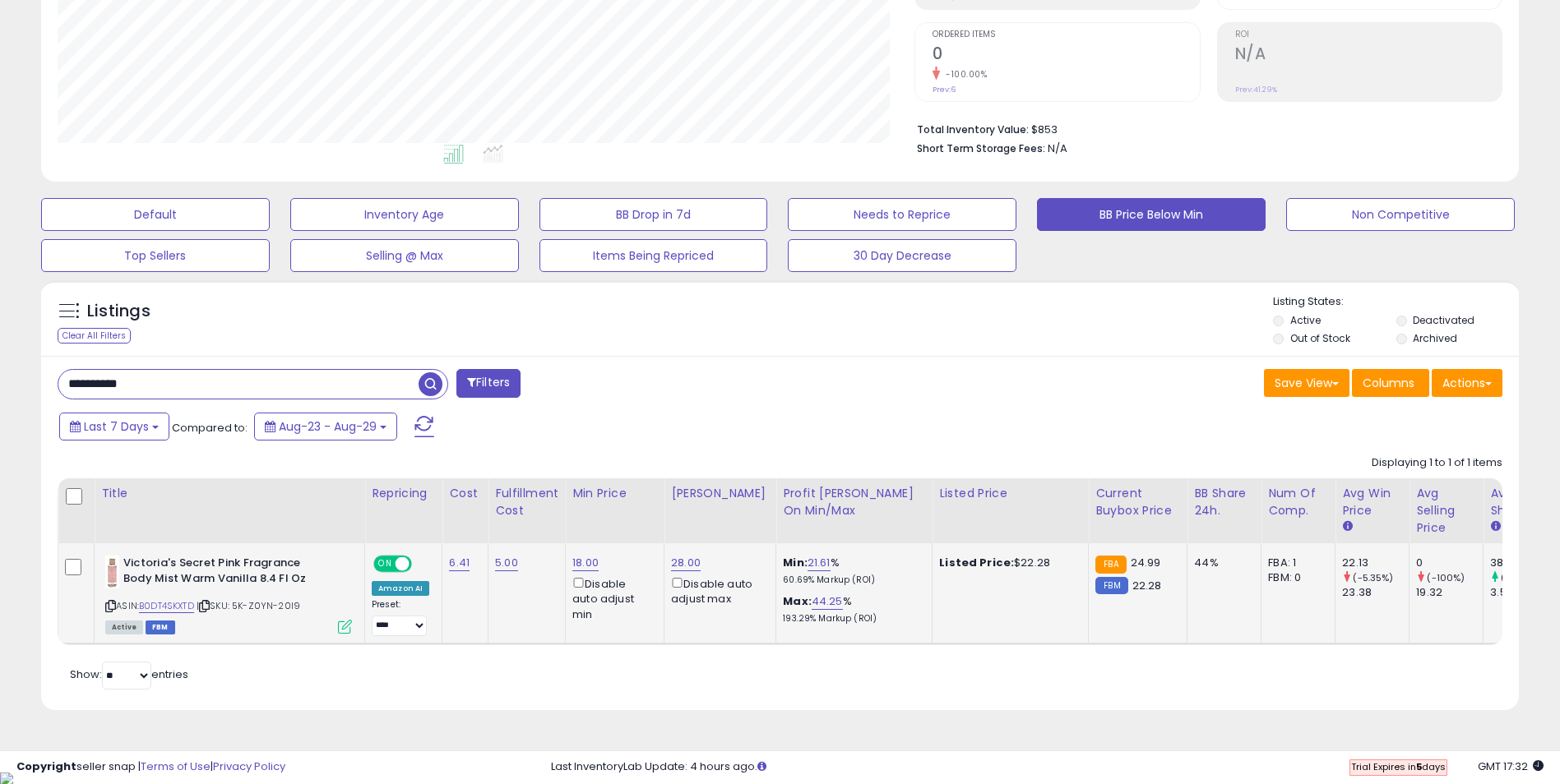
scroll to position [337, 857]
click at [179, 606] on link "B0DT4SKXTD" at bounding box center [166, 606] width 55 height 14
click at [901, 405] on div "**********" at bounding box center [780, 533] width 1477 height 354
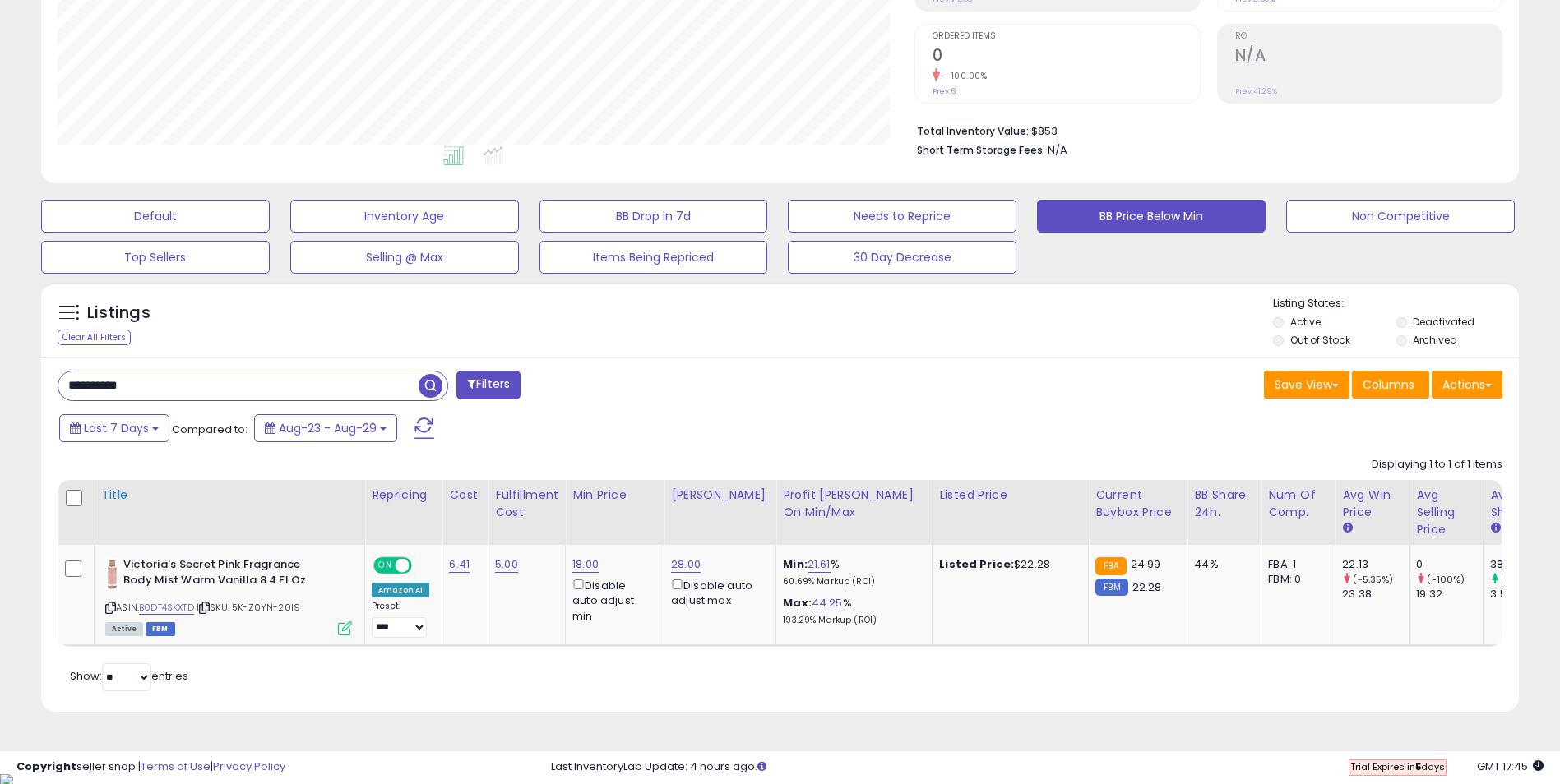
scroll to position [320, 0]
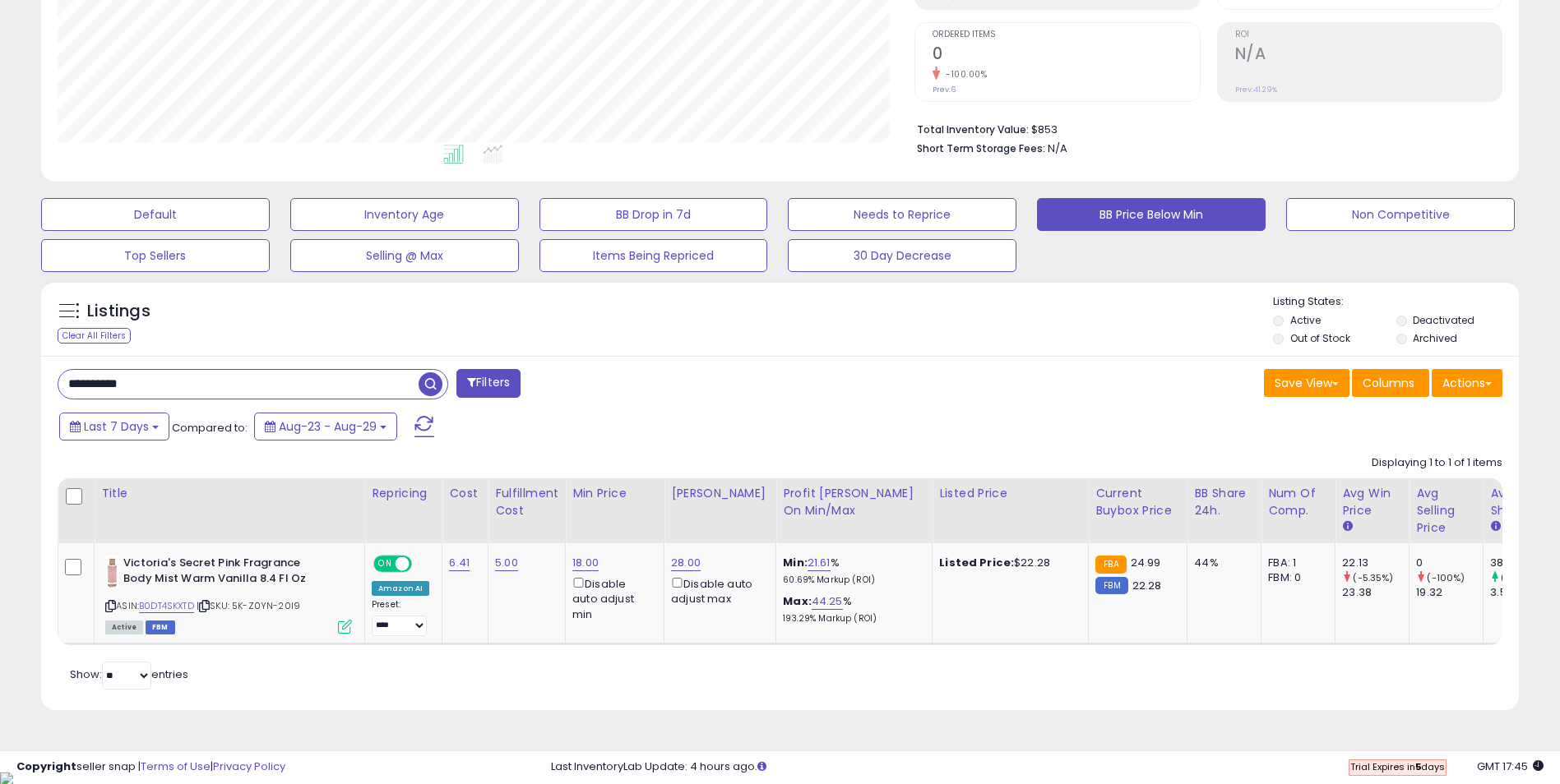
drag, startPoint x: 110, startPoint y: 384, endPoint x: 30, endPoint y: 384, distance: 80.0
click at [30, 384] on div "Listings Clear All Filters" at bounding box center [780, 501] width 1502 height 458
paste input "text"
click at [432, 385] on span "button" at bounding box center [431, 384] width 24 height 24
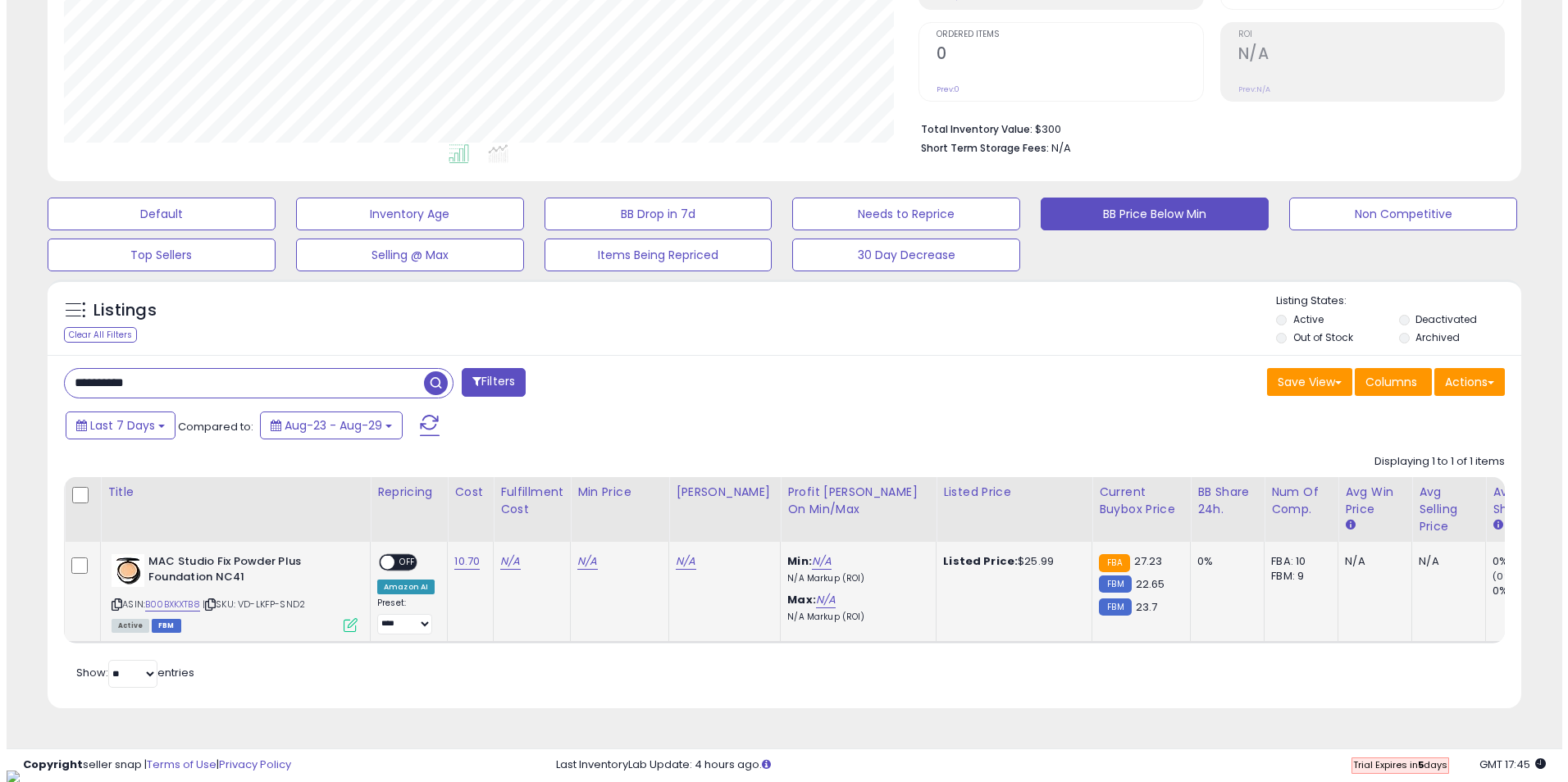
scroll to position [336, 855]
click at [502, 560] on link "N/A" at bounding box center [503, 562] width 19 height 17
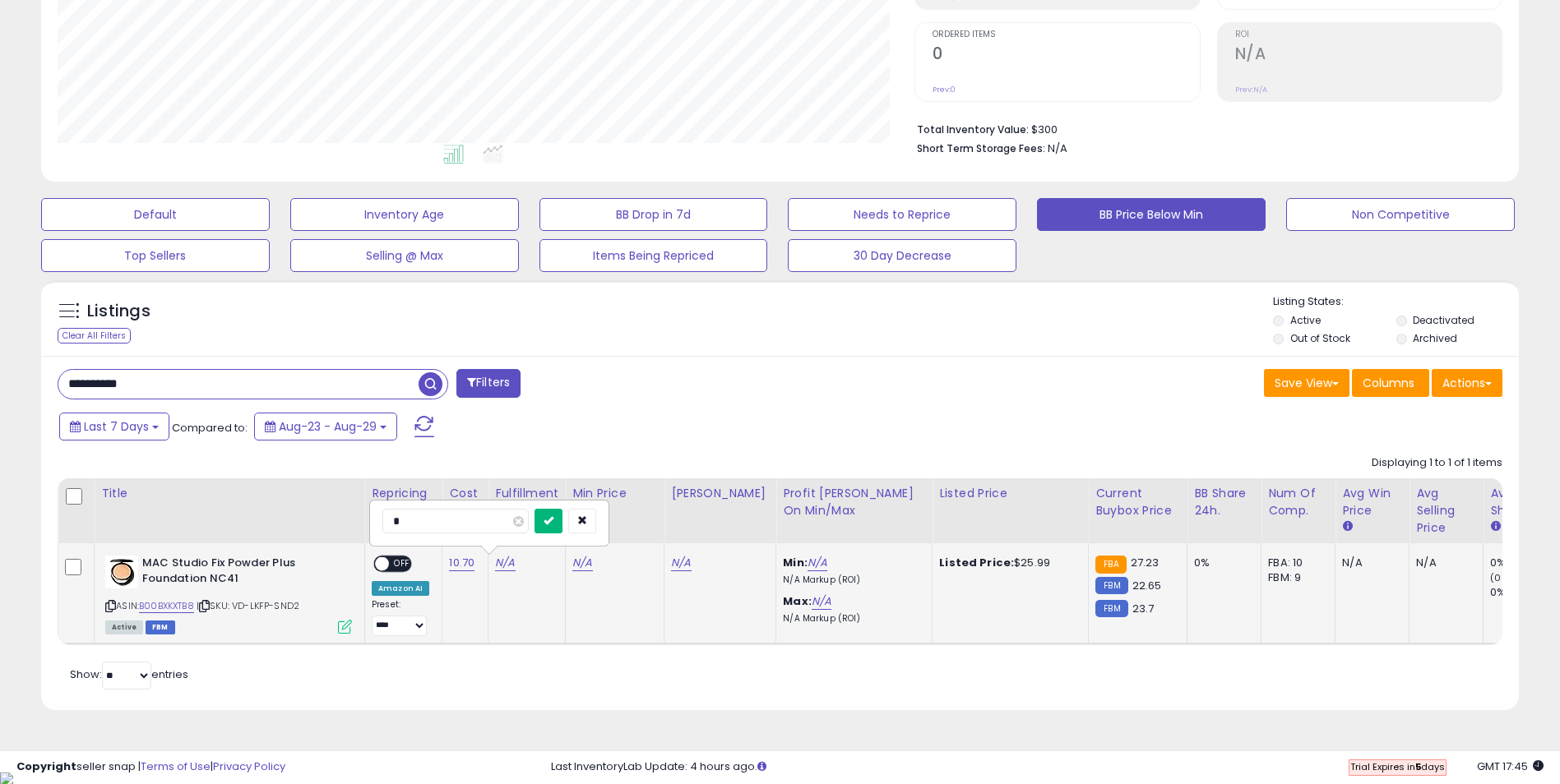
click at [562, 526] on button "submit" at bounding box center [548, 521] width 28 height 25
click at [342, 625] on icon at bounding box center [344, 626] width 14 height 14
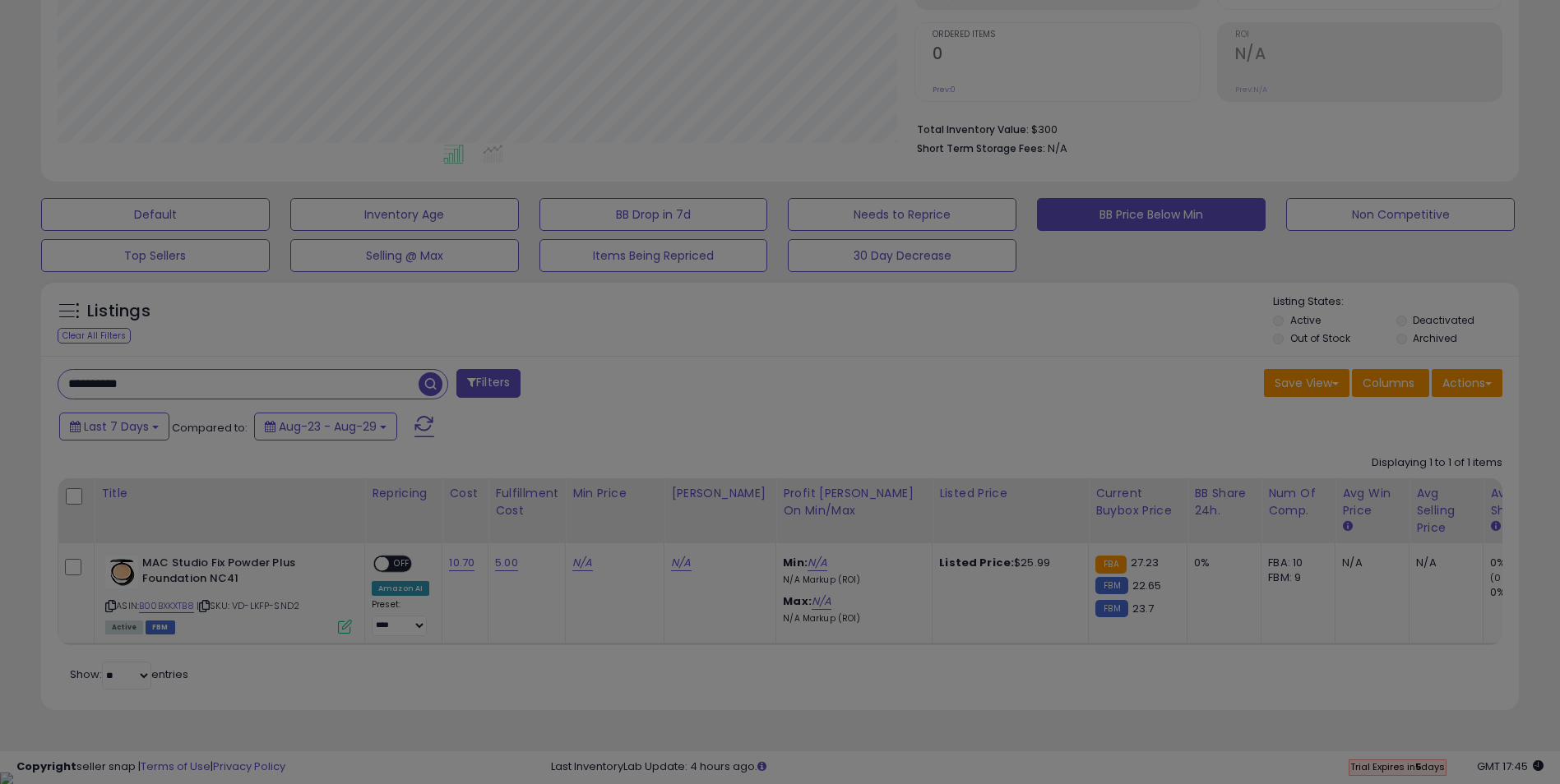
scroll to position [337, 864]
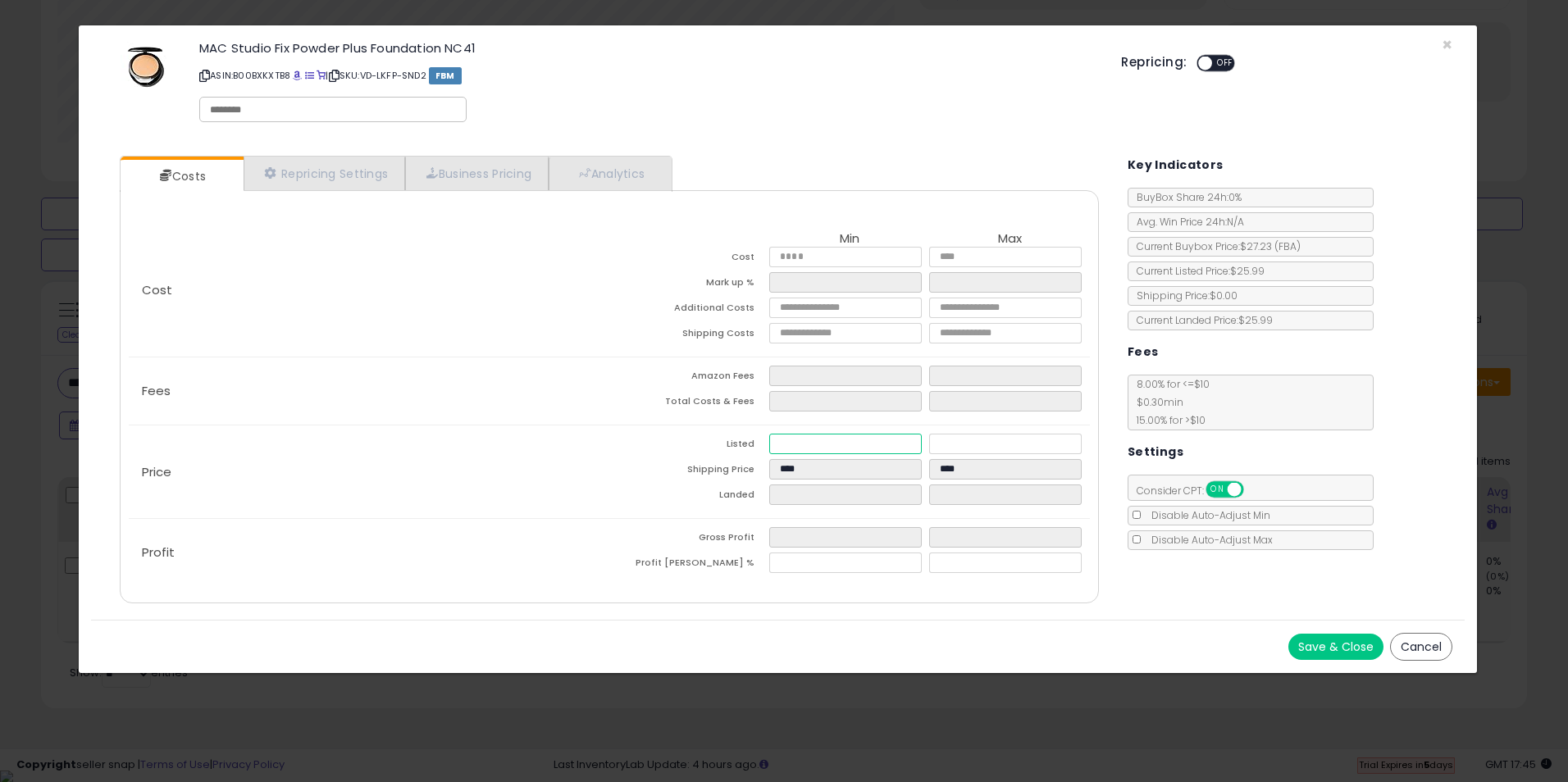
click at [790, 441] on input "number" at bounding box center [845, 444] width 153 height 20
click at [608, 502] on div "Price Listed ***** Shipping Price **** **** Landed *****" at bounding box center [609, 472] width 961 height 93
click at [789, 442] on input "*****" at bounding box center [845, 444] width 153 height 20
click at [565, 522] on div "Profit Gross Profit **** Profit Margin % *****" at bounding box center [609, 552] width 961 height 68
click at [958, 441] on input "number" at bounding box center [1005, 444] width 153 height 20
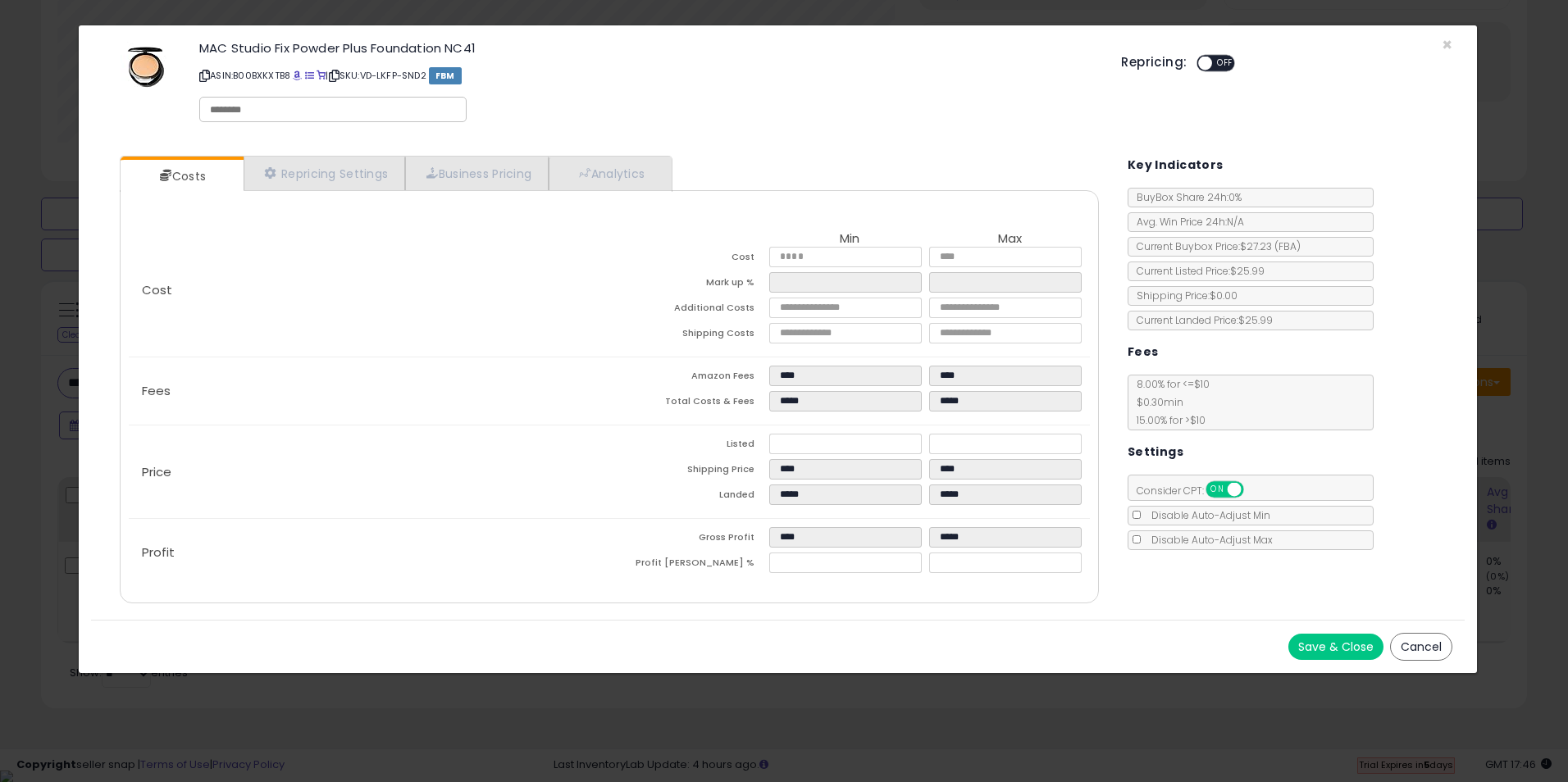
click at [530, 513] on div "Price Listed ***** ***** Shipping Price **** **** Landed ***** *****" at bounding box center [609, 472] width 961 height 93
click at [1335, 648] on button "Save & Close" at bounding box center [1336, 647] width 95 height 26
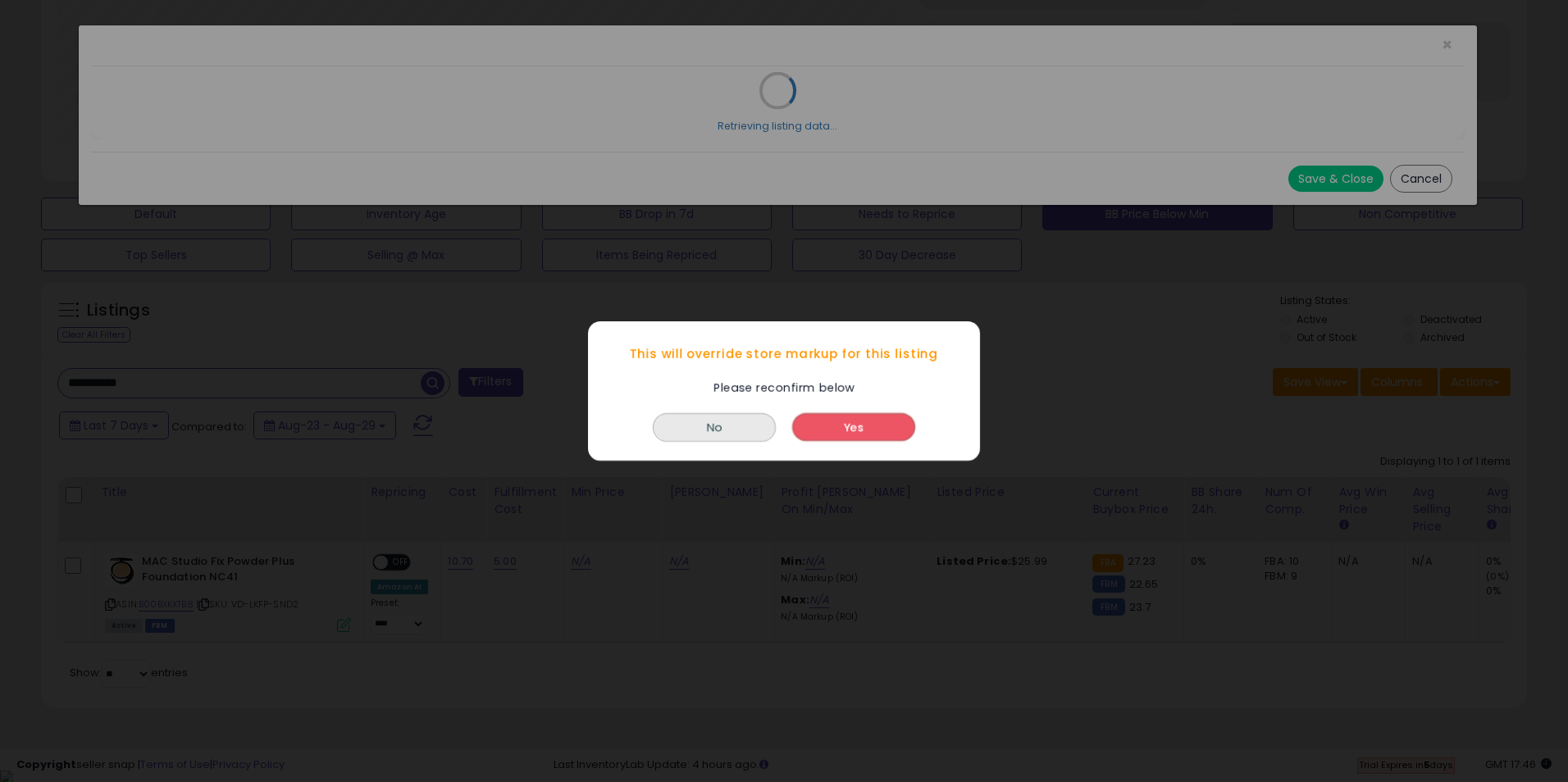
click at [879, 428] on button "Yes" at bounding box center [853, 428] width 123 height 28
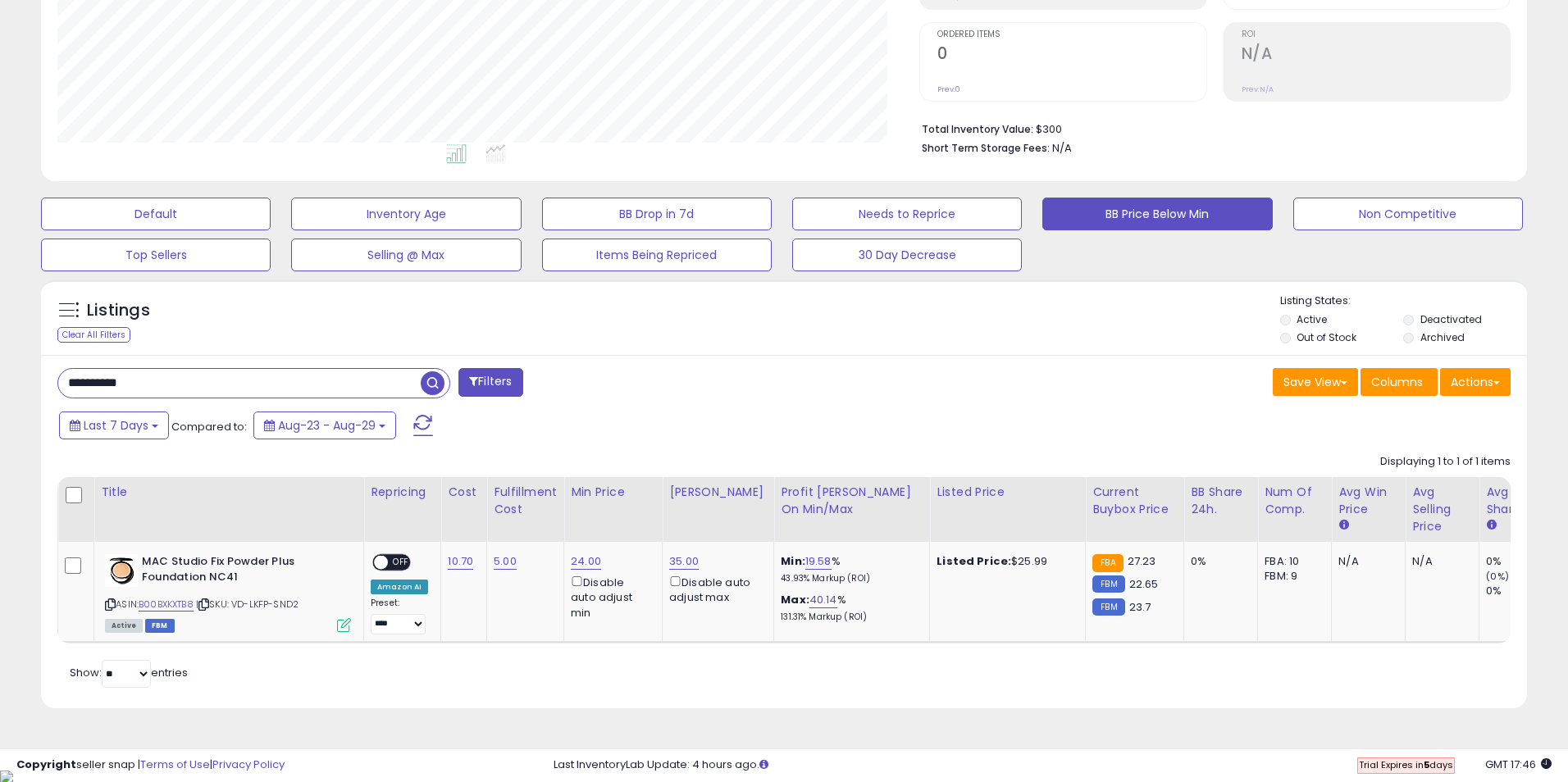
scroll to position [819629, 819267]
drag, startPoint x: 406, startPoint y: 565, endPoint x: 416, endPoint y: 557, distance: 12.8
click at [406, 565] on span "OFF" at bounding box center [401, 563] width 26 height 14
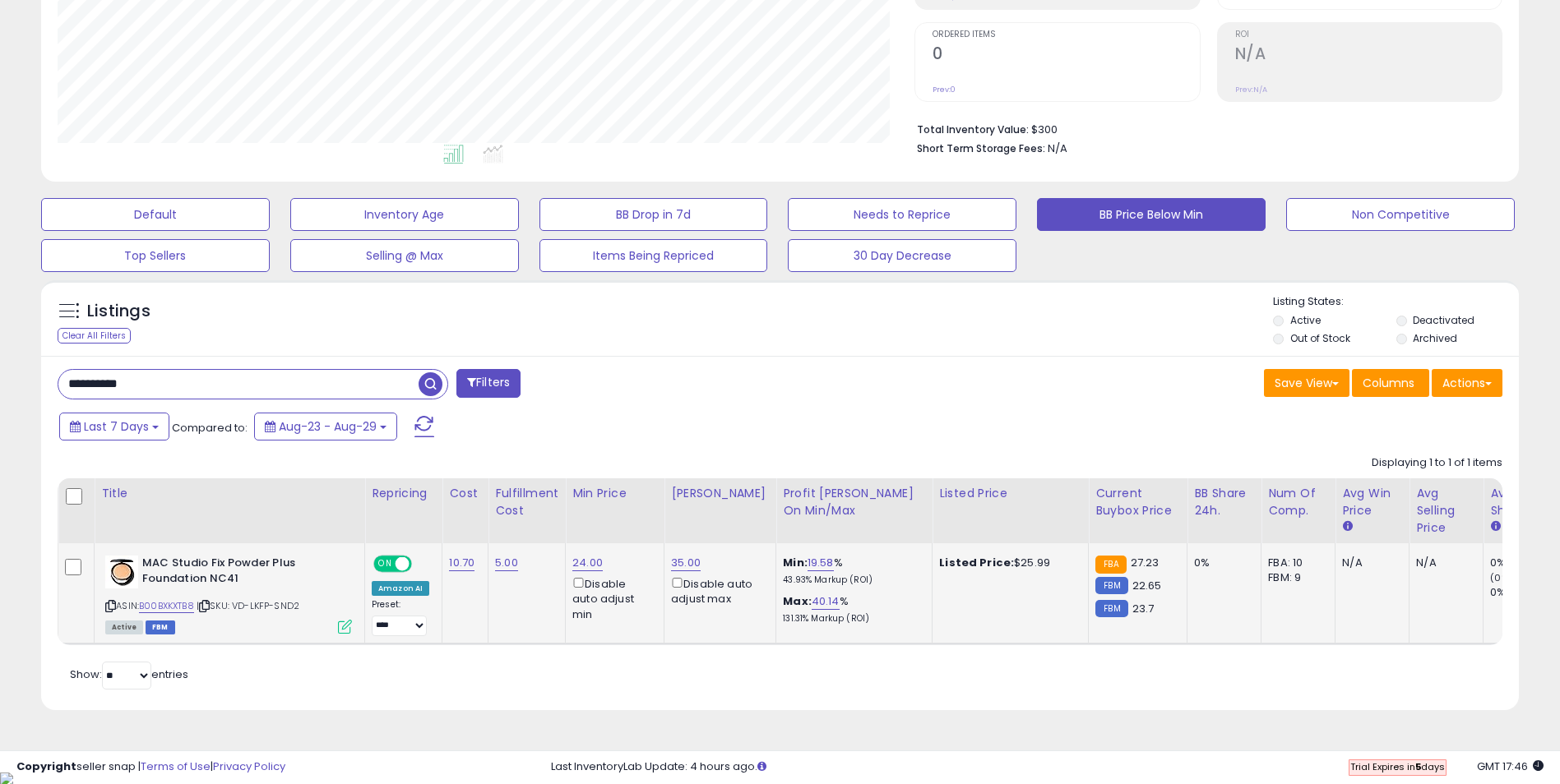
click at [342, 631] on icon at bounding box center [344, 626] width 14 height 14
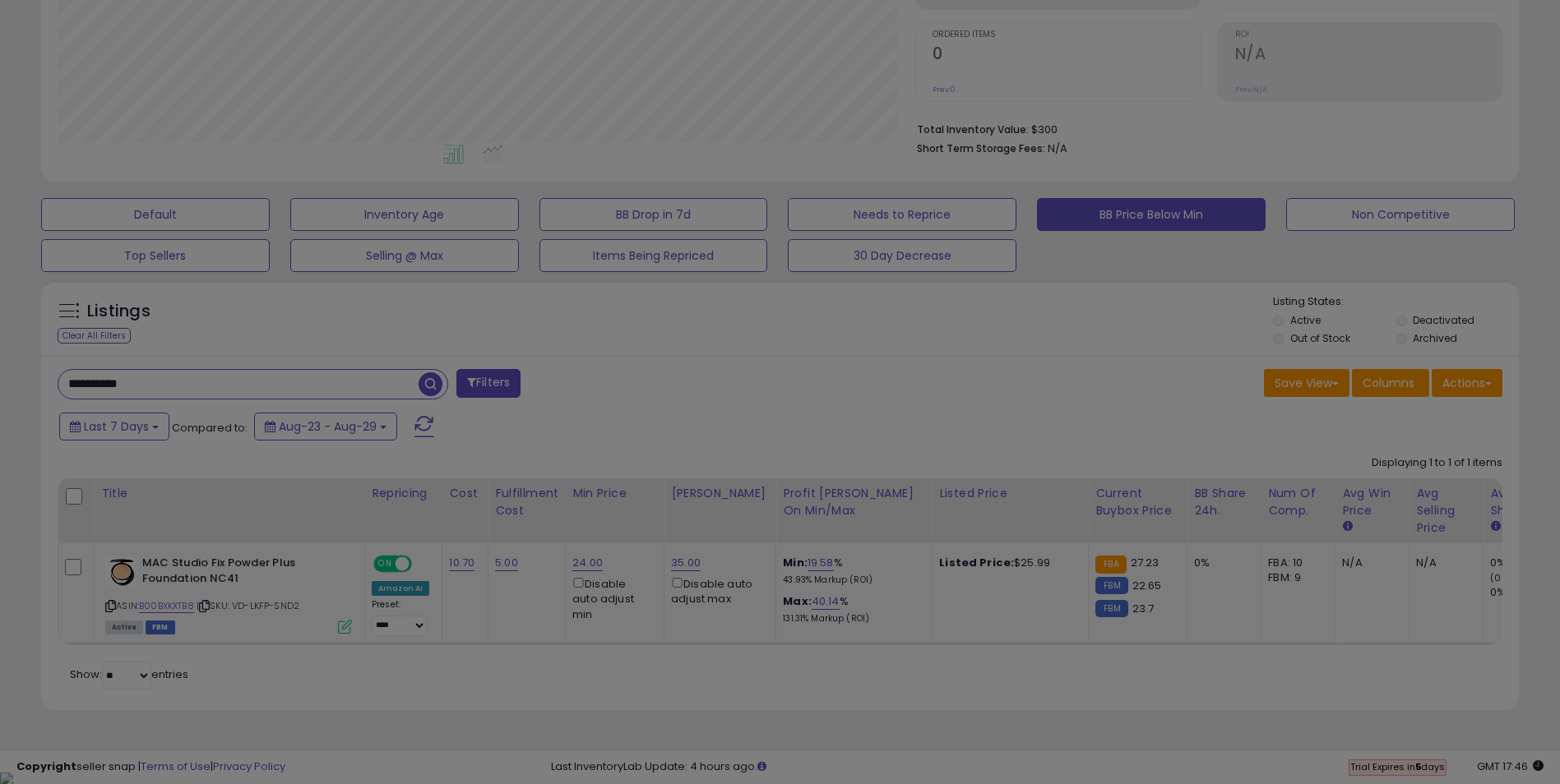
scroll to position [337, 864]
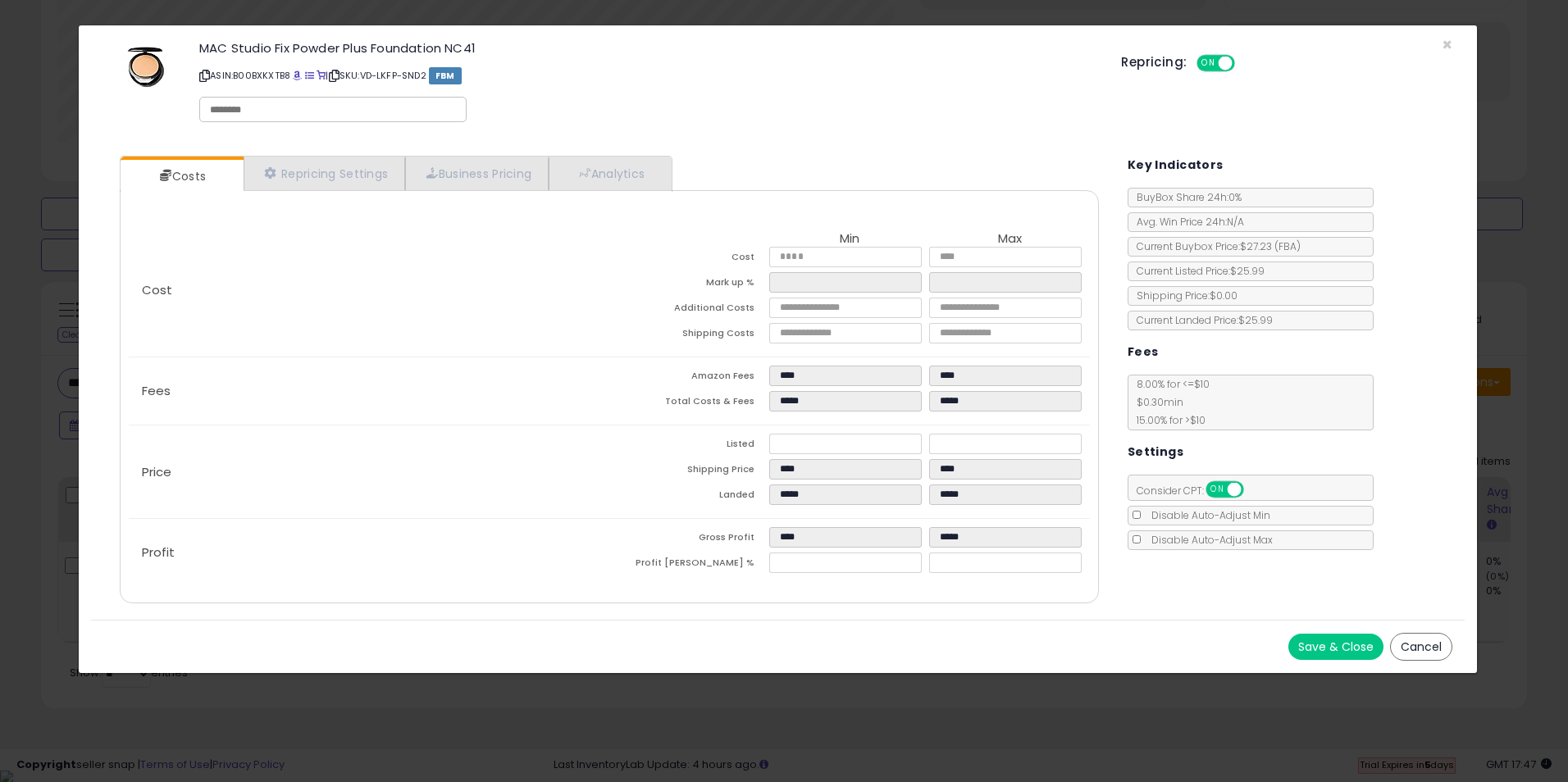
click at [1427, 646] on button "Cancel" at bounding box center [1421, 647] width 62 height 28
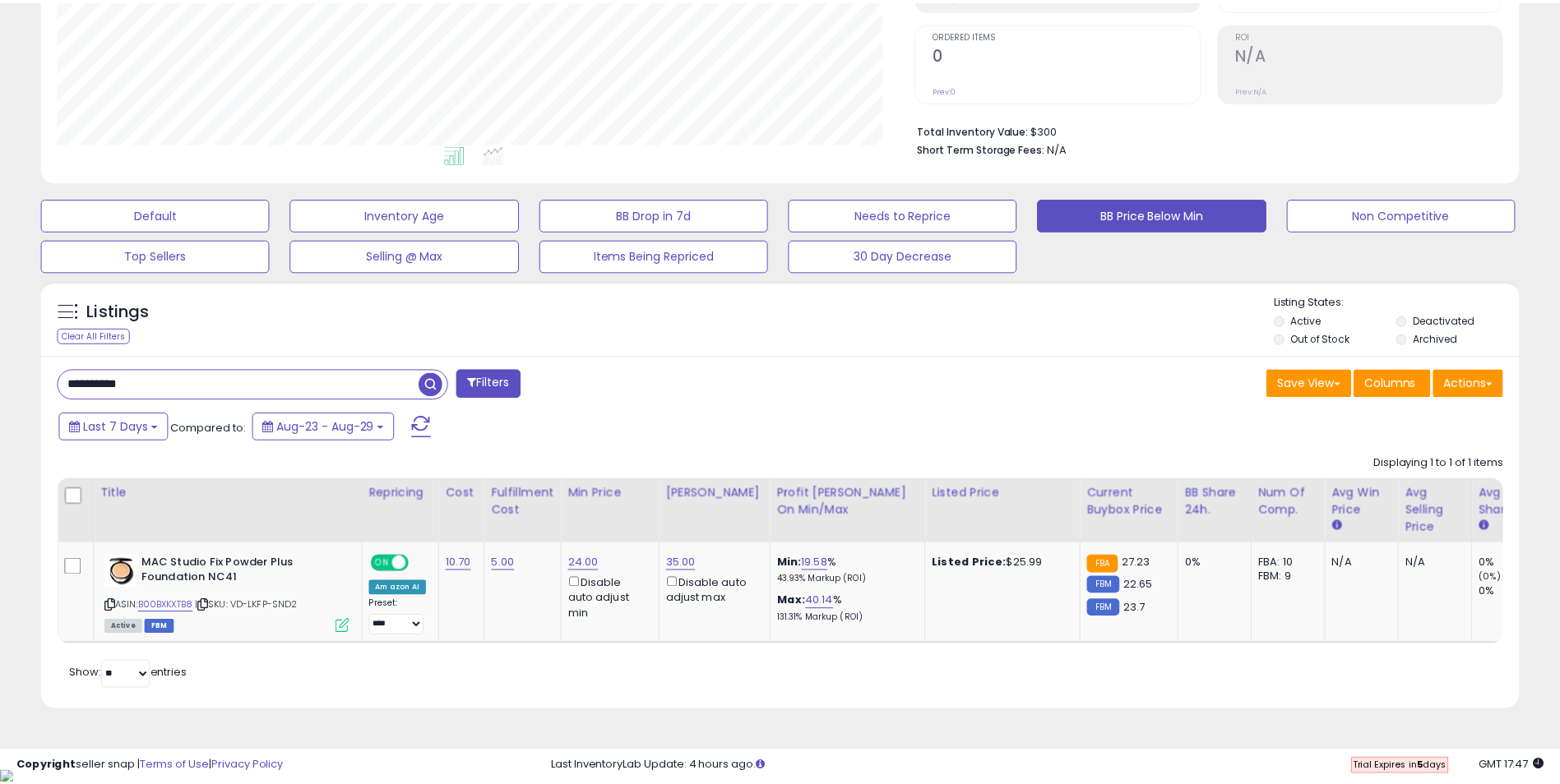
scroll to position [821726, 821391]
